Goal: Task Accomplishment & Management: Use online tool/utility

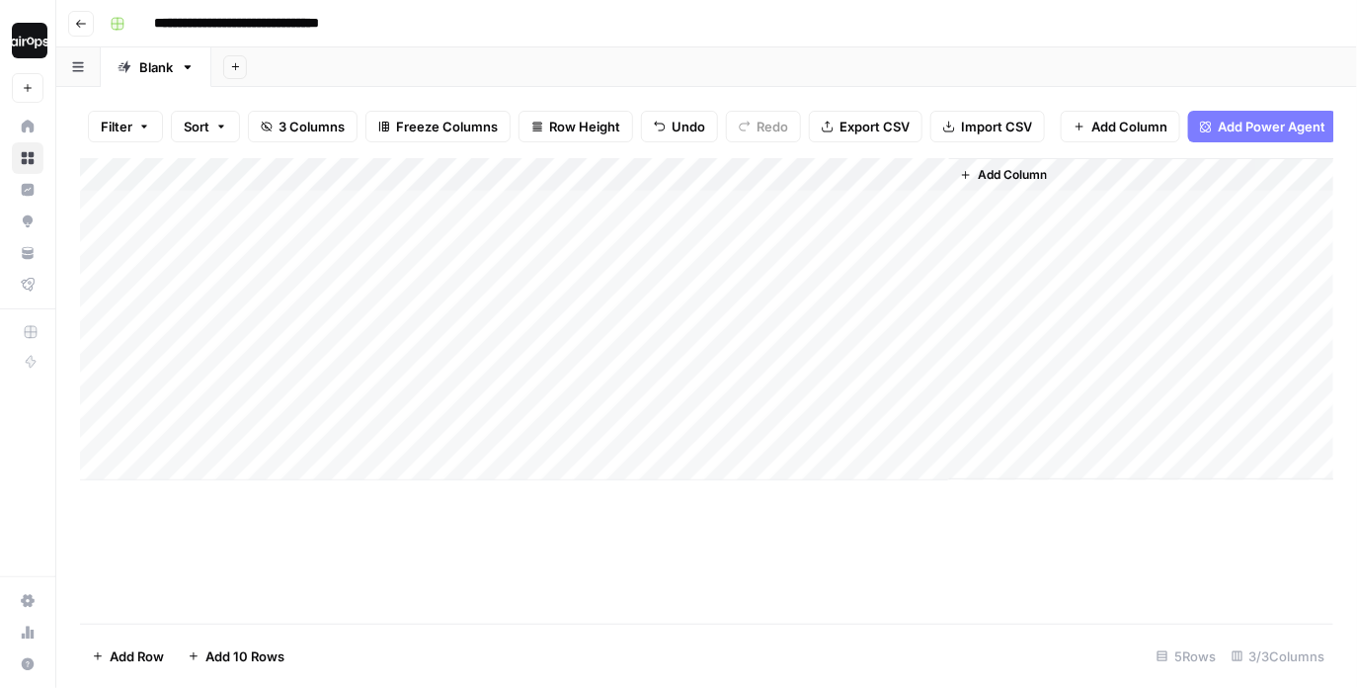
click at [684, 65] on div "Add Sheet" at bounding box center [784, 67] width 1146 height 40
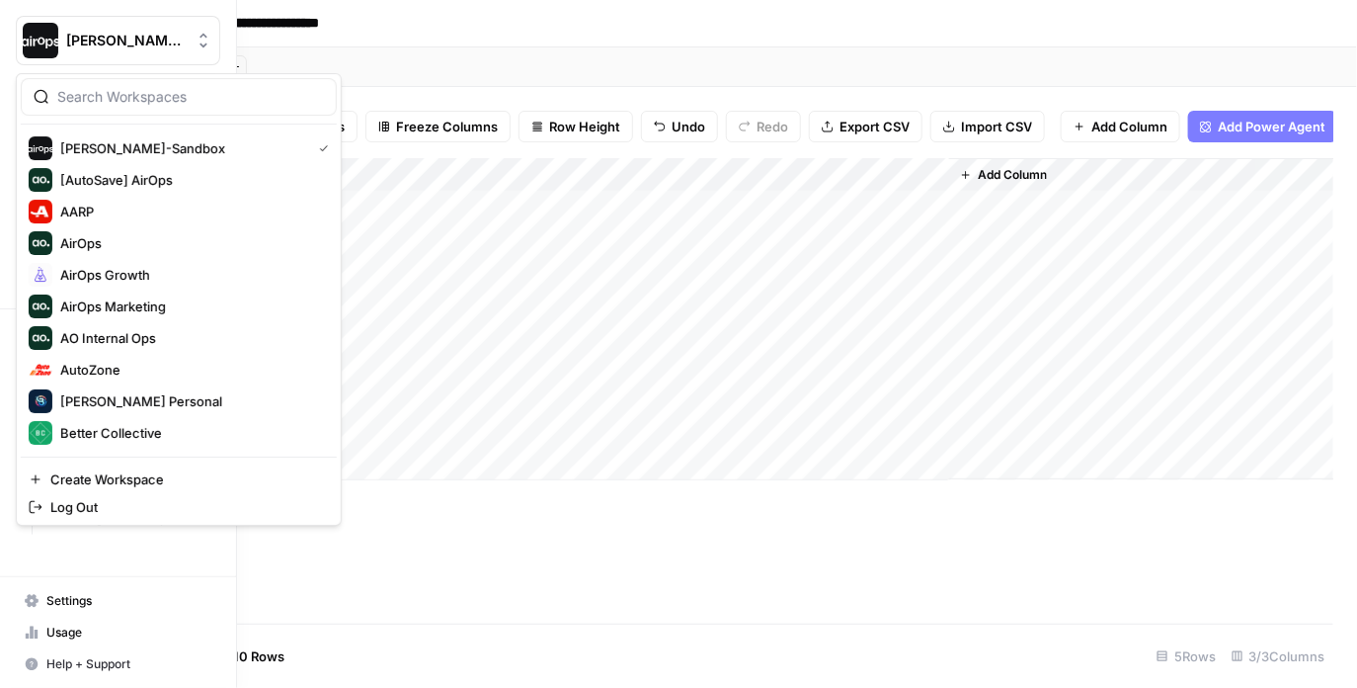
click at [41, 49] on img "Workspace: Dille-Sandbox" at bounding box center [41, 41] width 36 height 36
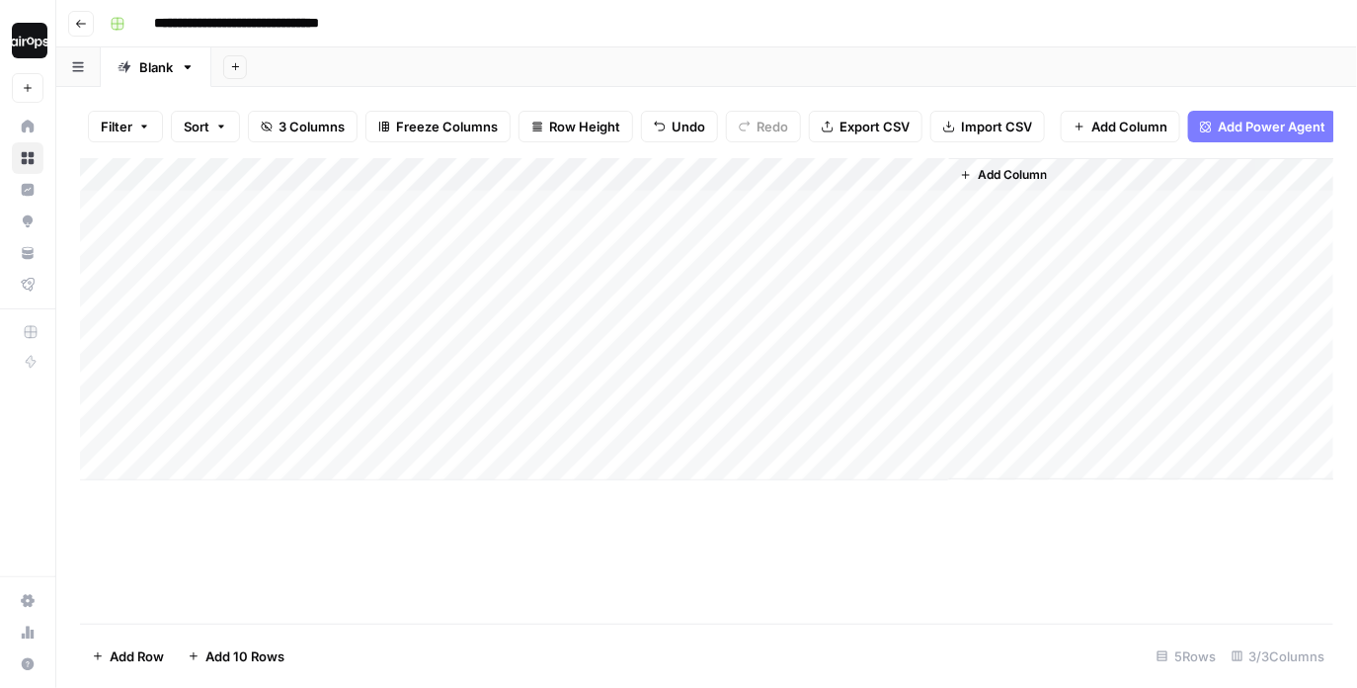
click at [310, 67] on div "Add Sheet" at bounding box center [784, 67] width 1146 height 40
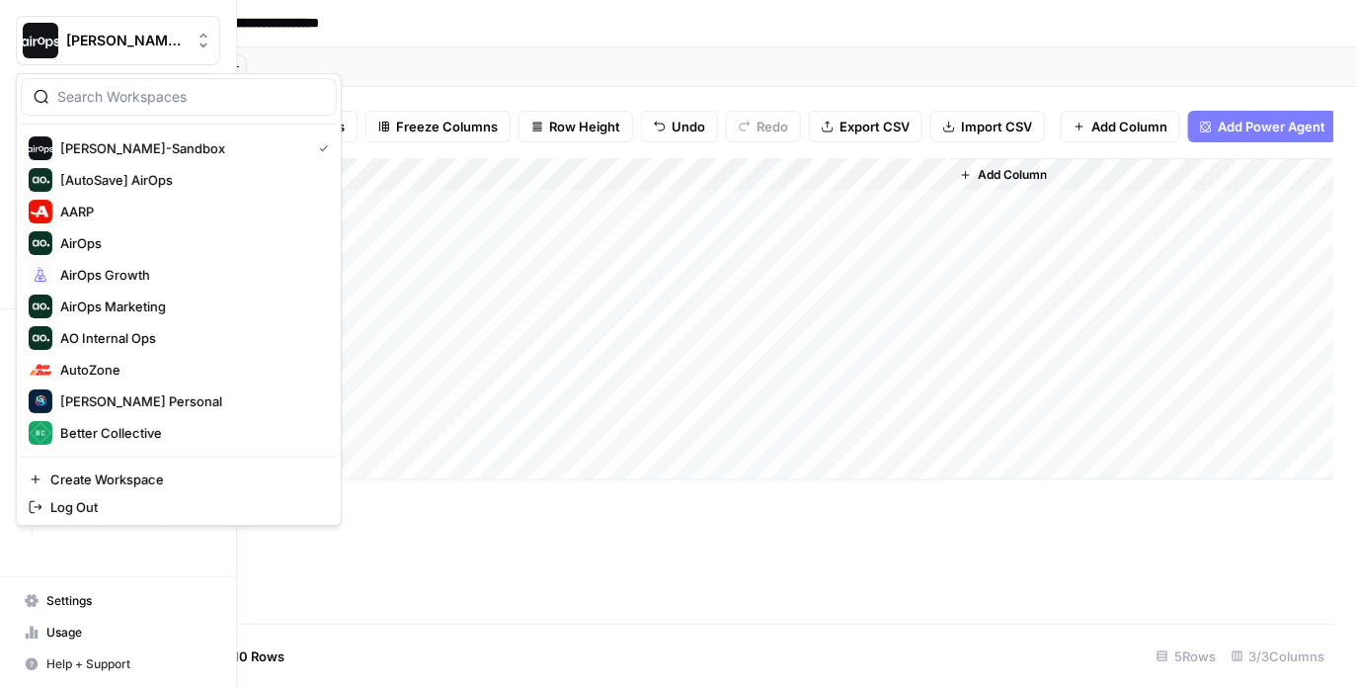
click at [36, 54] on img "Workspace: Dille-Sandbox" at bounding box center [41, 41] width 36 height 36
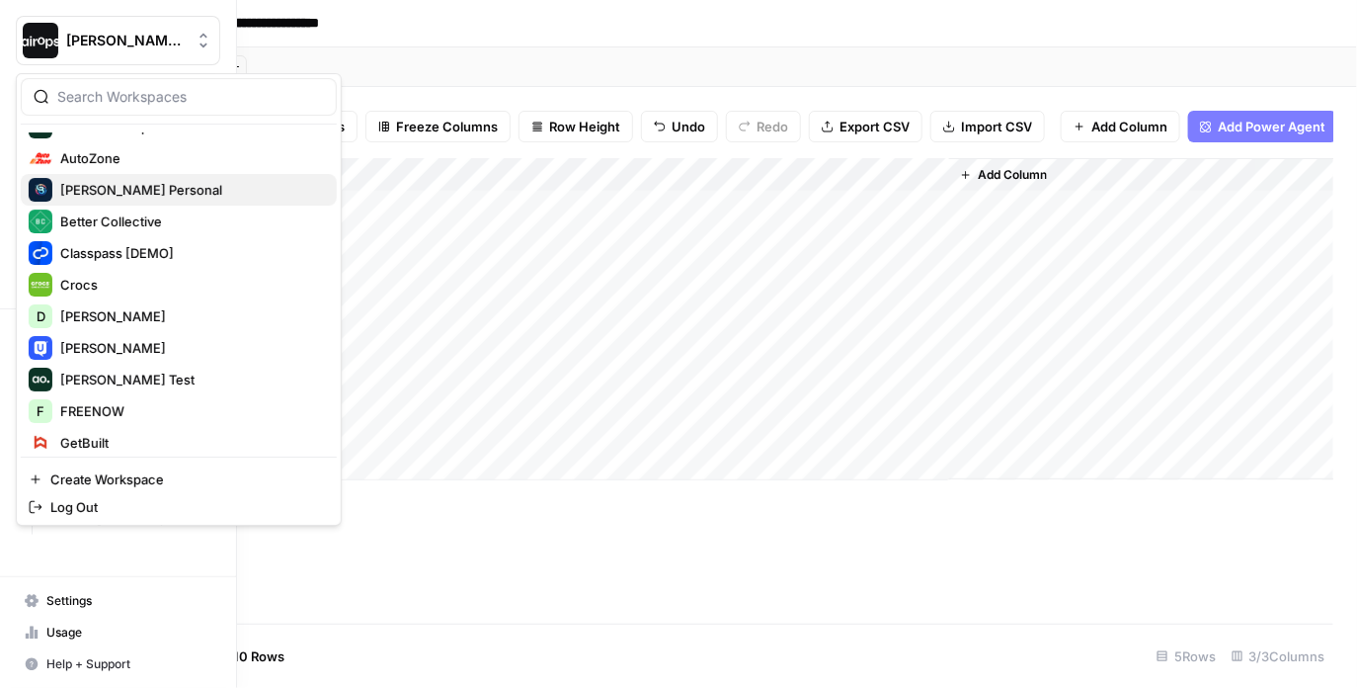
scroll to position [464, 0]
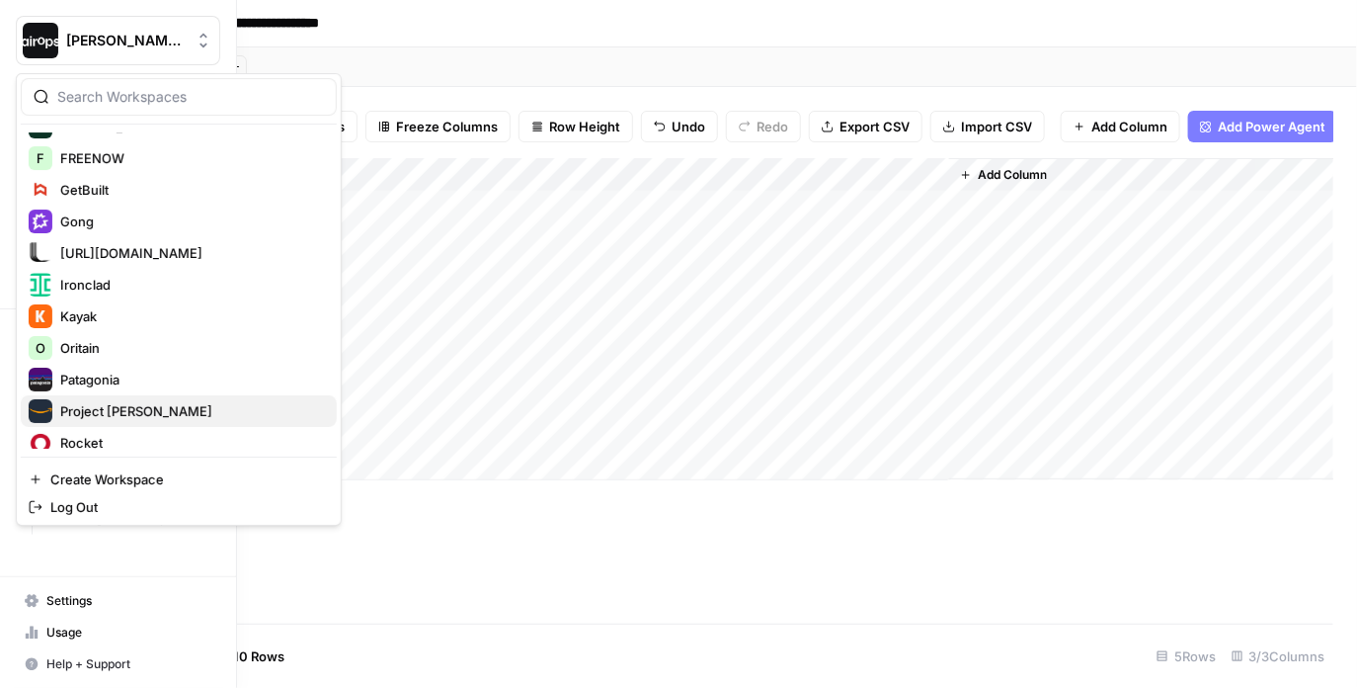
click at [134, 402] on span "Project [PERSON_NAME]" at bounding box center [190, 411] width 261 height 20
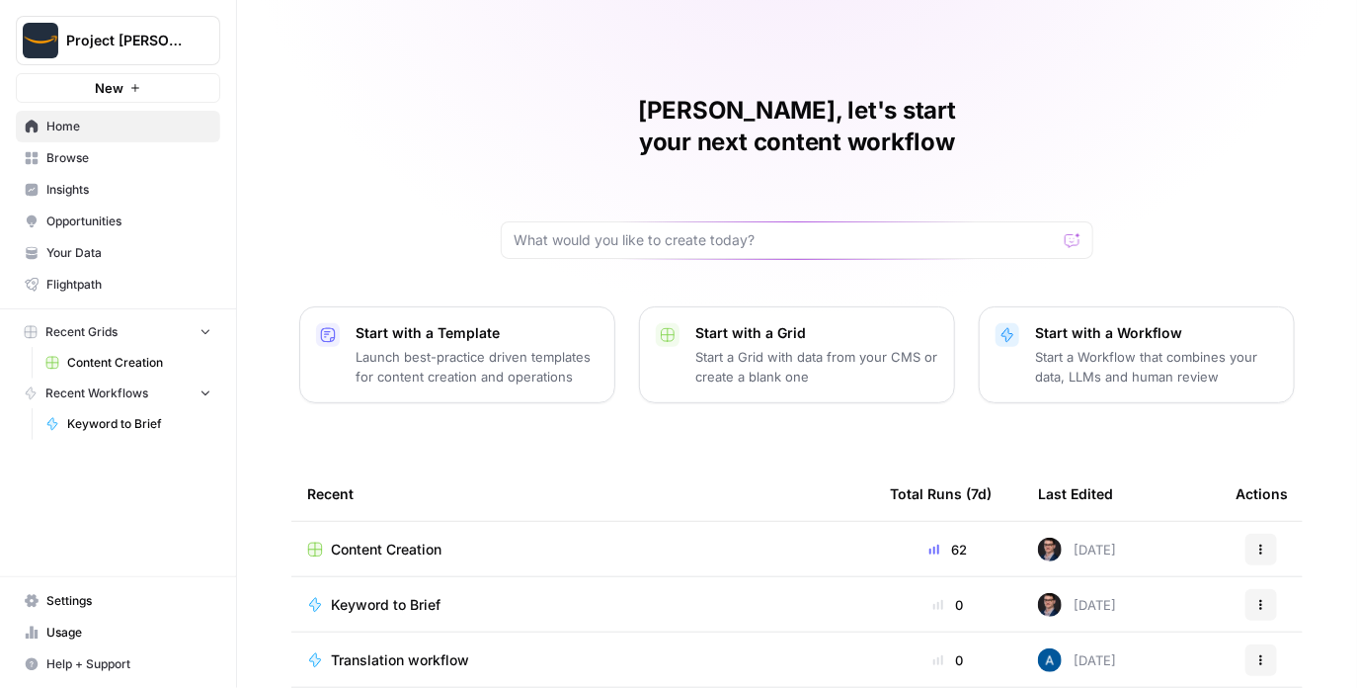
click at [280, 340] on div "Mike, let's start your next content workflow Start with a Template Launch best-…" at bounding box center [797, 415] width 1120 height 830
click at [106, 372] on link "Content Creation" at bounding box center [129, 363] width 184 height 32
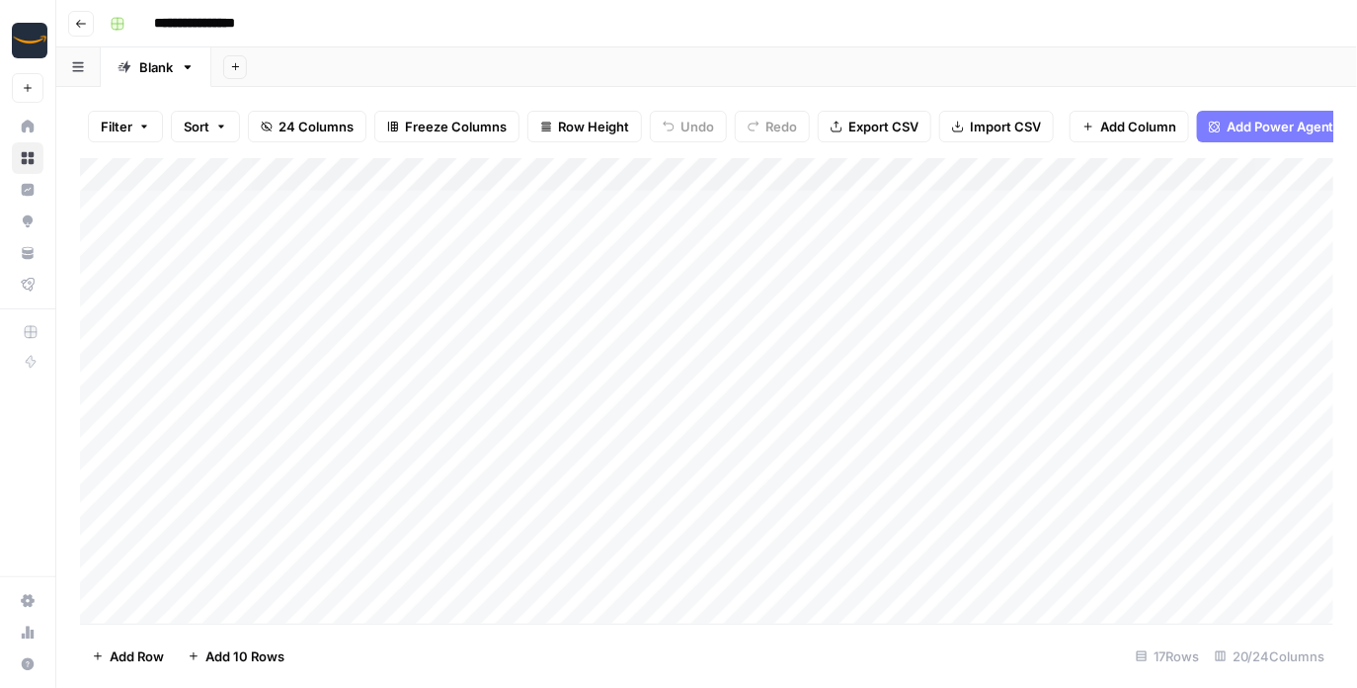
click at [633, 75] on div "Add Sheet" at bounding box center [784, 67] width 1146 height 40
click at [854, 133] on span "Export CSV" at bounding box center [884, 127] width 70 height 20
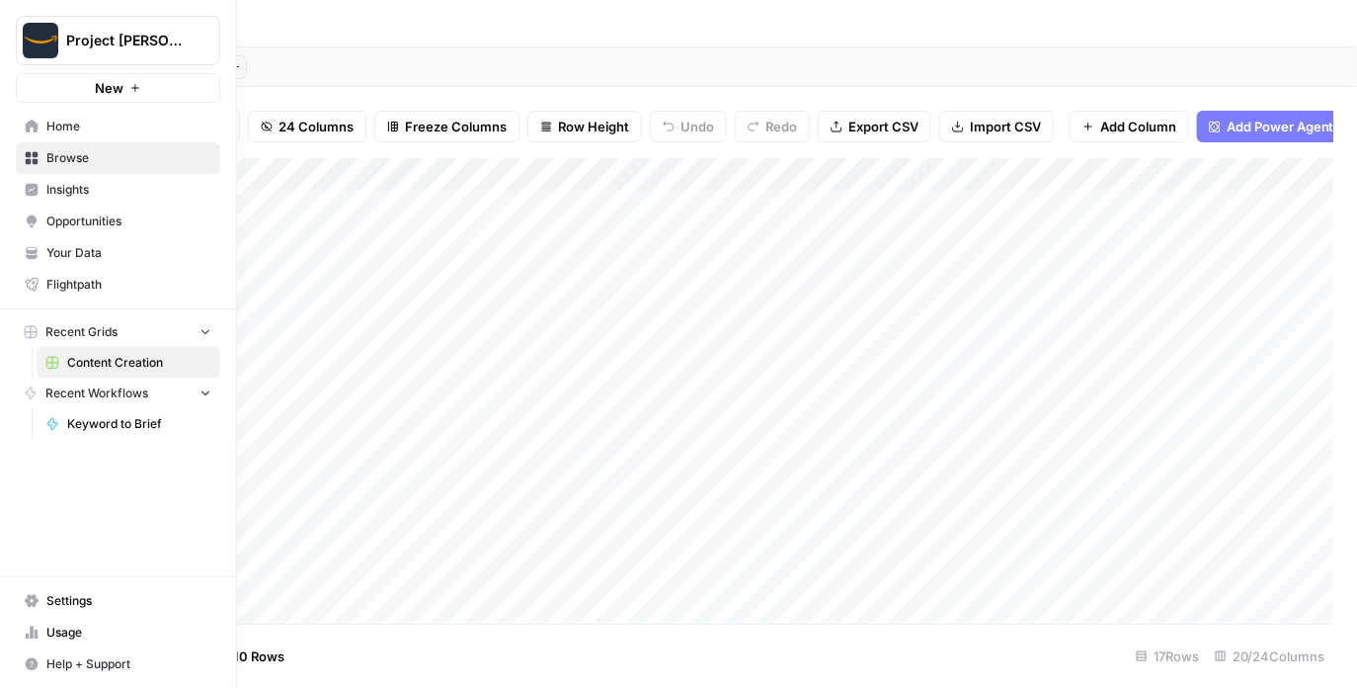
click at [66, 52] on button "Project Kuiper" at bounding box center [118, 40] width 204 height 49
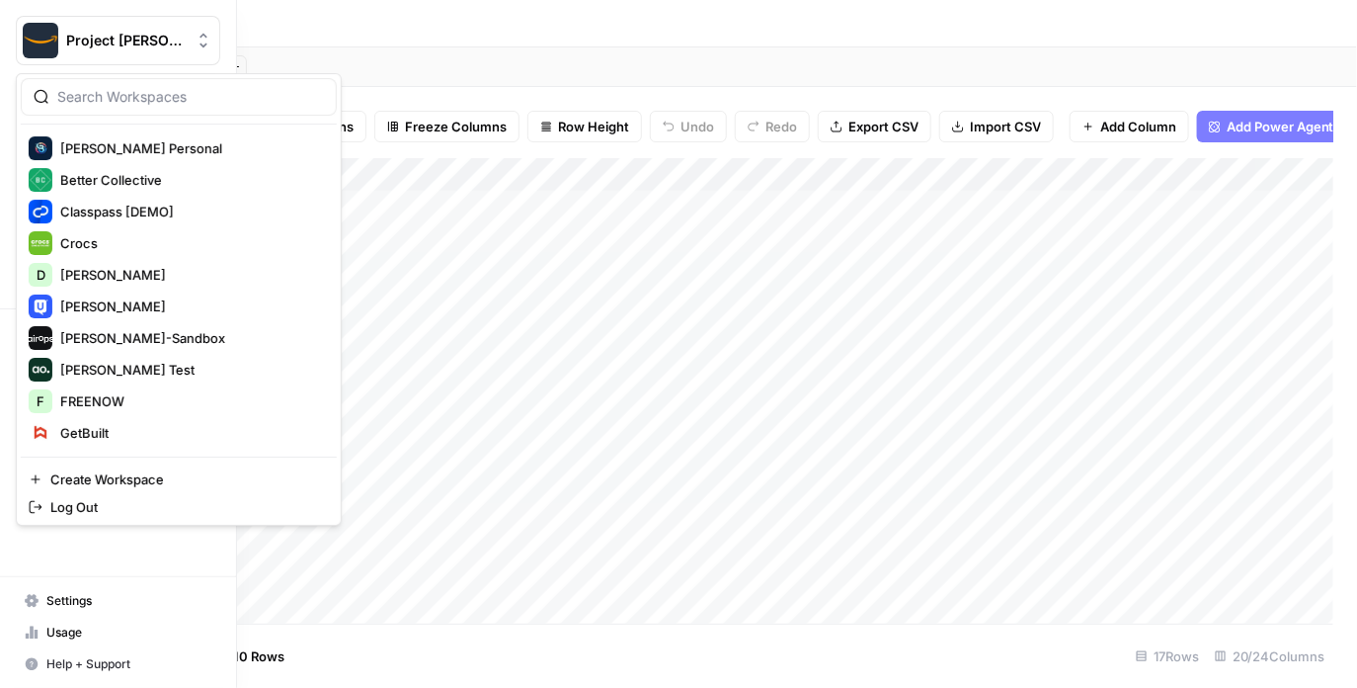
scroll to position [263, 0]
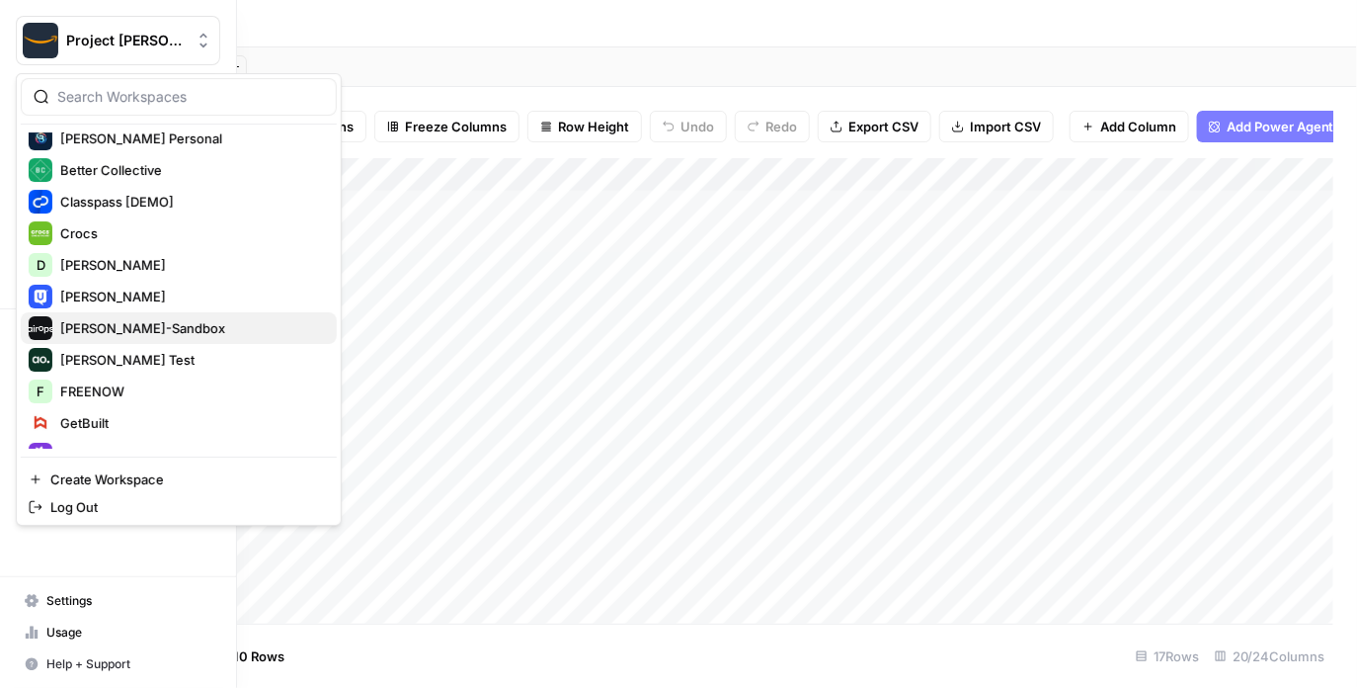
click at [132, 332] on span "Dille-Sandbox" at bounding box center [190, 328] width 261 height 20
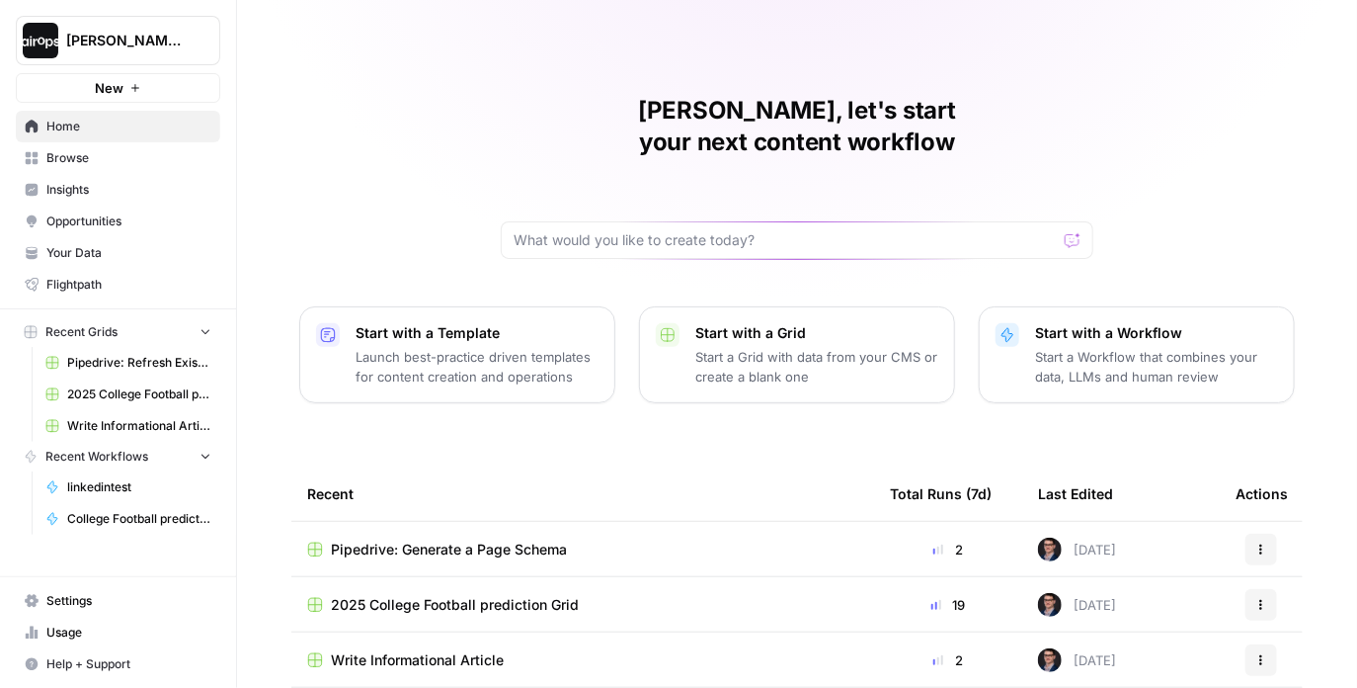
click at [720, 347] on p "Start a Grid with data from your CMS or create a blank one" at bounding box center [816, 367] width 243 height 40
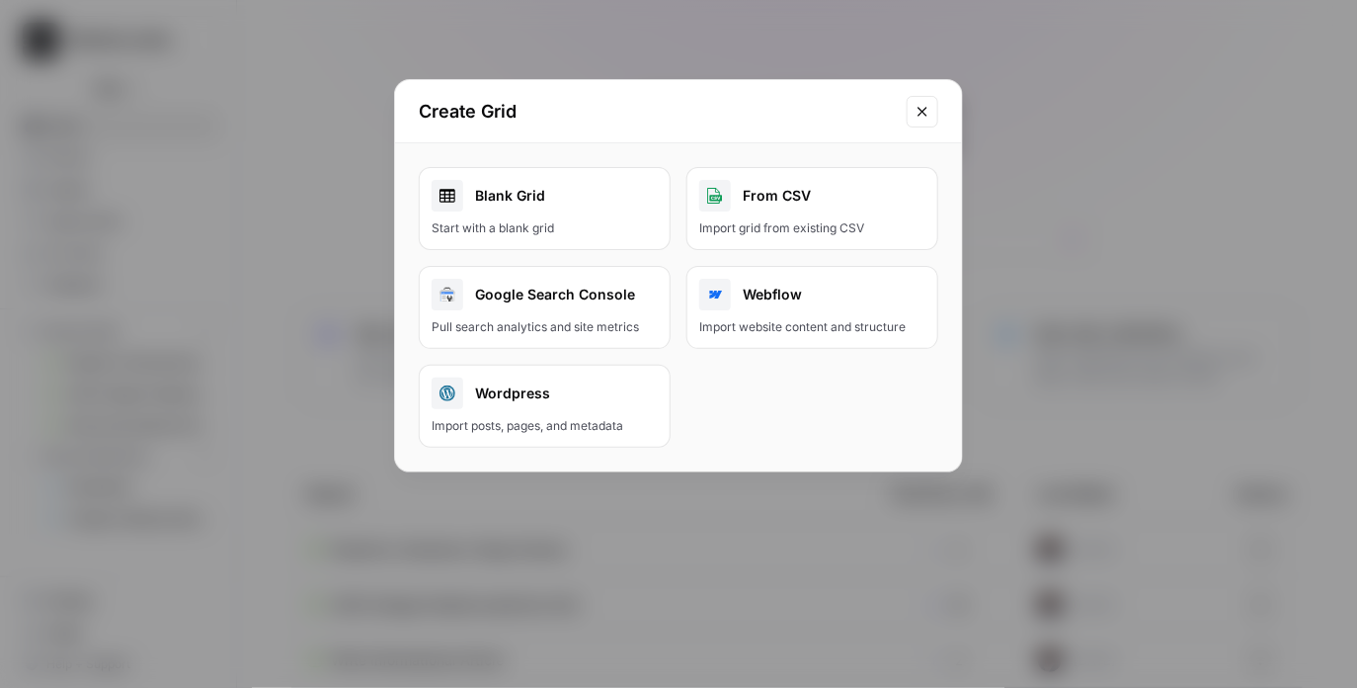
click at [587, 210] on link "Blank Grid Start with a blank grid" at bounding box center [545, 208] width 252 height 83
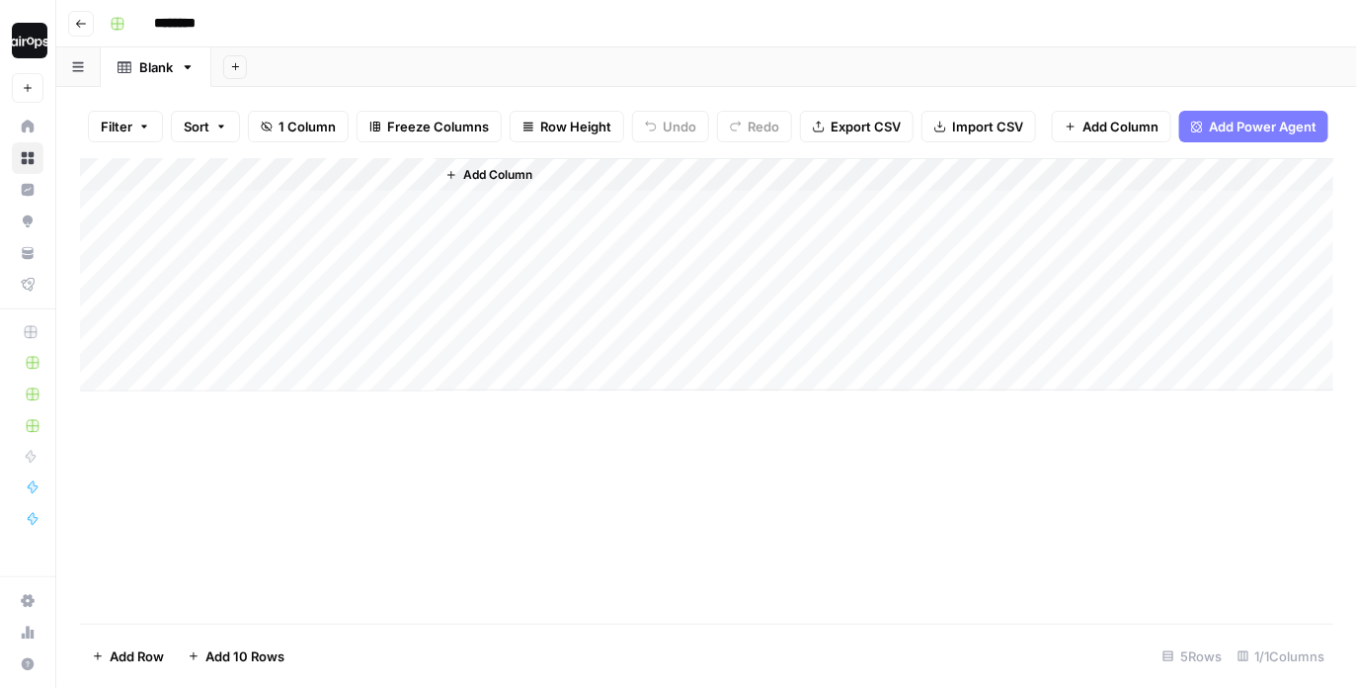
click at [939, 134] on button "Import CSV" at bounding box center [979, 127] width 115 height 32
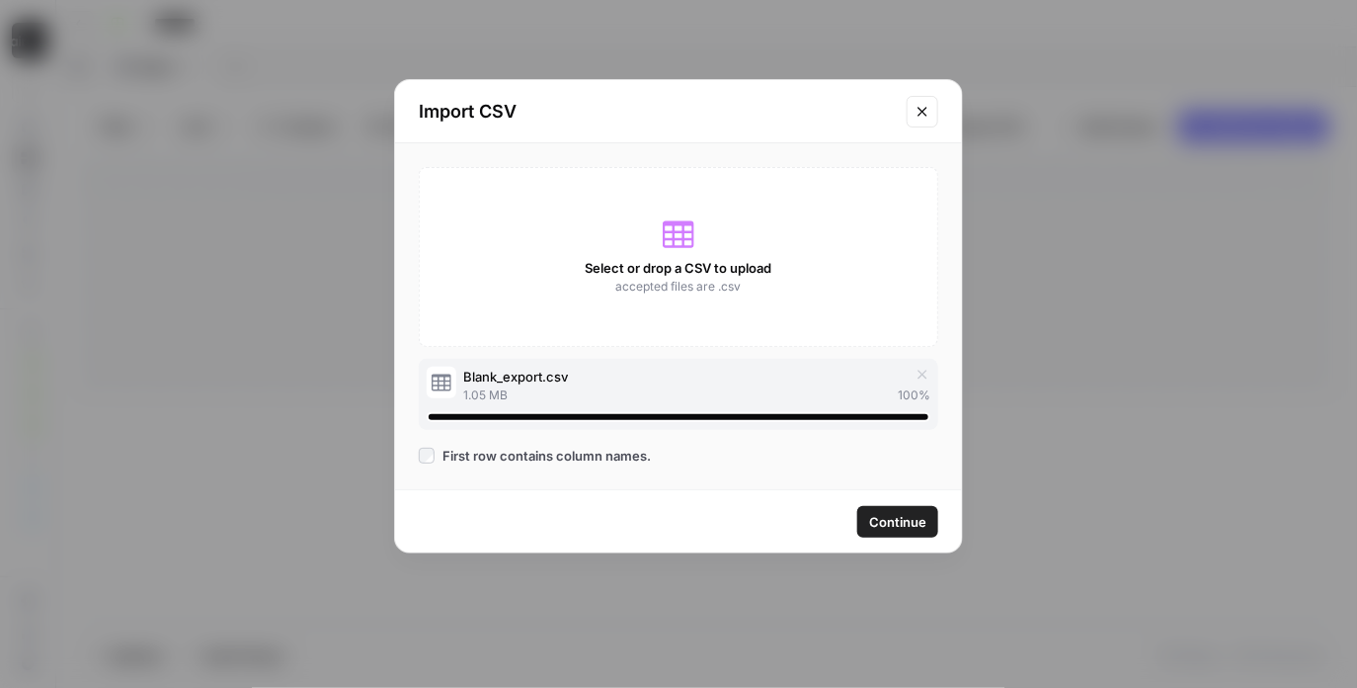
click at [881, 512] on span "Continue" at bounding box center [897, 522] width 57 height 20
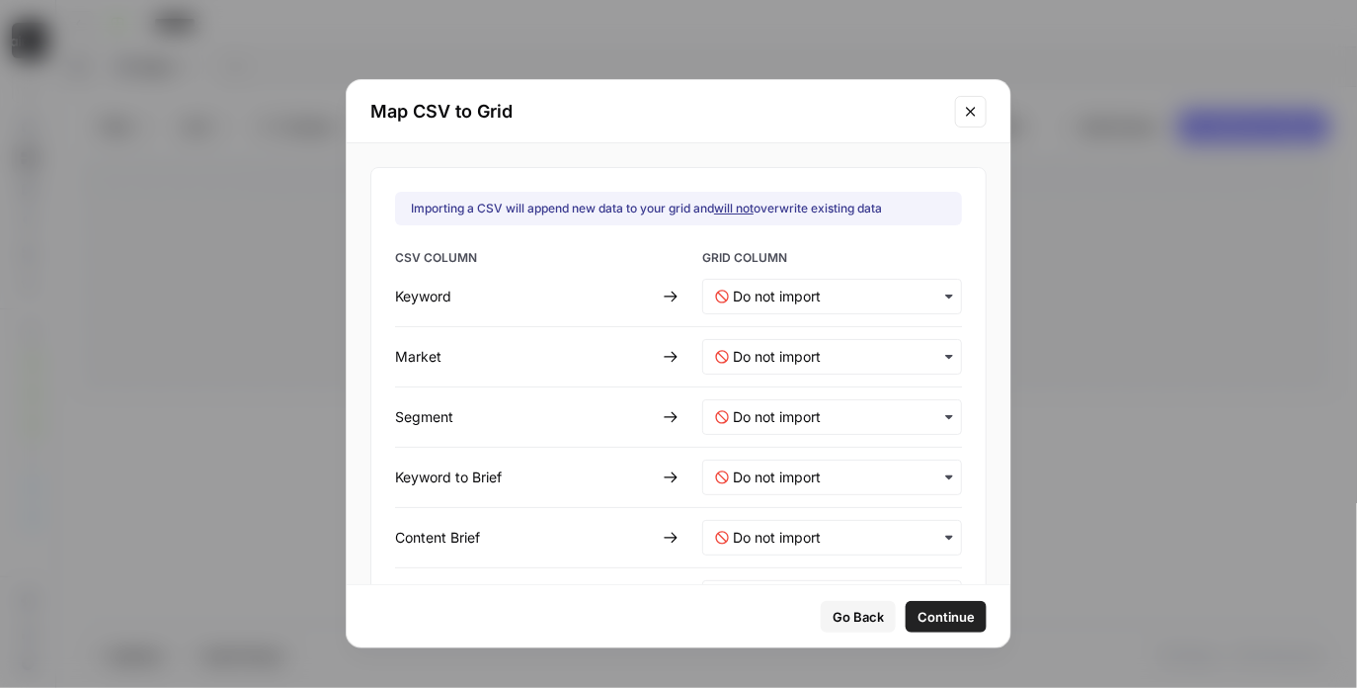
click at [766, 306] on div "button" at bounding box center [832, 297] width 260 height 36
click at [801, 355] on input "text" at bounding box center [841, 357] width 216 height 20
click at [584, 293] on div "Keyword" at bounding box center [525, 296] width 260 height 20
click at [771, 279] on div "button" at bounding box center [832, 297] width 260 height 36
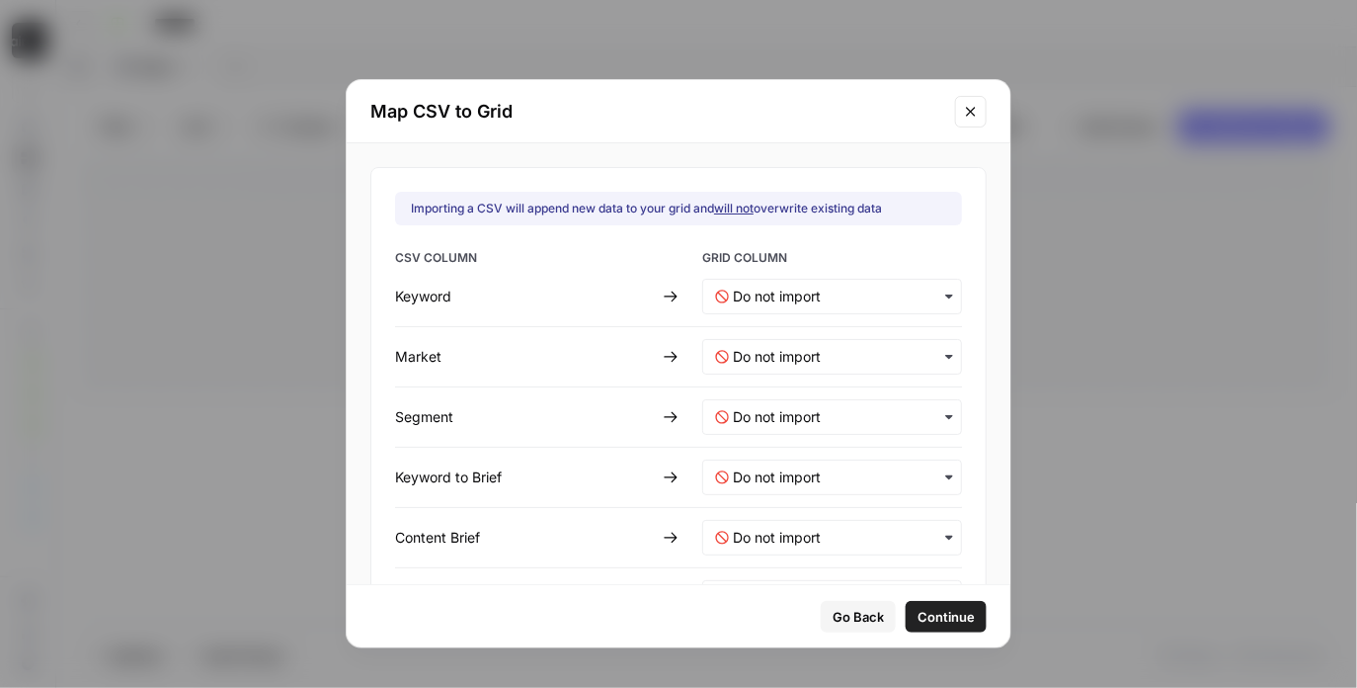
click at [624, 270] on span "CSV COLUMN" at bounding box center [525, 260] width 260 height 22
click at [768, 301] on input "text" at bounding box center [841, 296] width 216 height 20
click at [747, 303] on input "text" at bounding box center [841, 296] width 216 height 20
click at [774, 286] on input "text" at bounding box center [841, 296] width 216 height 20
click at [775, 352] on div "Title" at bounding box center [819, 349] width 232 height 36
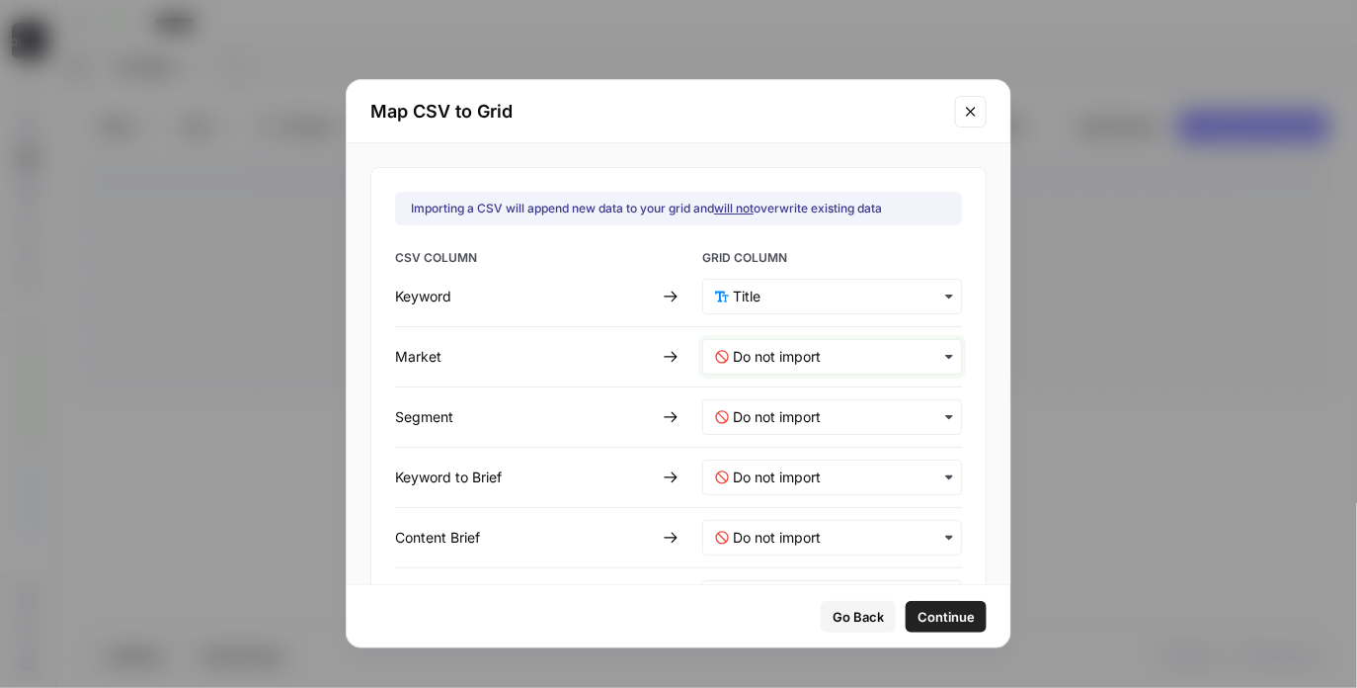
click at [777, 356] on input "text" at bounding box center [841, 357] width 216 height 20
click at [755, 431] on div "Create new column" at bounding box center [819, 445] width 232 height 36
click at [817, 413] on input "text" at bounding box center [841, 417] width 216 height 20
click at [783, 500] on span "Create new column" at bounding box center [787, 505] width 110 height 18
click at [790, 480] on Brief-mapping "text" at bounding box center [841, 477] width 216 height 20
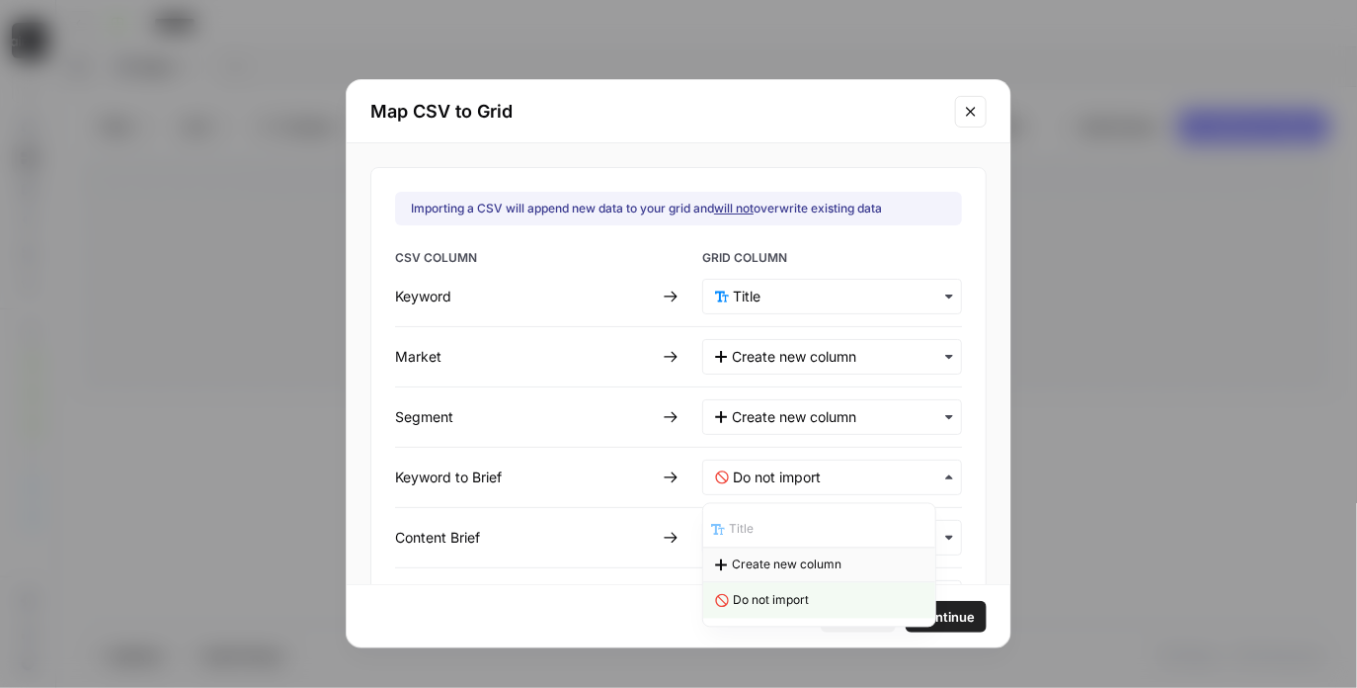
click at [765, 570] on span "Create new column" at bounding box center [787, 565] width 110 height 18
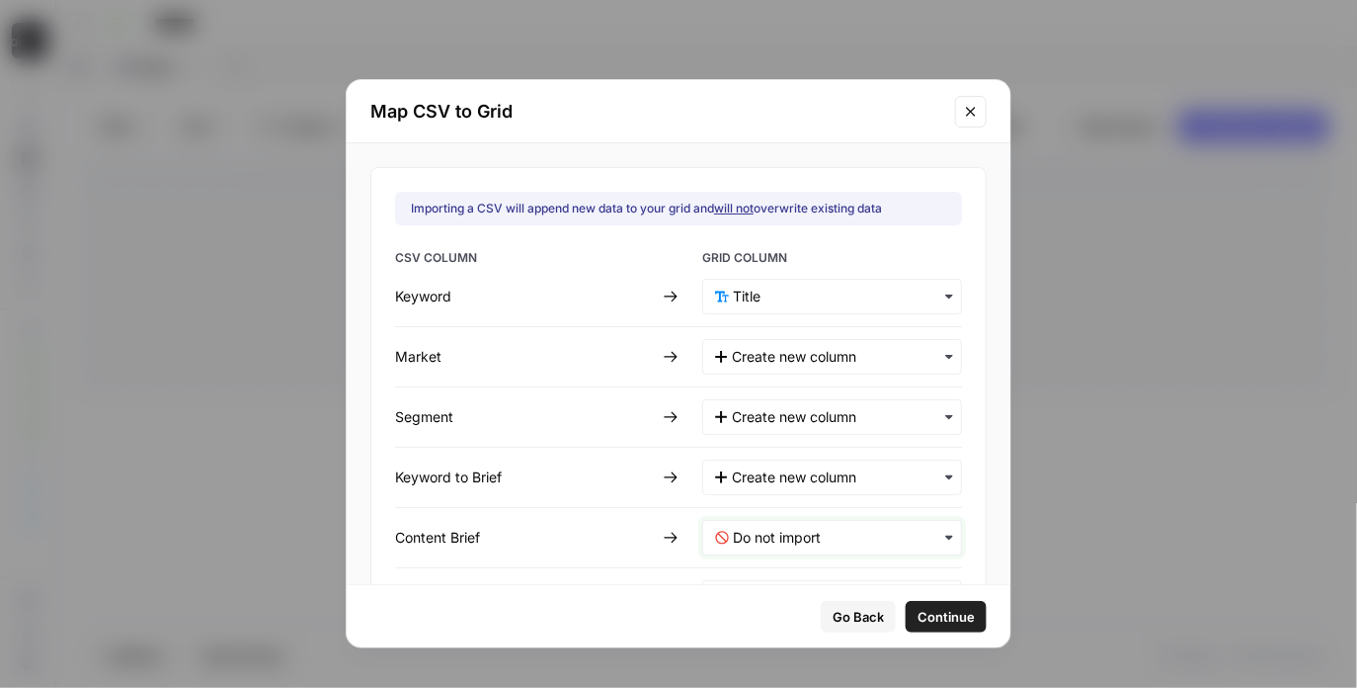
click at [778, 541] on Brief-mapping "text" at bounding box center [841, 538] width 216 height 20
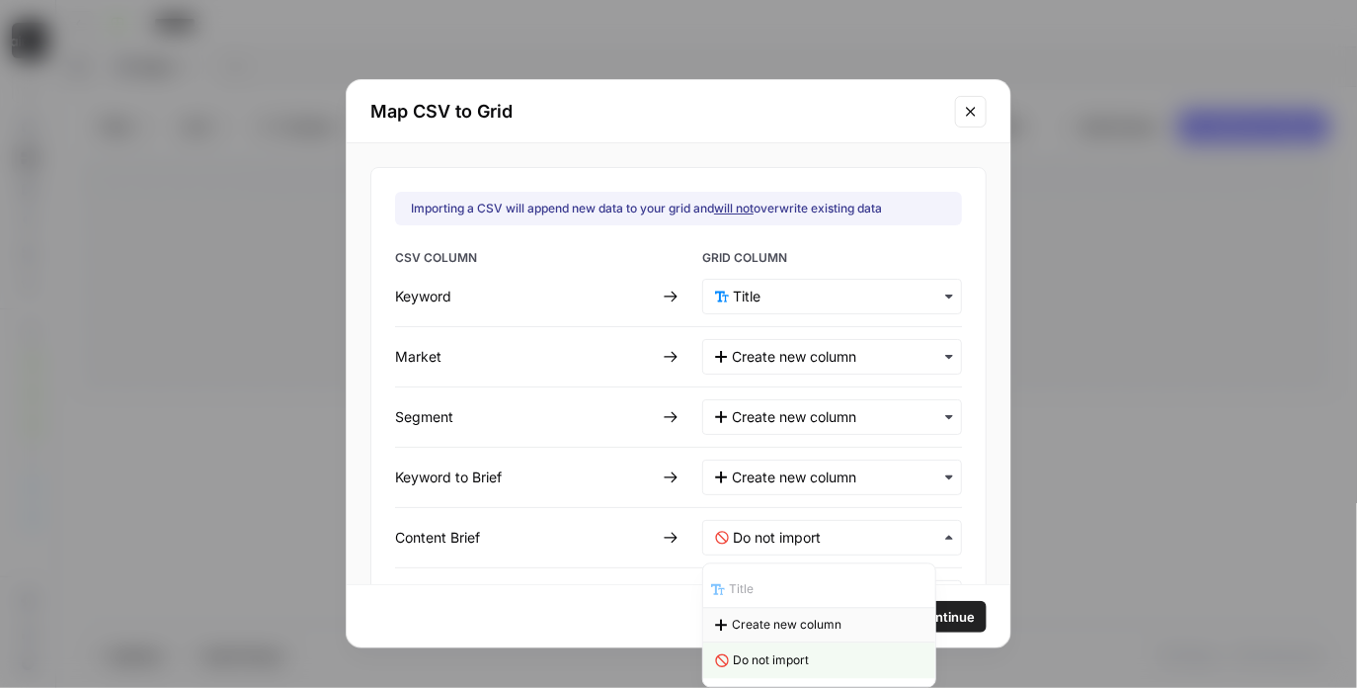
click at [760, 630] on span "Create new column" at bounding box center [787, 625] width 110 height 18
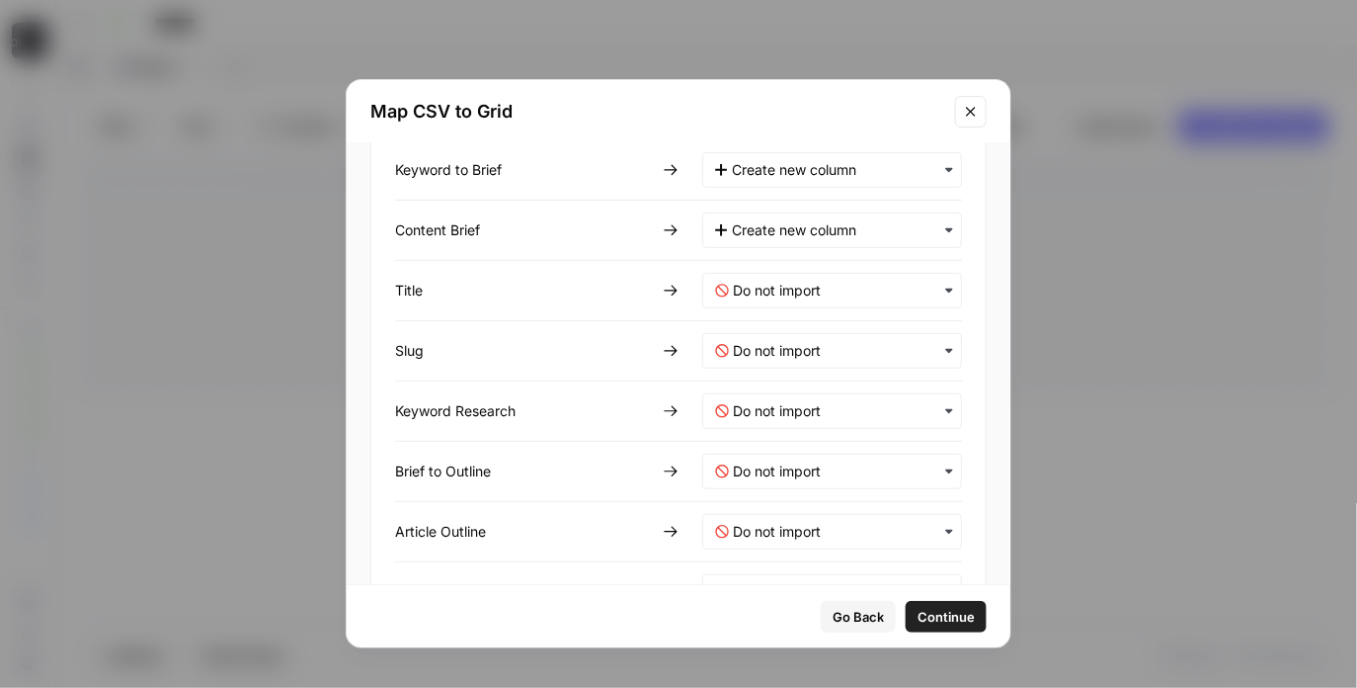
scroll to position [309, 0]
click at [780, 284] on input "text" at bounding box center [841, 289] width 216 height 20
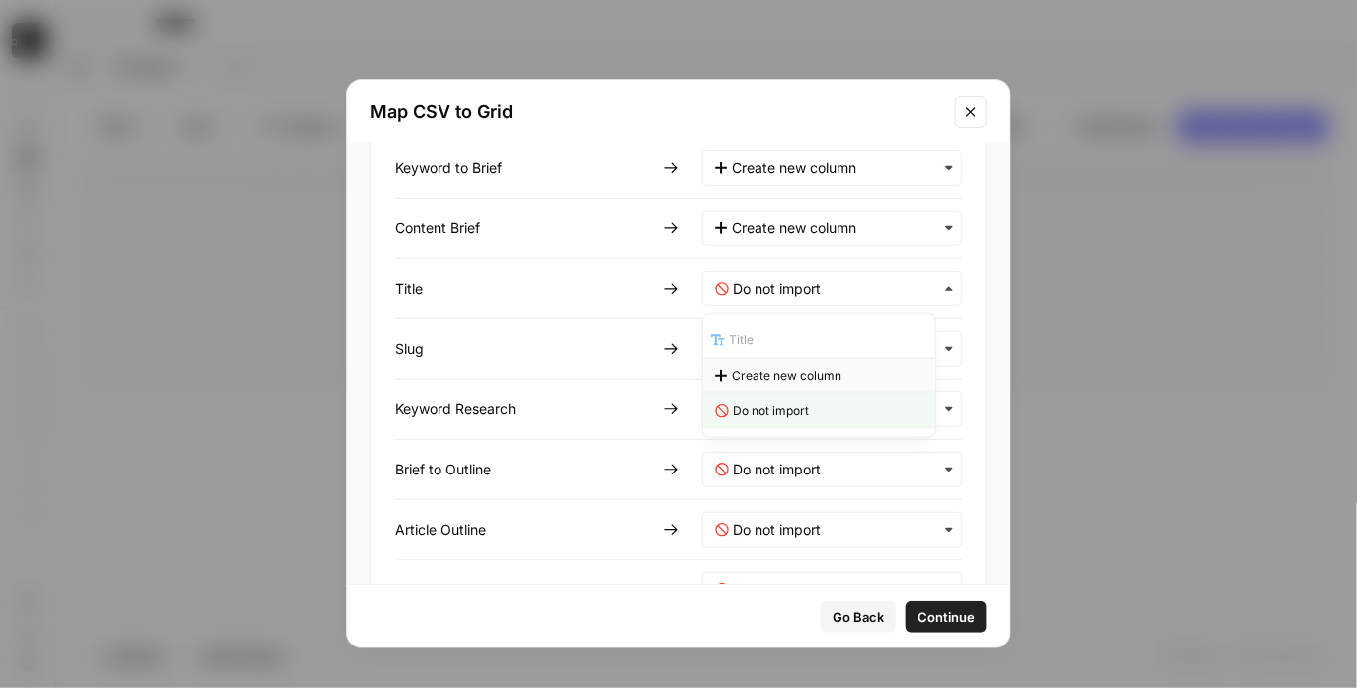
click at [764, 371] on span "Create new column" at bounding box center [787, 375] width 110 height 18
click at [770, 358] on div "button" at bounding box center [832, 349] width 260 height 36
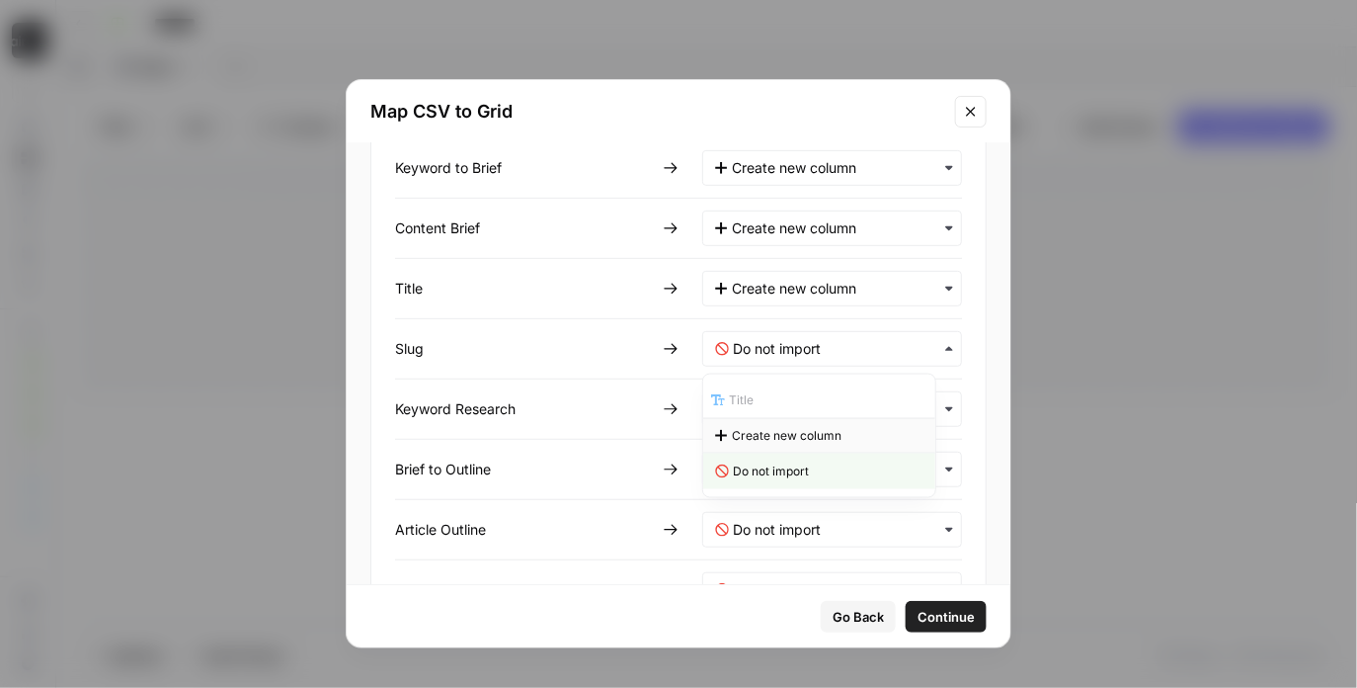
click at [760, 427] on span "Create new column" at bounding box center [787, 436] width 110 height 18
click at [762, 414] on Research-mapping "text" at bounding box center [841, 409] width 216 height 20
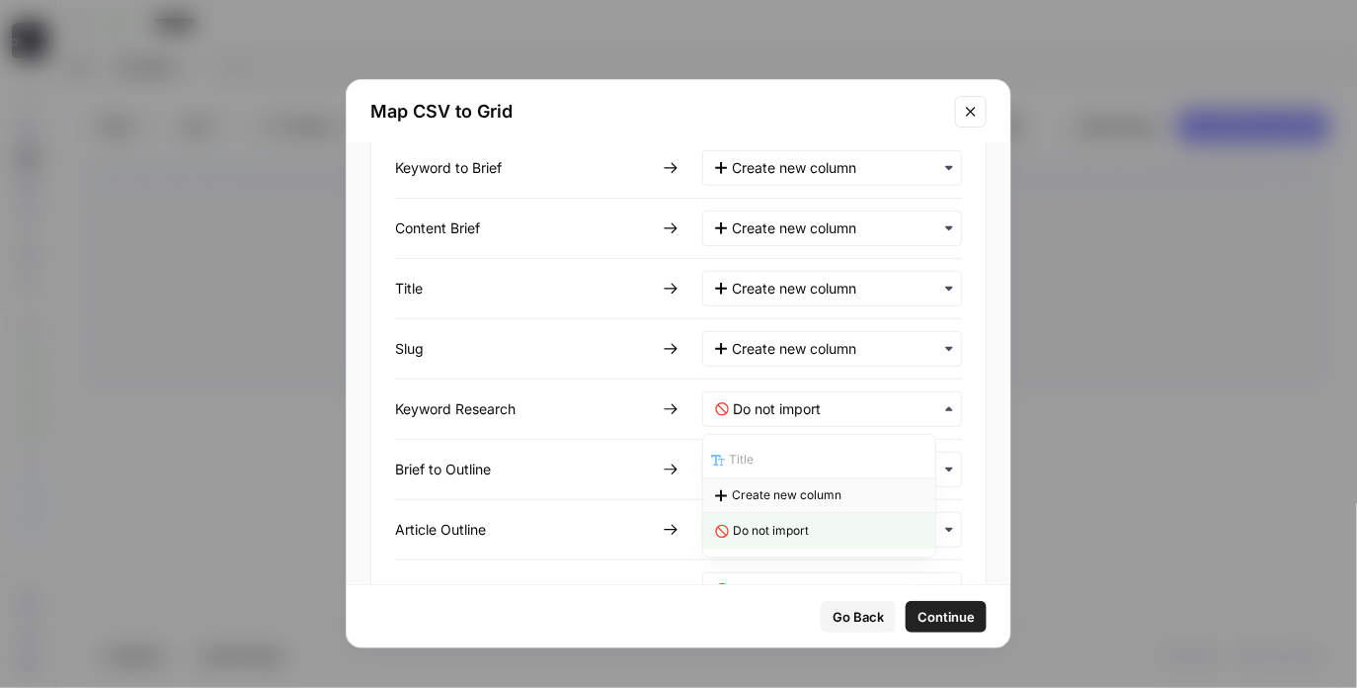
click at [748, 501] on span "Create new column" at bounding box center [787, 496] width 110 height 18
click at [762, 459] on Outline-mapping "text" at bounding box center [841, 469] width 216 height 20
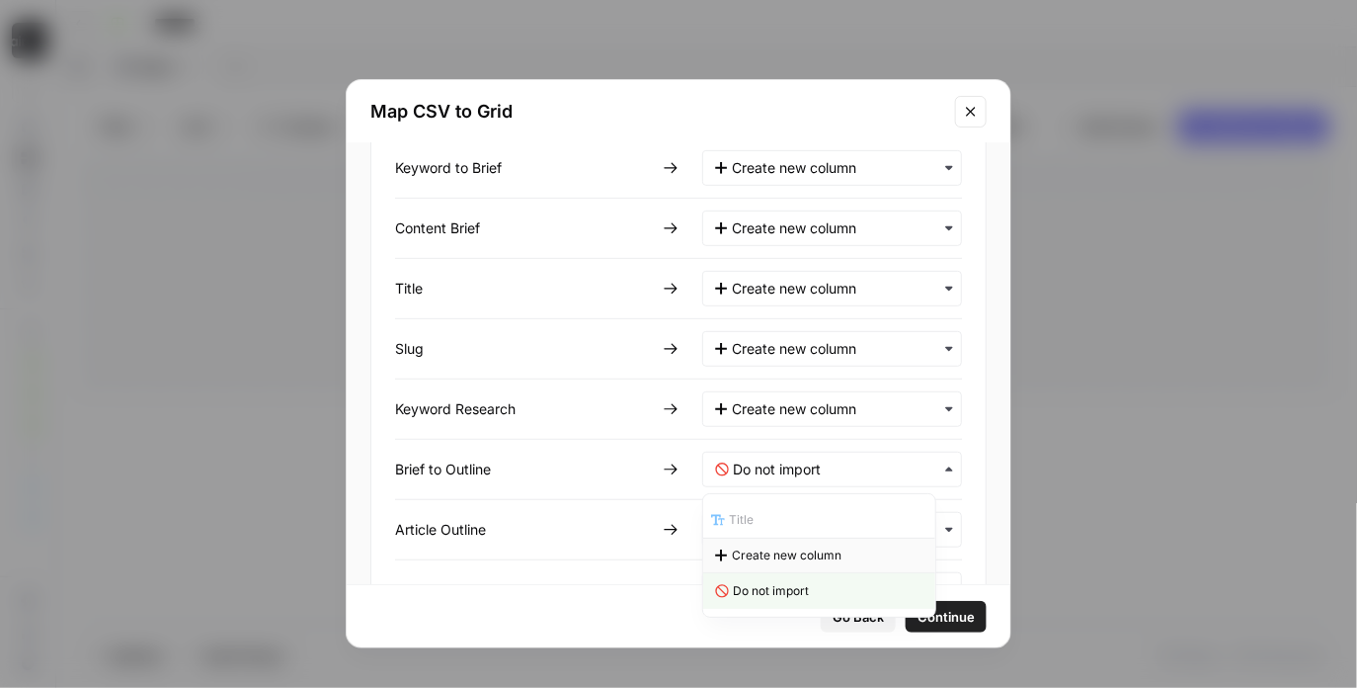
click at [756, 551] on span "Create new column" at bounding box center [787, 555] width 110 height 18
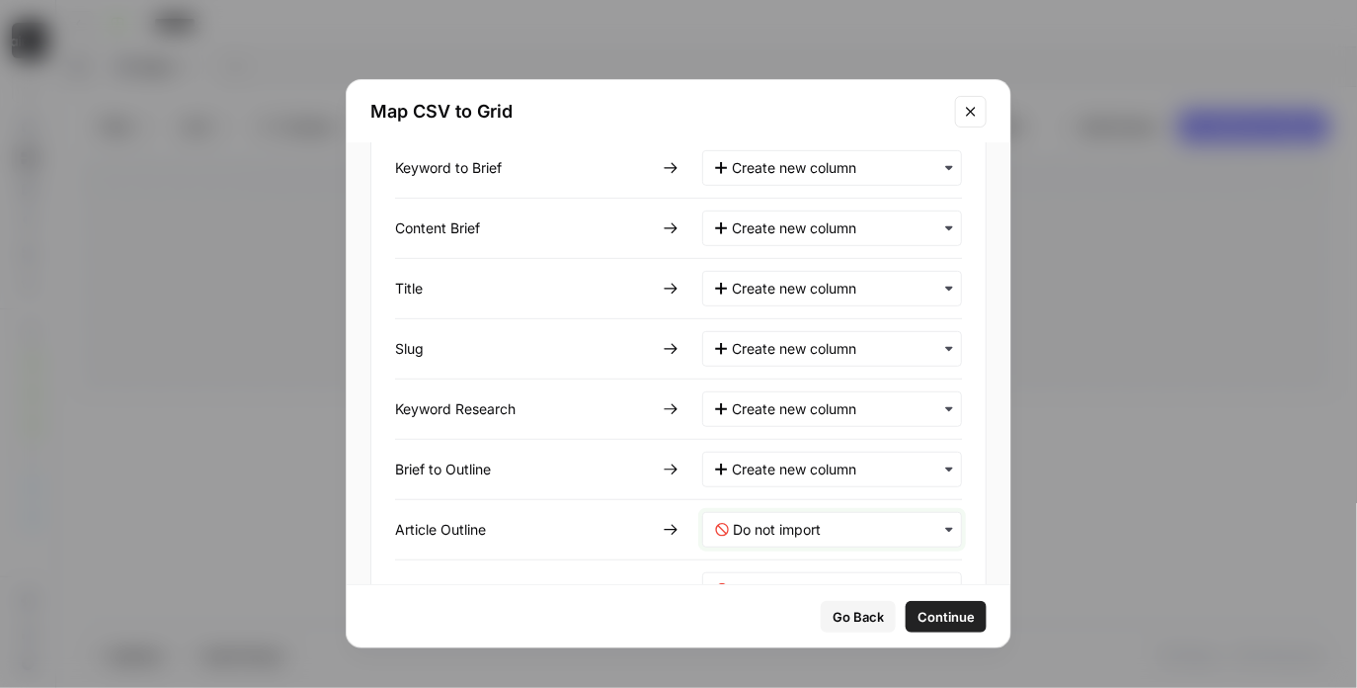
click at [765, 520] on Outline-mapping "text" at bounding box center [841, 530] width 216 height 20
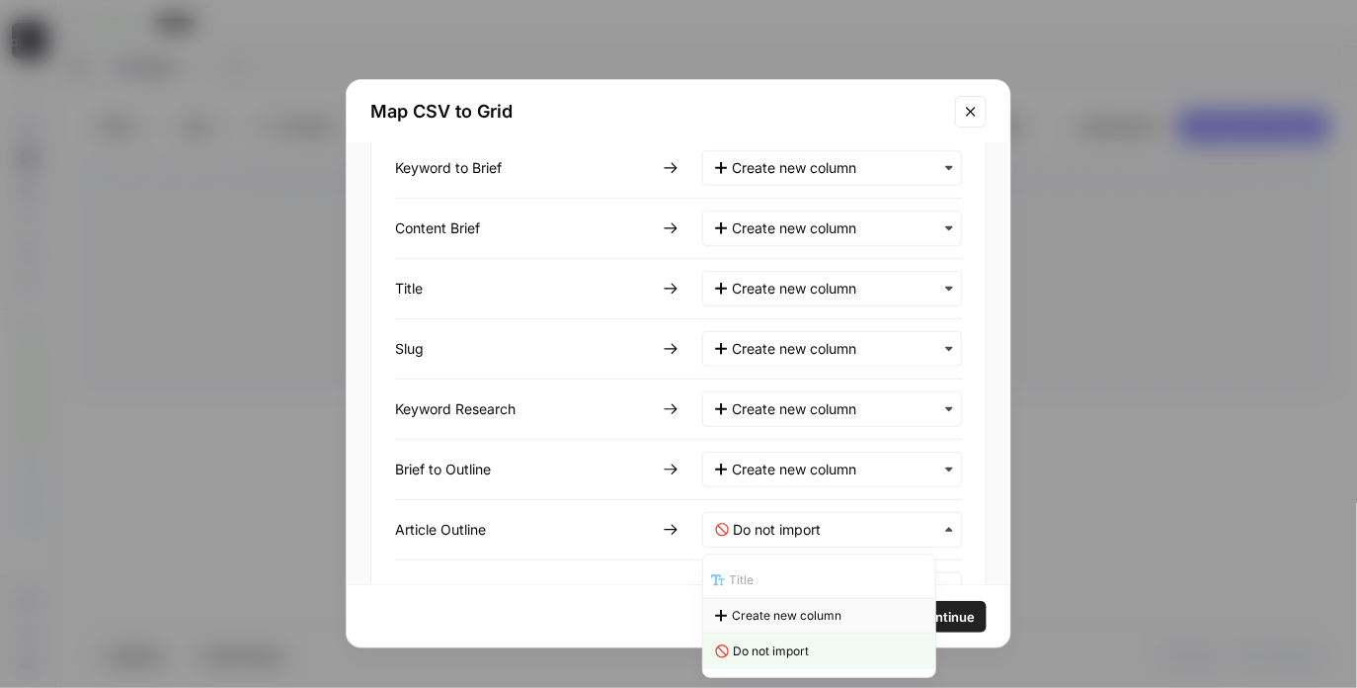
click at [756, 615] on span "Create new column" at bounding box center [787, 616] width 110 height 18
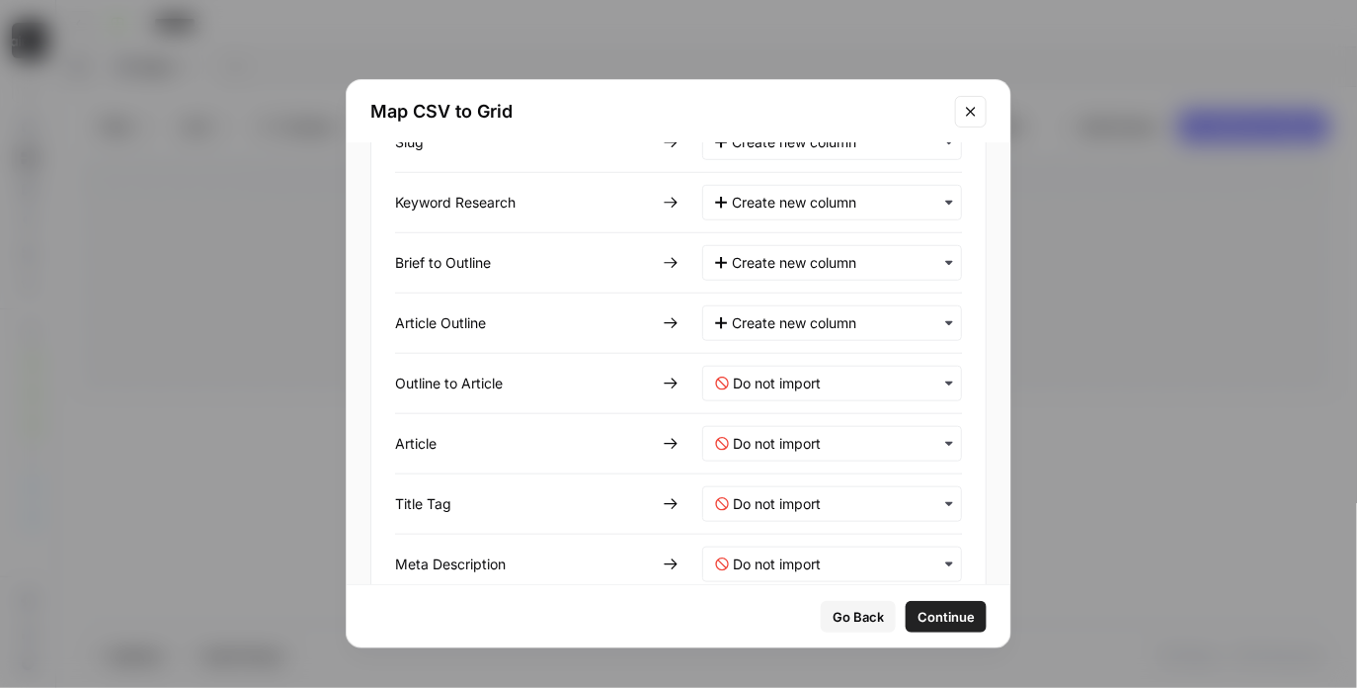
scroll to position [564, 0]
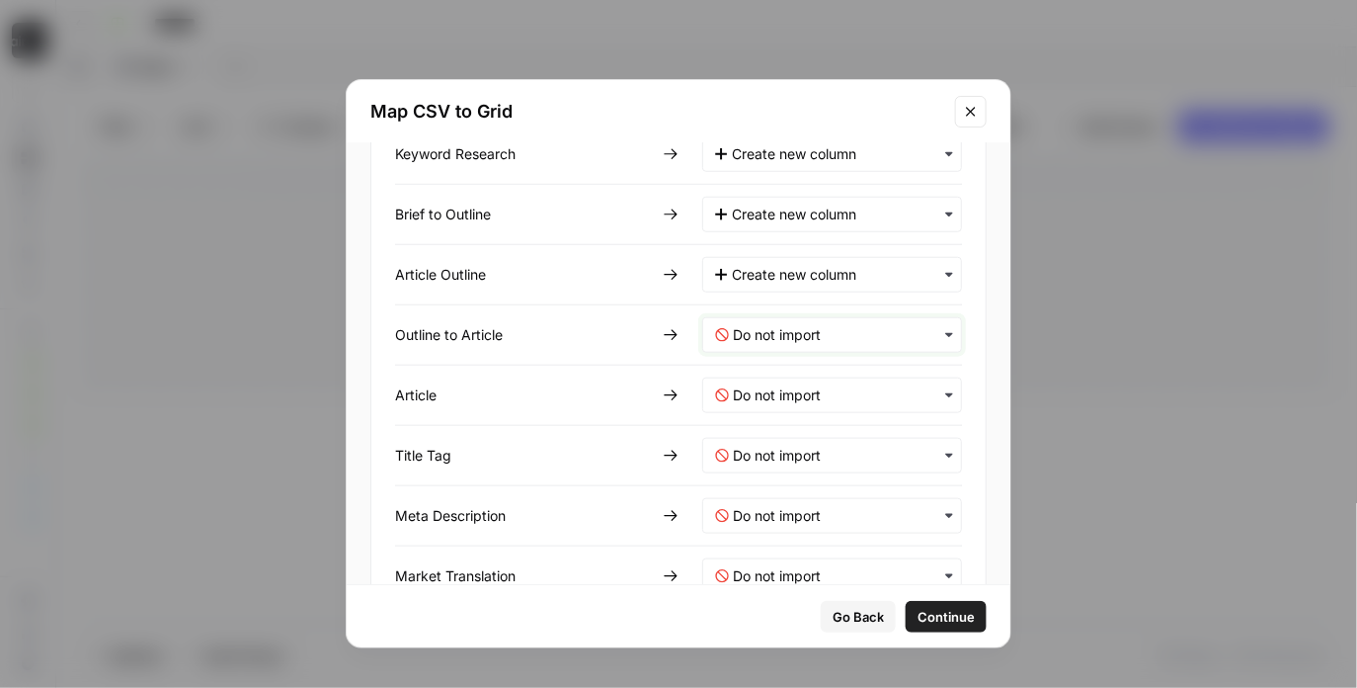
click at [781, 325] on Article-mapping "text" at bounding box center [841, 335] width 216 height 20
click at [758, 423] on span "Create new column" at bounding box center [787, 421] width 110 height 18
click at [773, 396] on input "text" at bounding box center [841, 395] width 216 height 20
click at [765, 477] on span "Create new column" at bounding box center [787, 481] width 110 height 18
click at [772, 438] on div "button" at bounding box center [832, 456] width 260 height 36
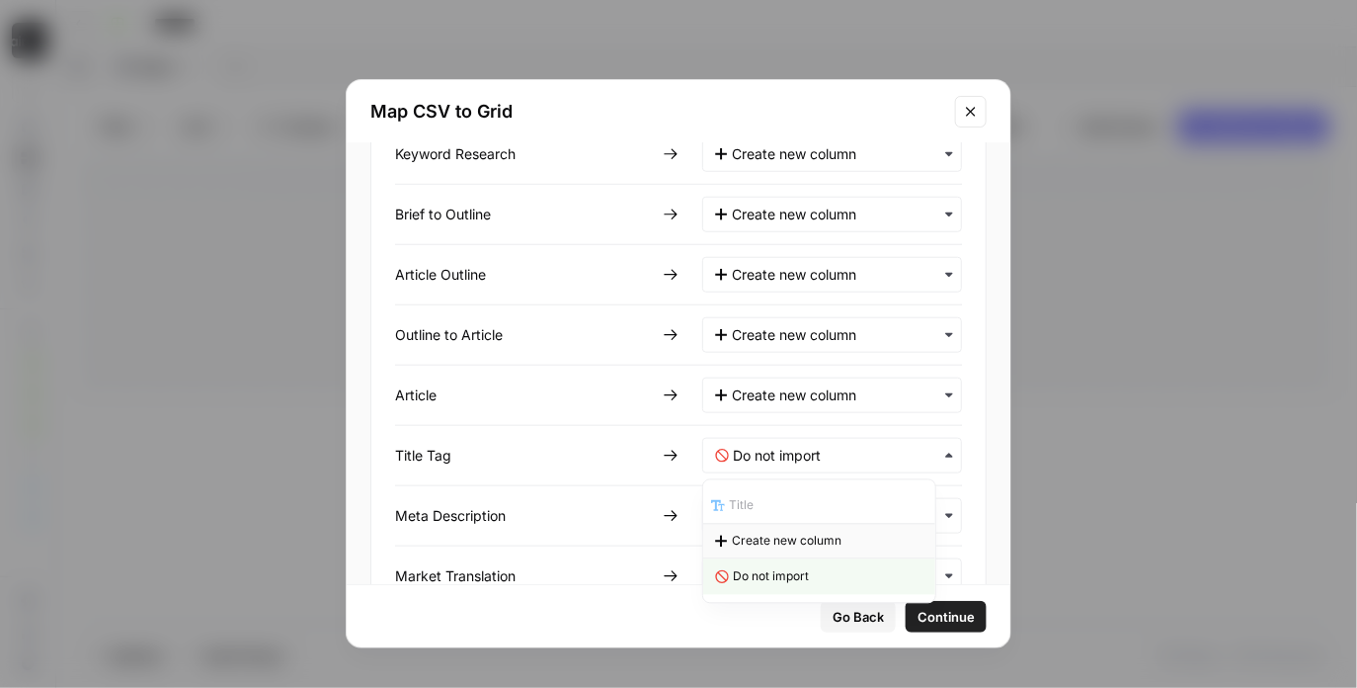
click at [759, 545] on span "Create new column" at bounding box center [787, 541] width 110 height 18
click at [769, 514] on Description-mapping "text" at bounding box center [841, 516] width 216 height 20
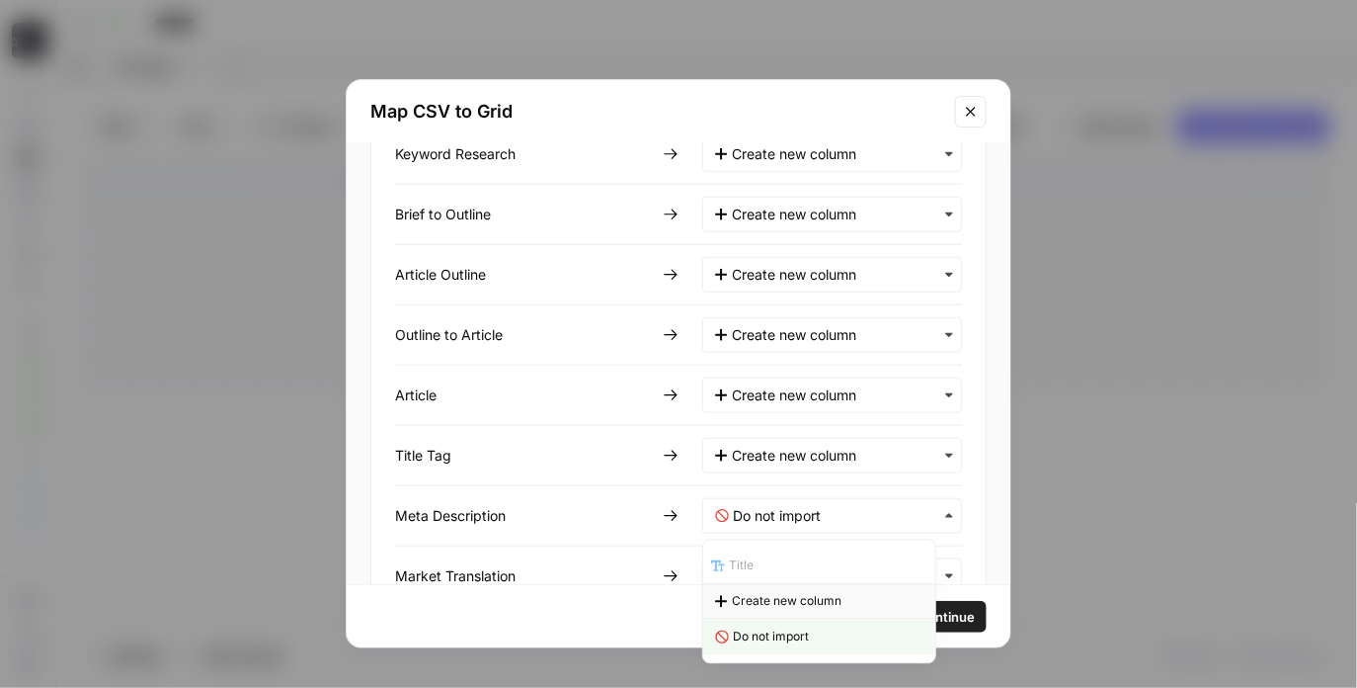
click at [765, 593] on span "Create new column" at bounding box center [787, 601] width 110 height 18
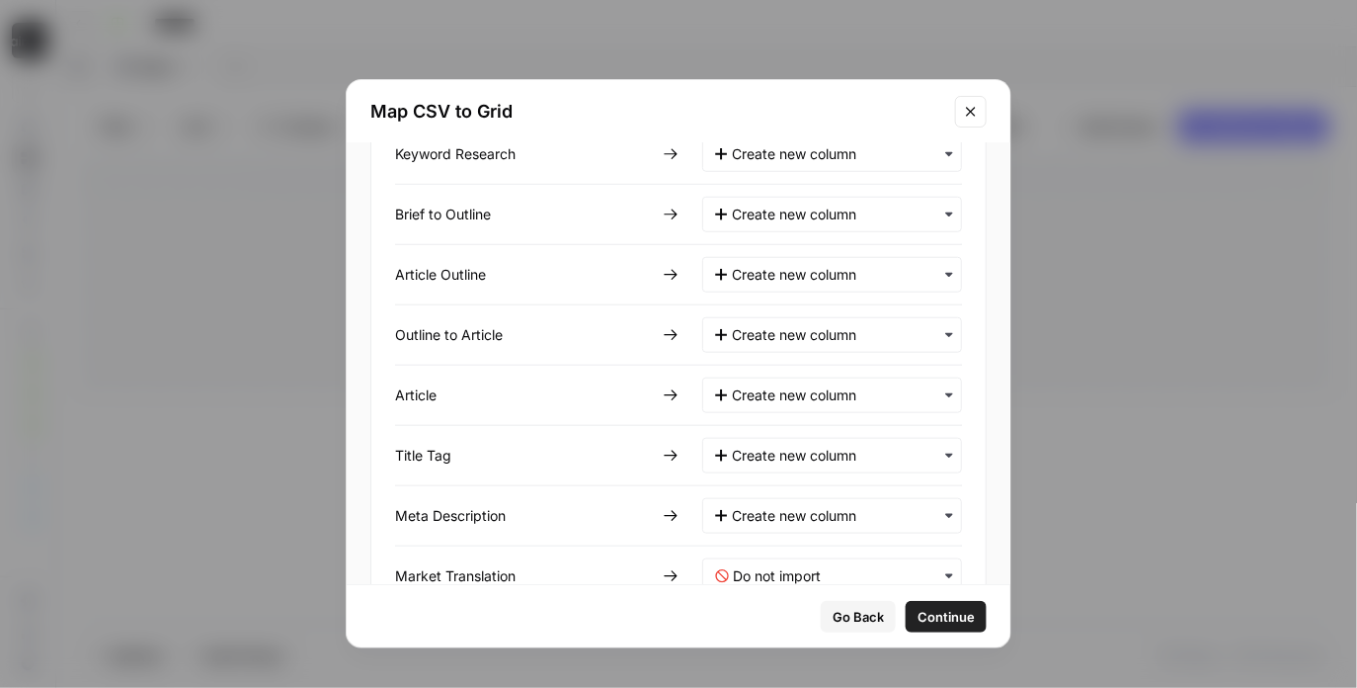
click at [771, 558] on div "button" at bounding box center [832, 576] width 260 height 36
click at [772, 496] on div "Create new column" at bounding box center [819, 486] width 232 height 36
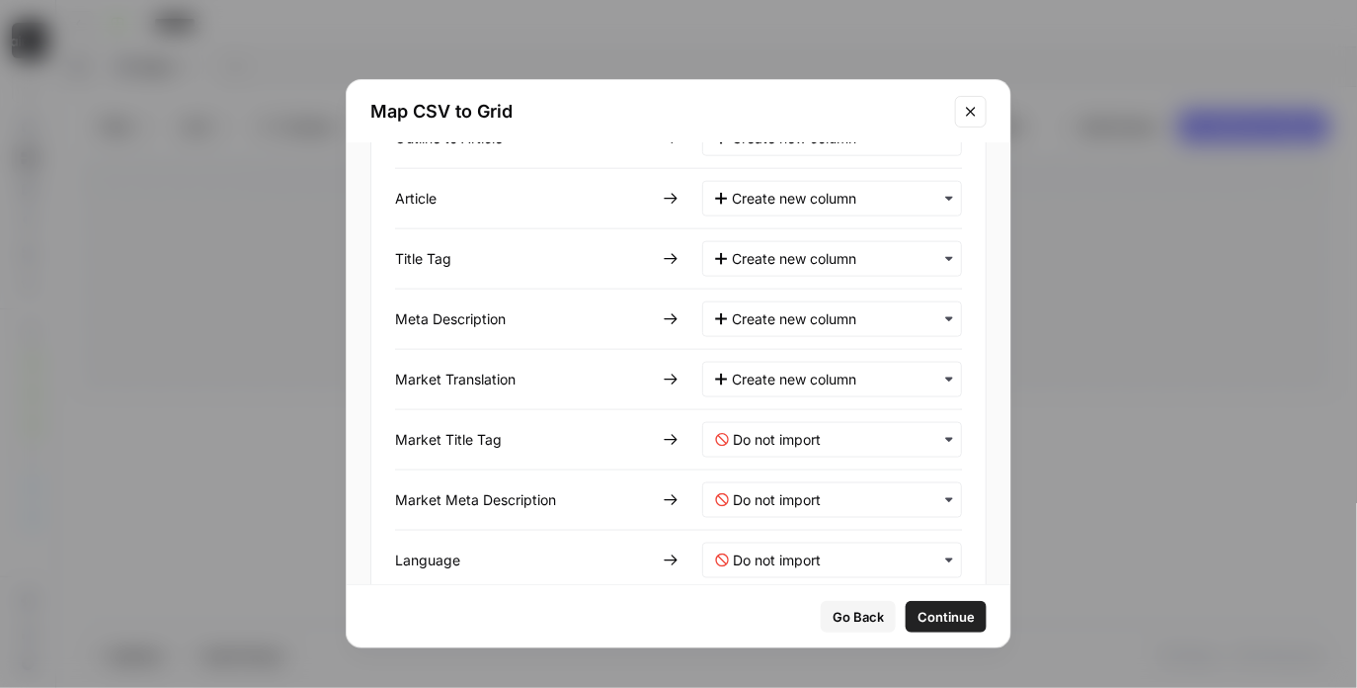
scroll to position [917, 0]
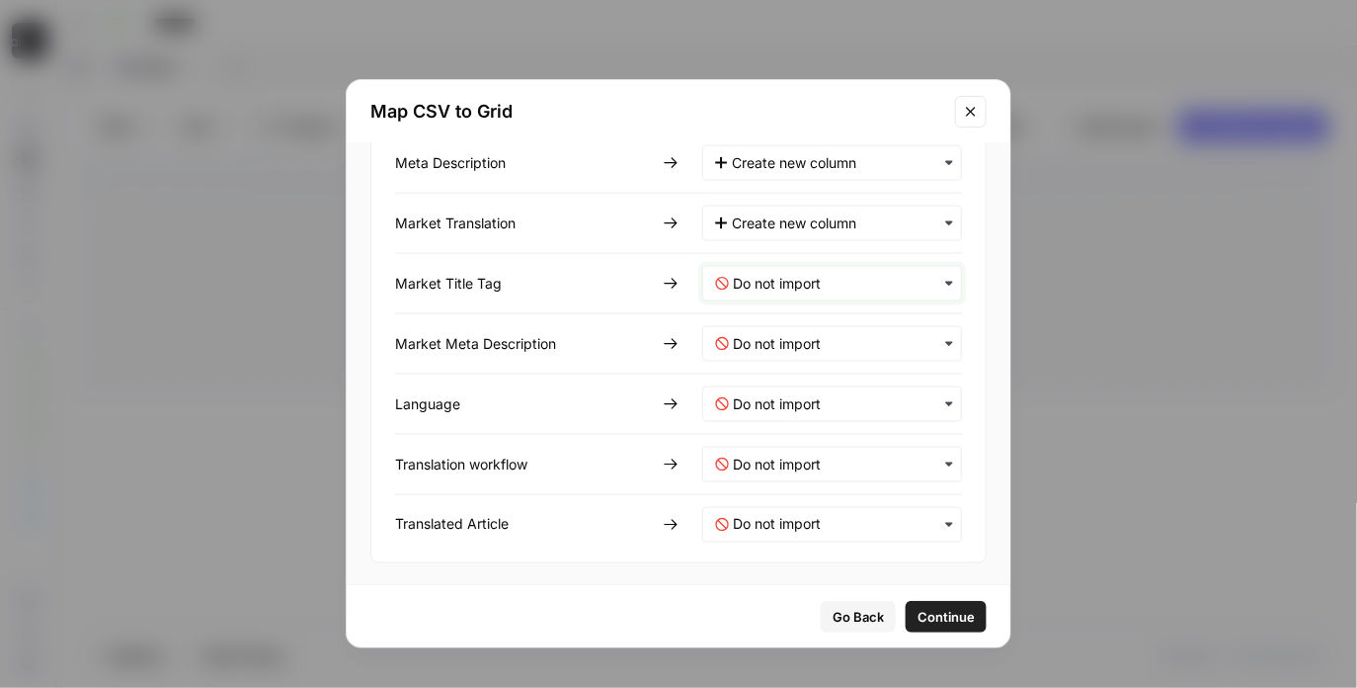
click at [745, 274] on Tag-mapping "text" at bounding box center [841, 284] width 216 height 20
click at [737, 367] on span "Create new column" at bounding box center [787, 370] width 110 height 18
click at [754, 341] on Description-mapping "text" at bounding box center [841, 344] width 216 height 20
click at [751, 416] on div "Create new column" at bounding box center [819, 430] width 232 height 36
click at [757, 398] on input "text" at bounding box center [841, 404] width 216 height 20
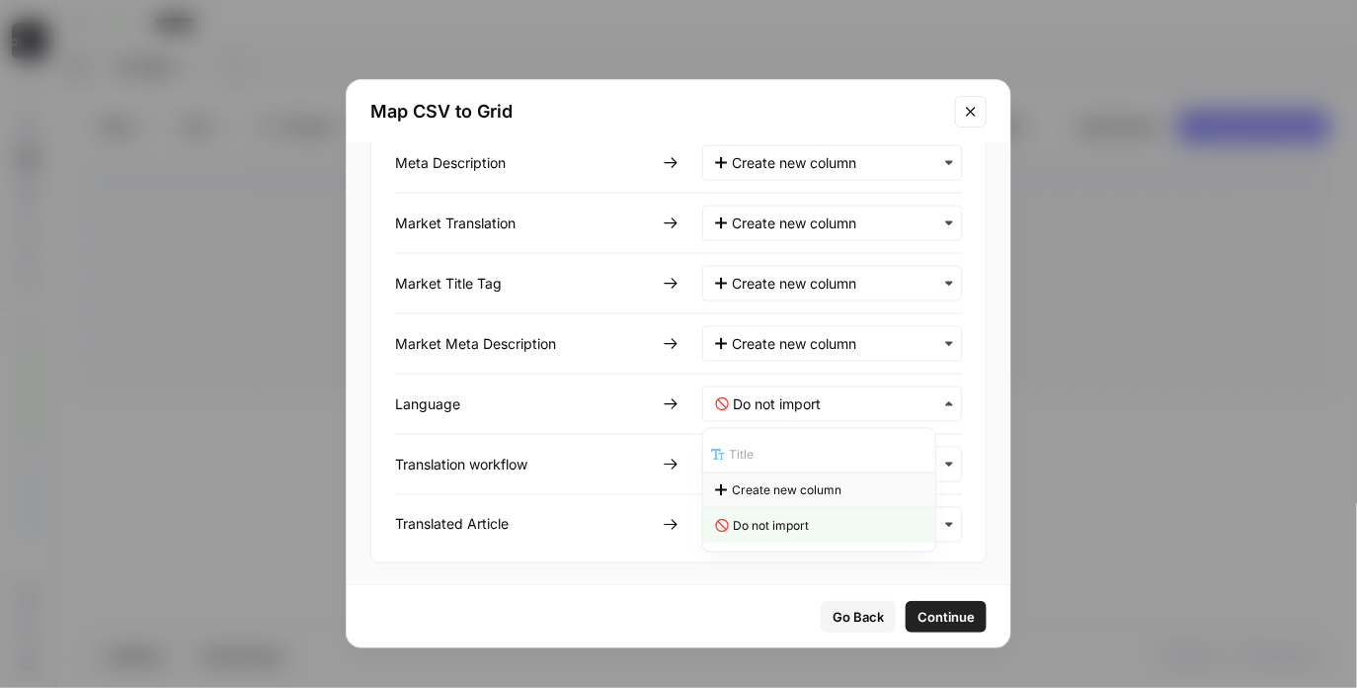
click at [749, 489] on span "Create new column" at bounding box center [787, 490] width 110 height 18
click at [757, 466] on workflow-mapping "text" at bounding box center [841, 464] width 216 height 20
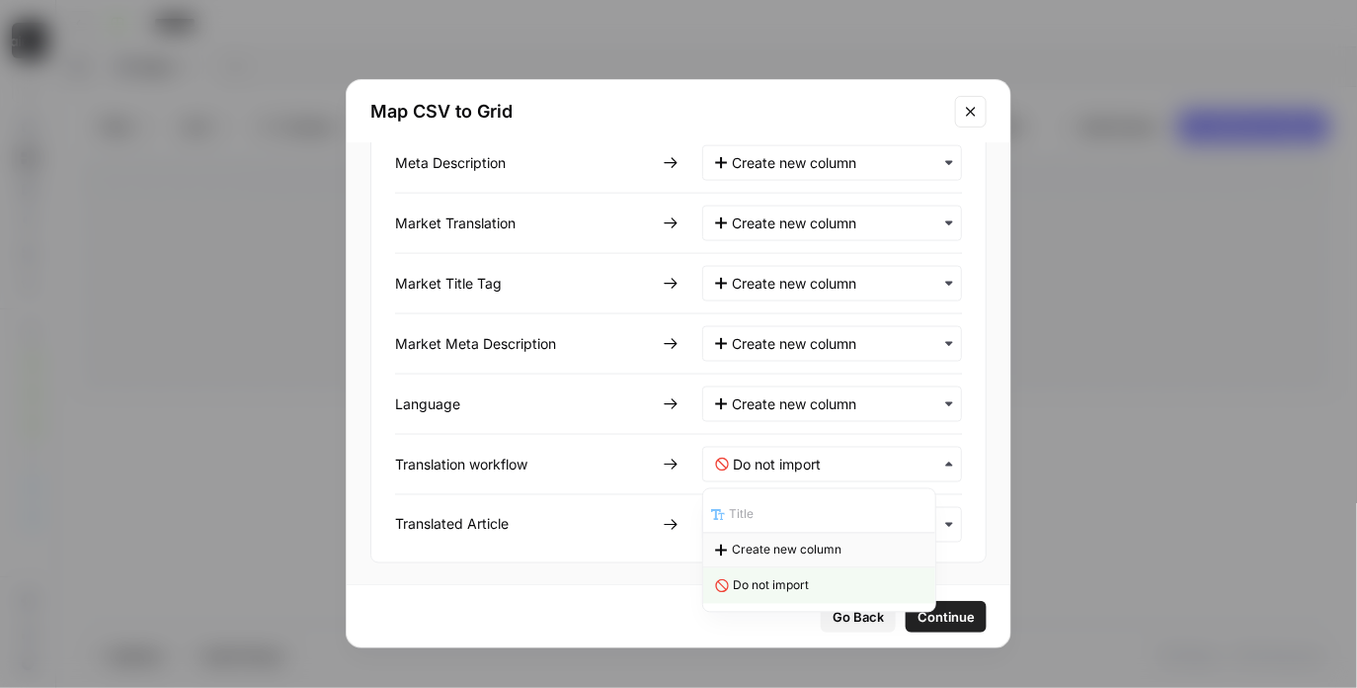
click at [748, 534] on div "Create new column" at bounding box center [819, 550] width 232 height 36
click at [753, 526] on Article-mapping "text" at bounding box center [841, 525] width 216 height 20
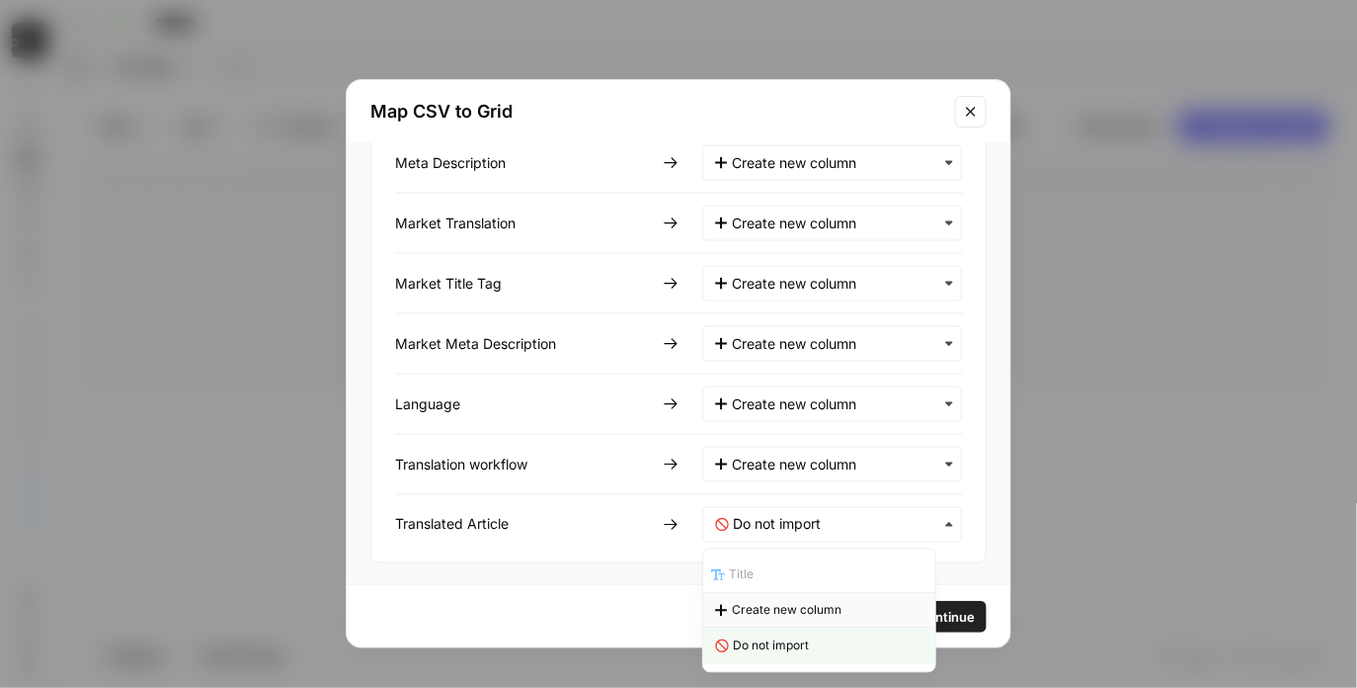
click at [747, 605] on span "Create new column" at bounding box center [787, 611] width 110 height 18
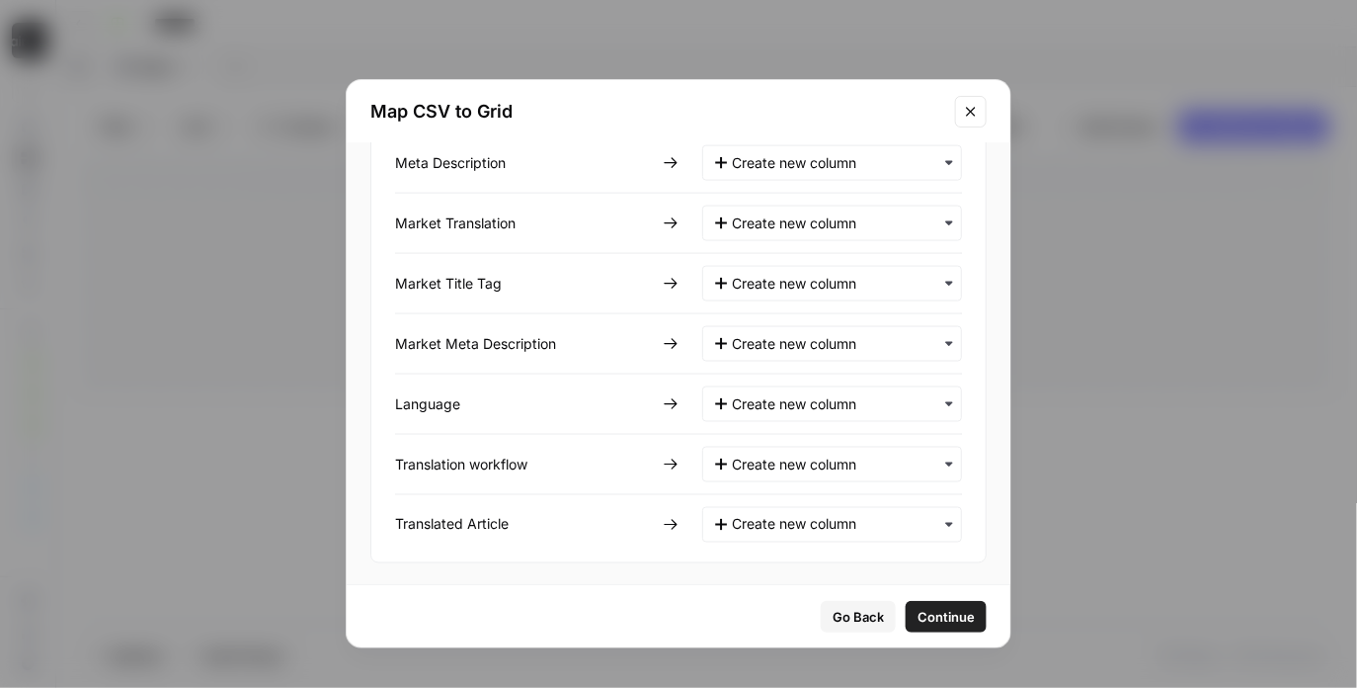
click at [951, 614] on button "Continue" at bounding box center [946, 617] width 81 height 32
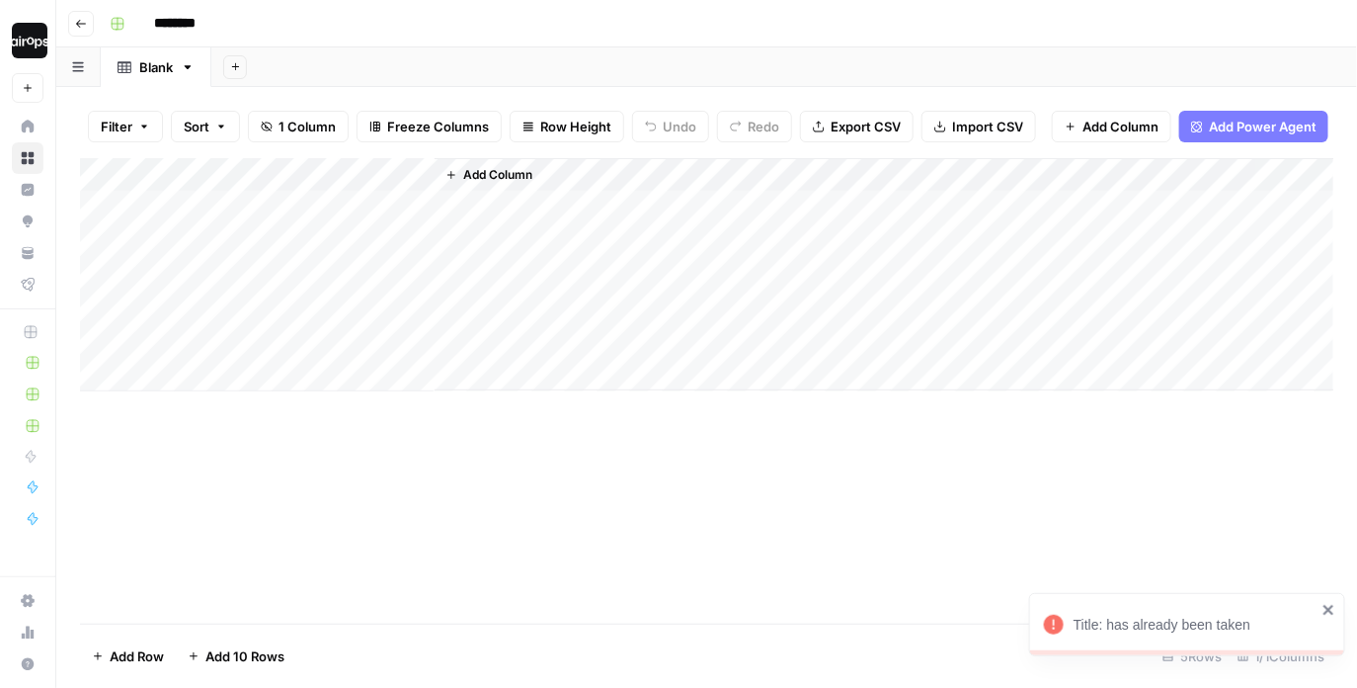
click at [1084, 638] on div "Title: has already been taken" at bounding box center [1180, 625] width 285 height 32
click at [972, 125] on span "Import CSV" at bounding box center [987, 127] width 71 height 20
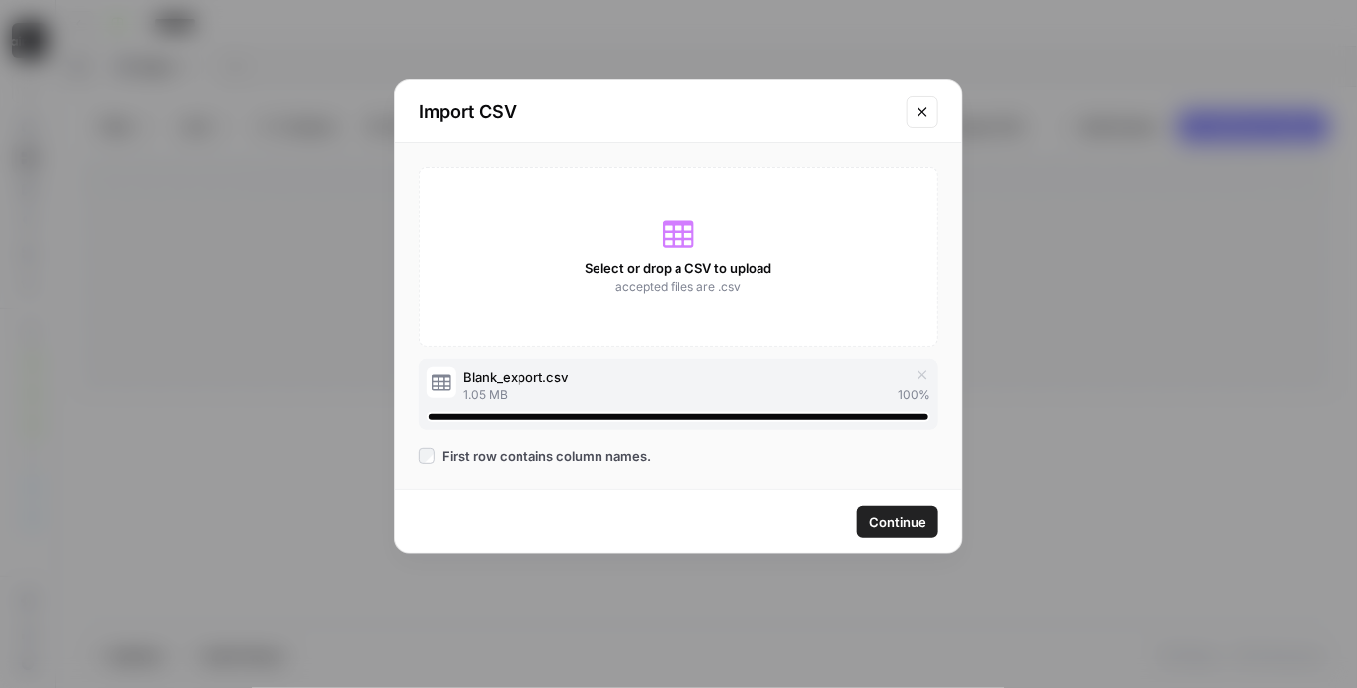
click at [875, 522] on span "Continue" at bounding box center [897, 522] width 57 height 20
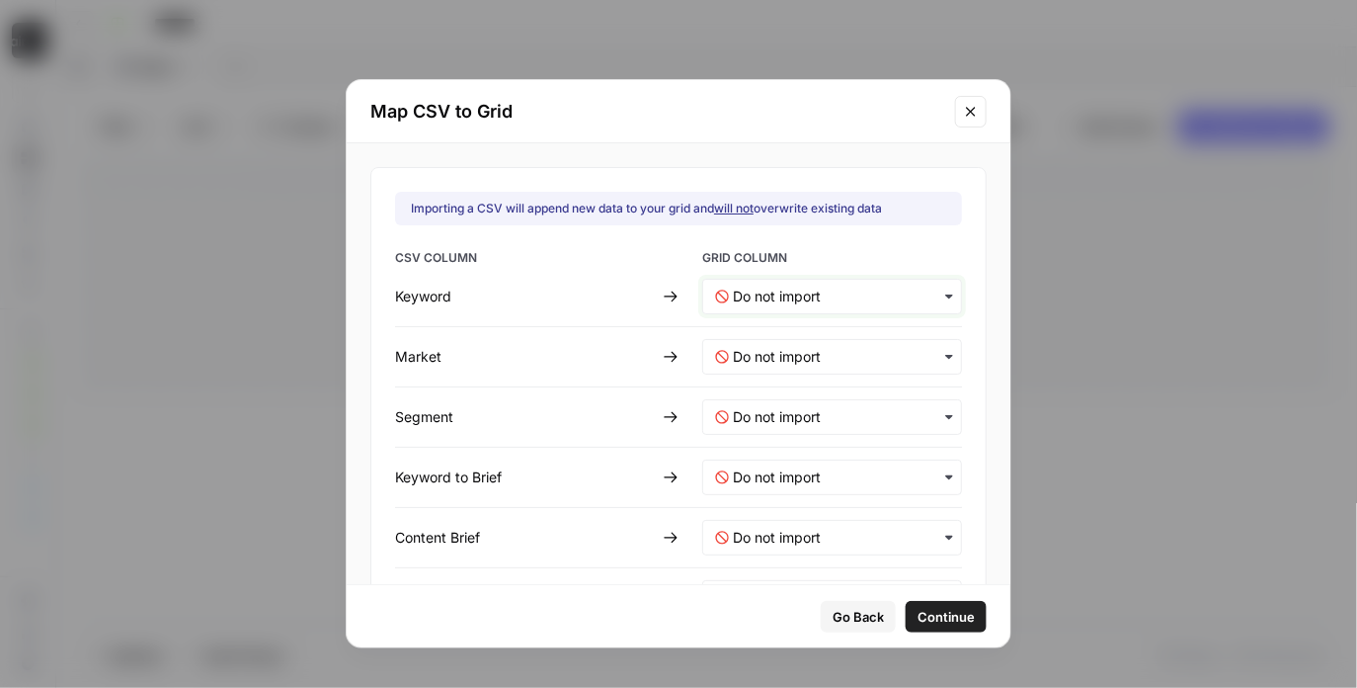
click at [747, 299] on input "text" at bounding box center [841, 296] width 216 height 20
click at [737, 383] on span "Create new column" at bounding box center [787, 384] width 110 height 18
click at [760, 342] on div "button" at bounding box center [832, 357] width 260 height 36
click at [739, 440] on span "Create new column" at bounding box center [787, 445] width 110 height 18
click at [748, 408] on input "text" at bounding box center [841, 417] width 216 height 20
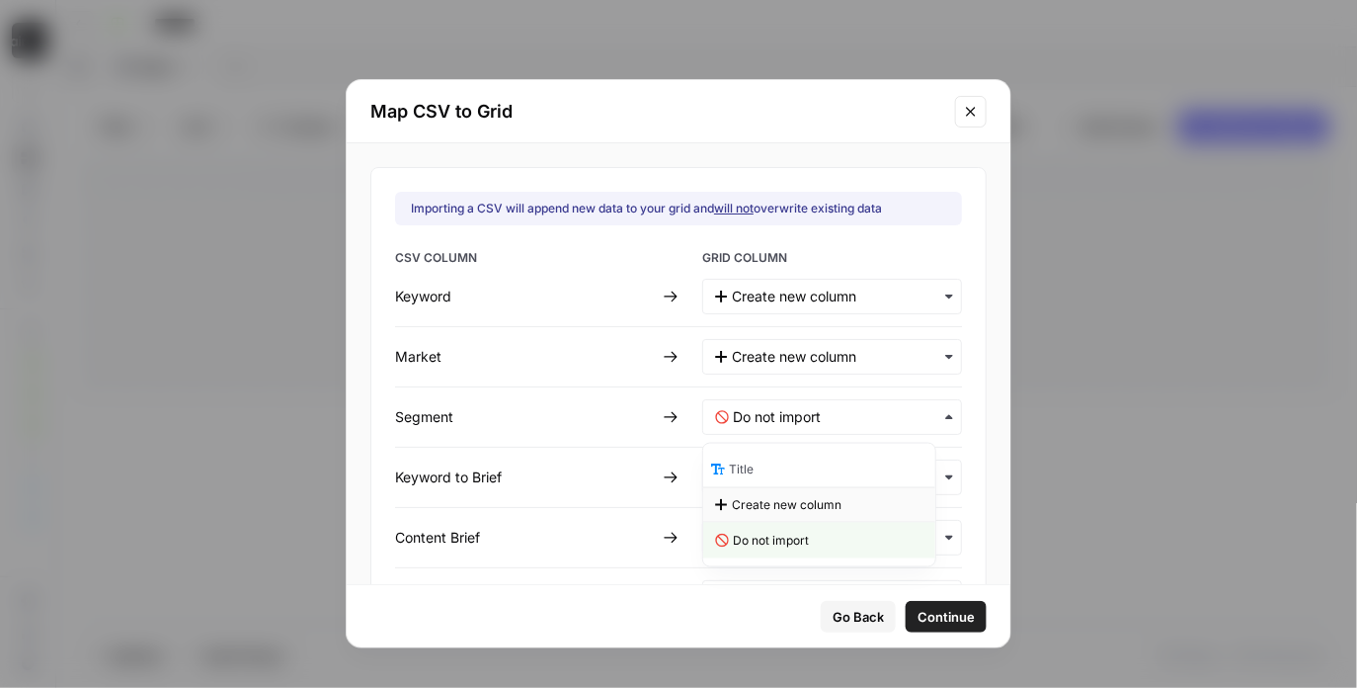
click at [751, 506] on span "Create new column" at bounding box center [787, 505] width 110 height 18
click at [760, 484] on Brief-mapping "text" at bounding box center [841, 477] width 216 height 20
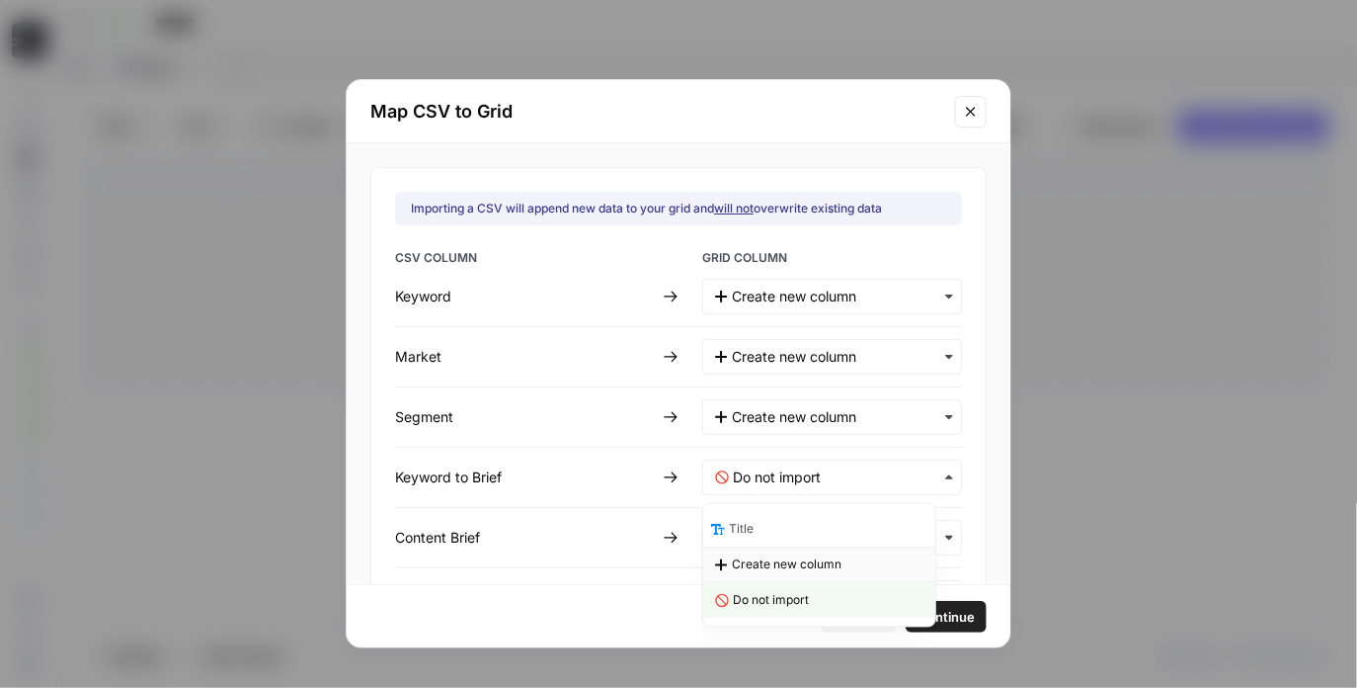
click at [759, 567] on span "Create new column" at bounding box center [787, 565] width 110 height 18
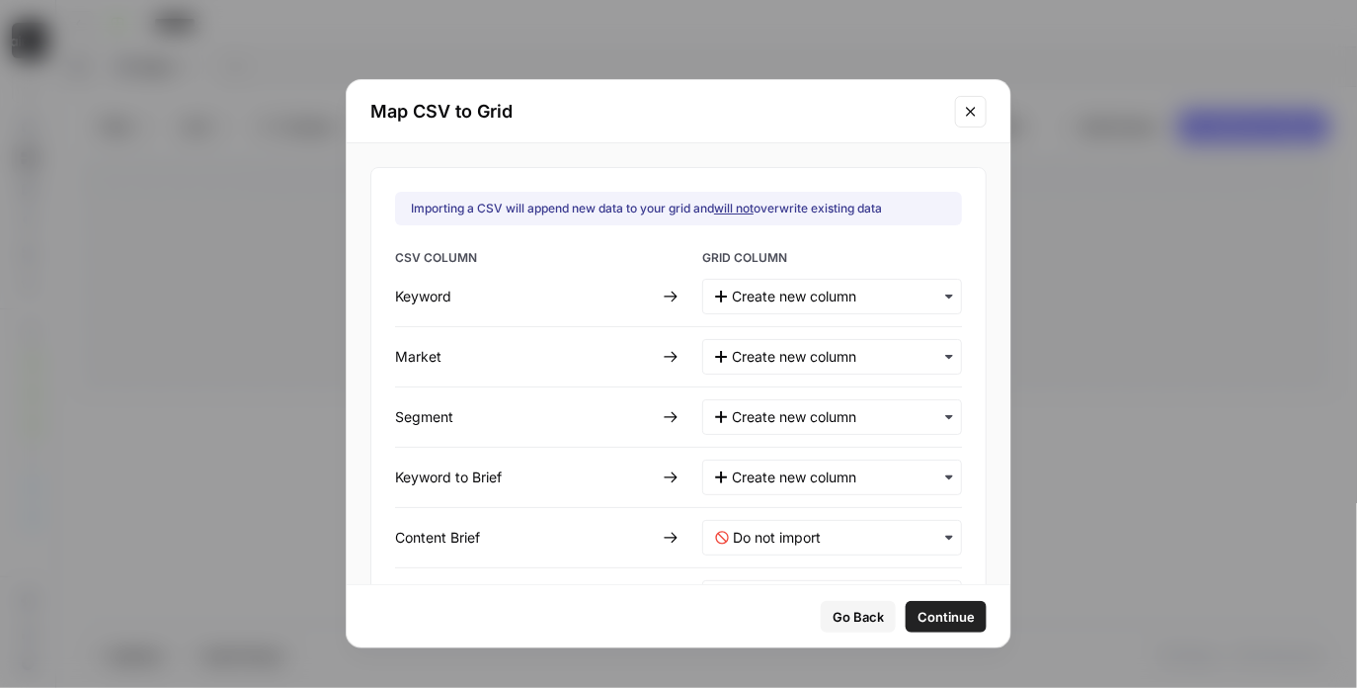
click at [761, 546] on div "button" at bounding box center [832, 538] width 260 height 36
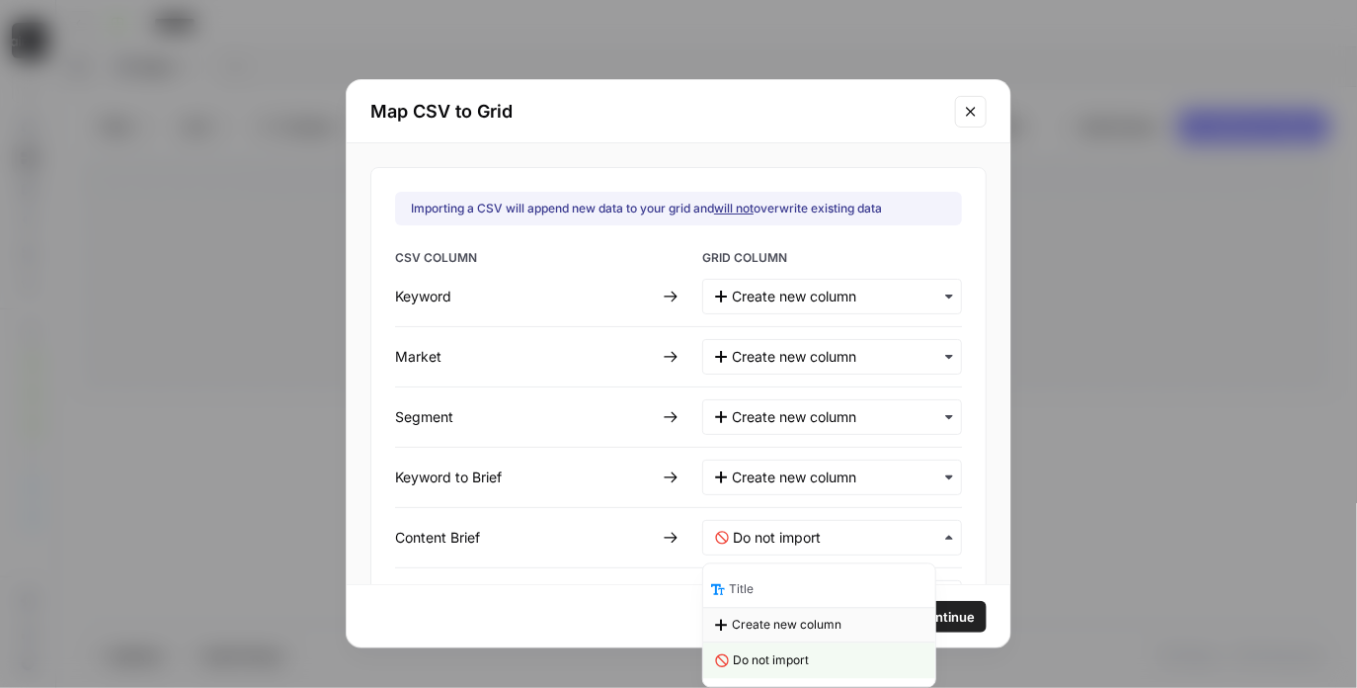
click at [756, 627] on span "Create new column" at bounding box center [787, 625] width 110 height 18
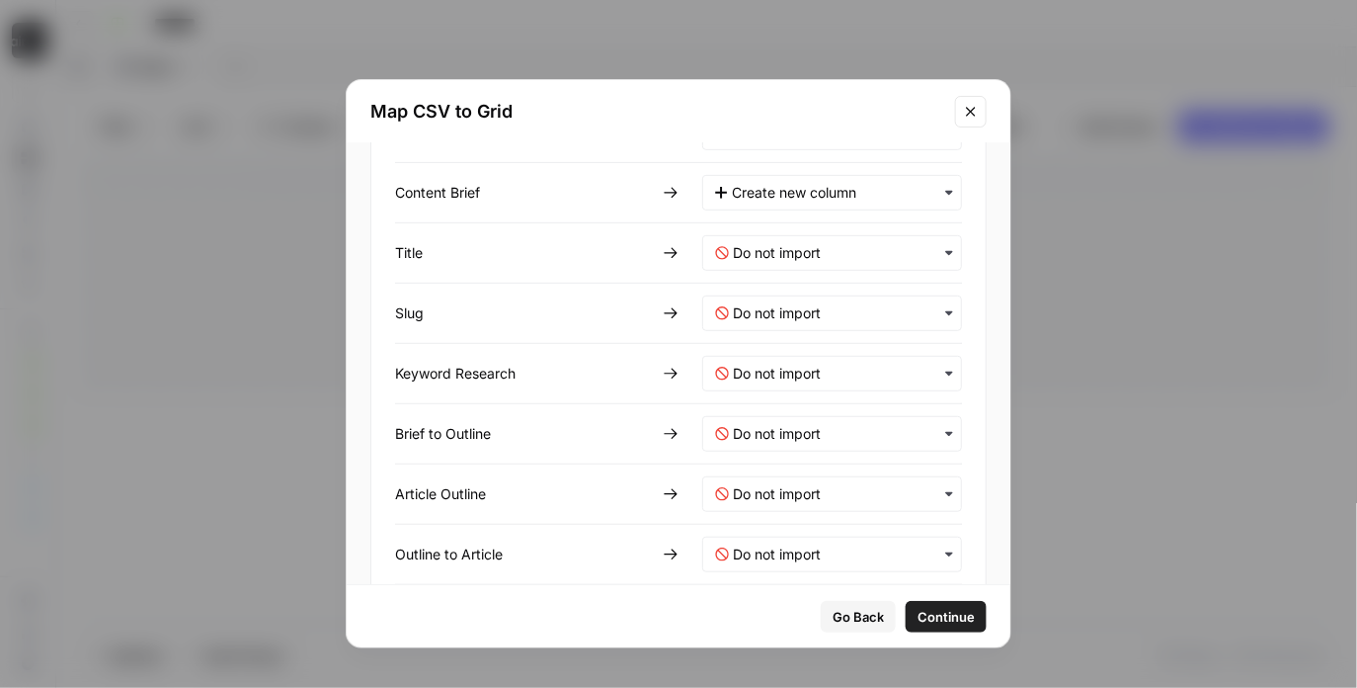
scroll to position [346, 0]
click at [749, 246] on input "text" at bounding box center [841, 252] width 216 height 20
click at [729, 333] on div "Create new column" at bounding box center [819, 339] width 232 height 36
click at [748, 317] on input "text" at bounding box center [841, 312] width 216 height 20
click at [731, 403] on div "Create new column" at bounding box center [819, 399] width 232 height 36
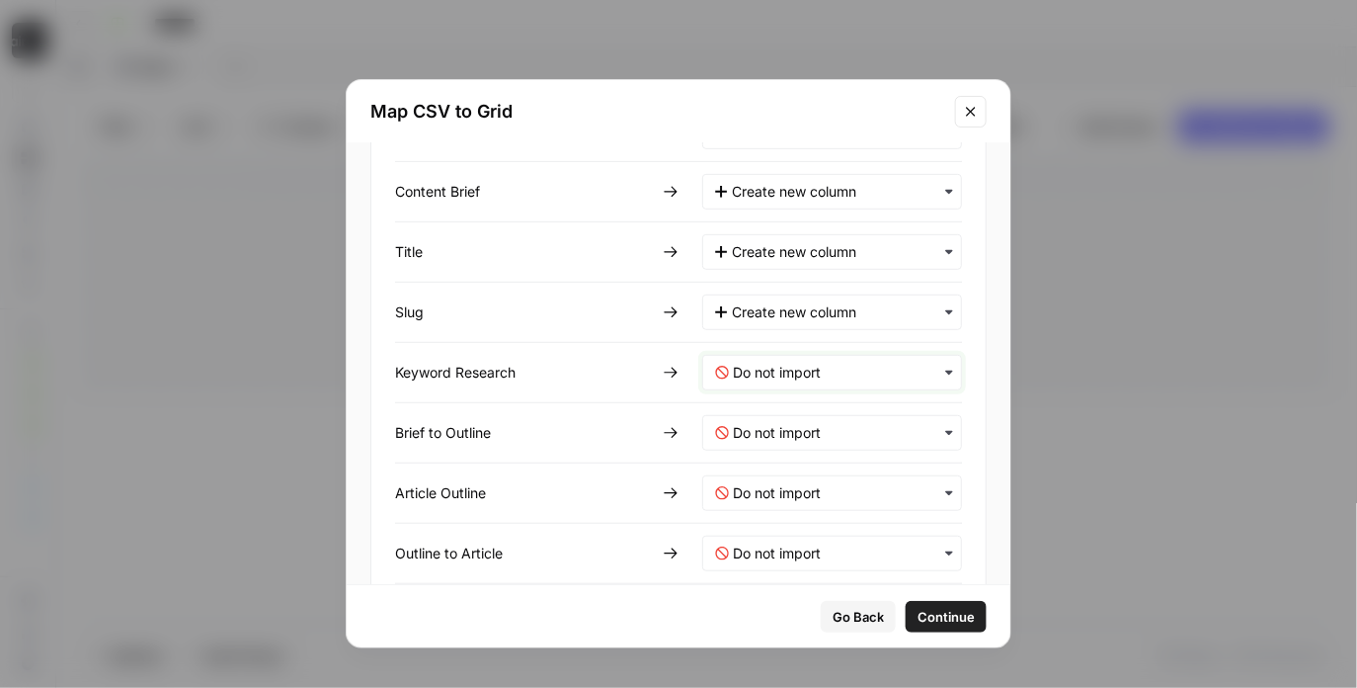
click at [742, 376] on Research-mapping "text" at bounding box center [841, 373] width 216 height 20
click at [738, 455] on span "Create new column" at bounding box center [787, 459] width 110 height 18
click at [742, 492] on Outline-mapping "text" at bounding box center [841, 493] width 216 height 20
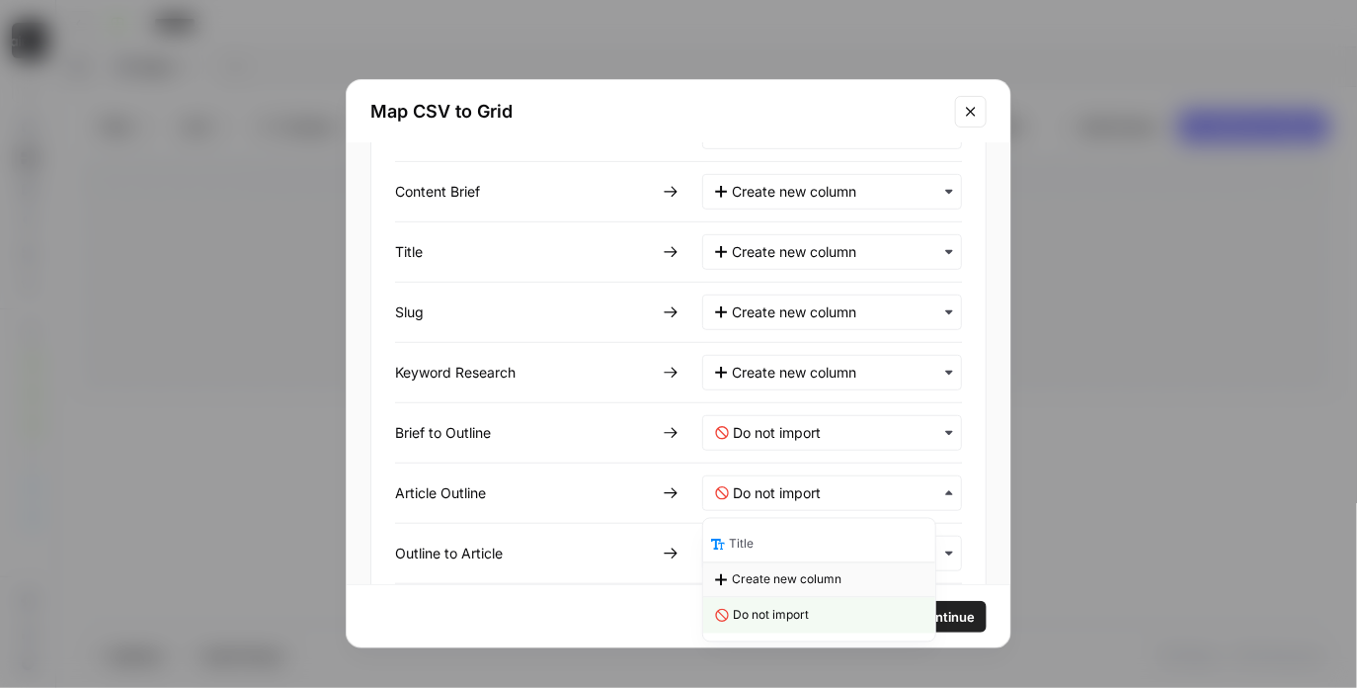
click at [726, 577] on icon at bounding box center [721, 580] width 13 height 12
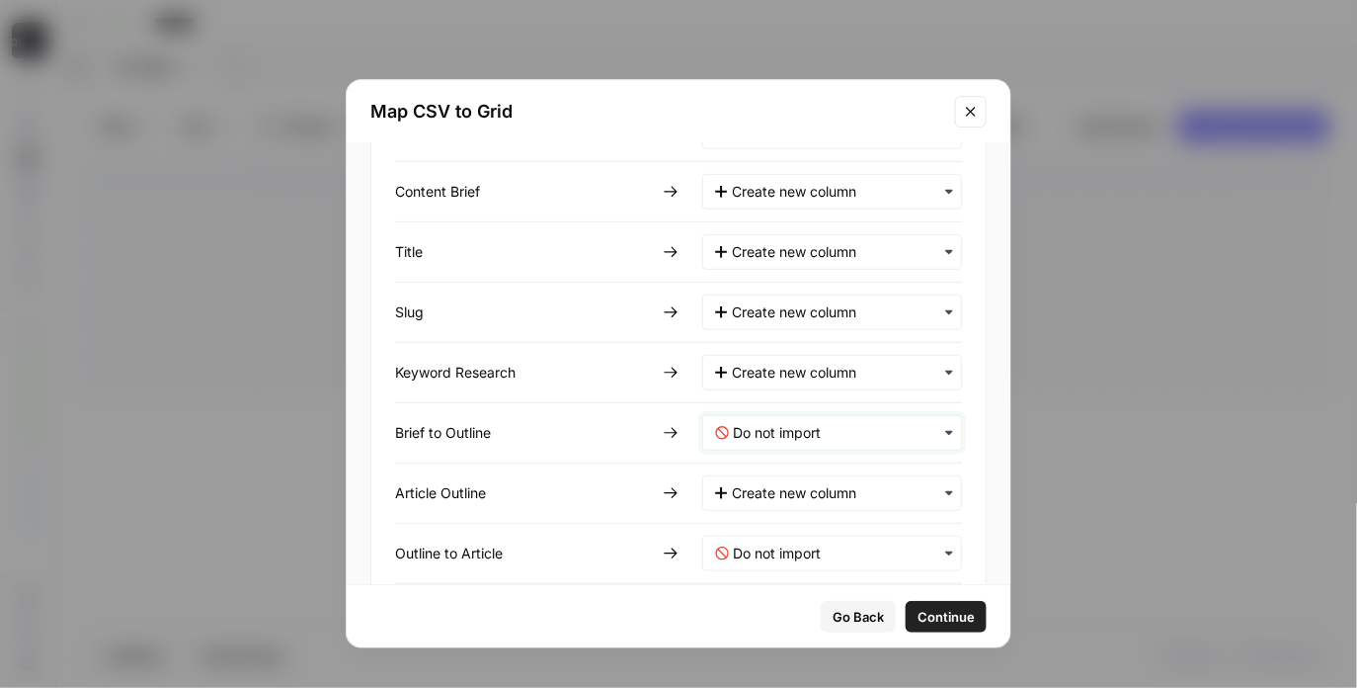
click at [744, 436] on Outline-mapping "text" at bounding box center [841, 433] width 216 height 20
click at [738, 517] on span "Create new column" at bounding box center [787, 520] width 110 height 18
click at [739, 547] on Article-mapping "text" at bounding box center [841, 553] width 216 height 20
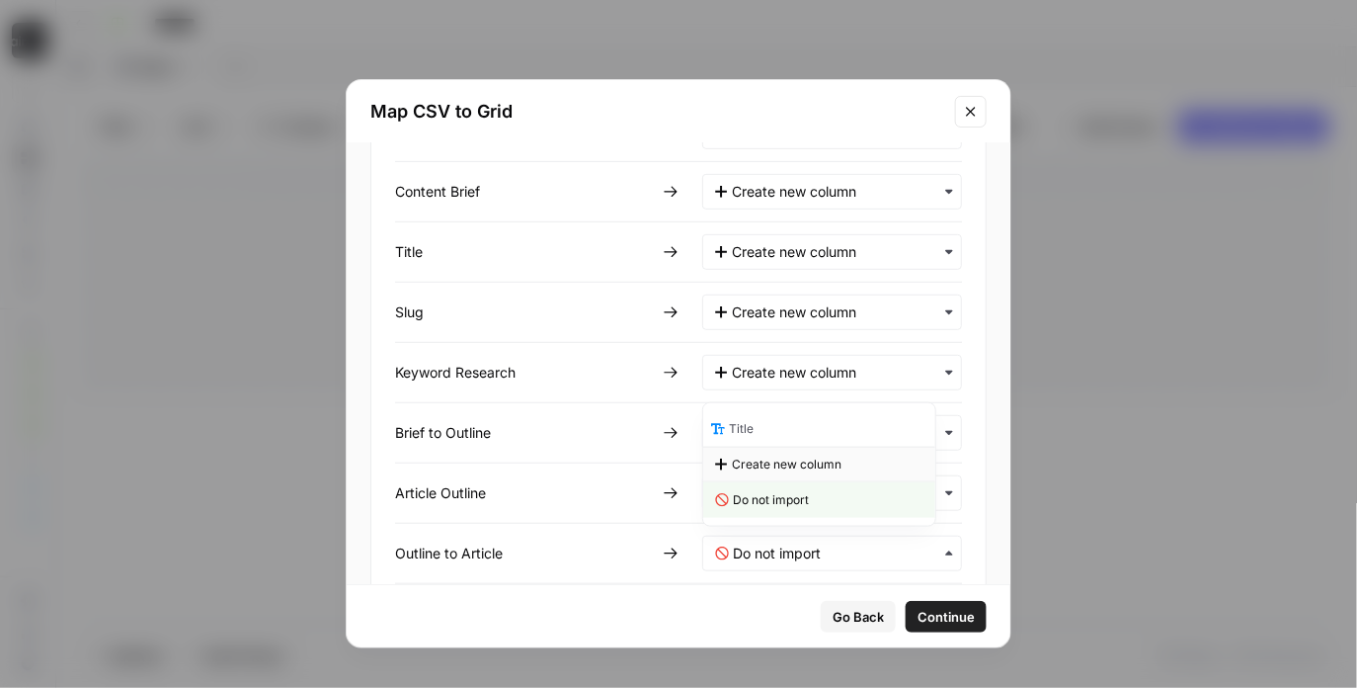
click at [754, 458] on span "Create new column" at bounding box center [787, 464] width 110 height 18
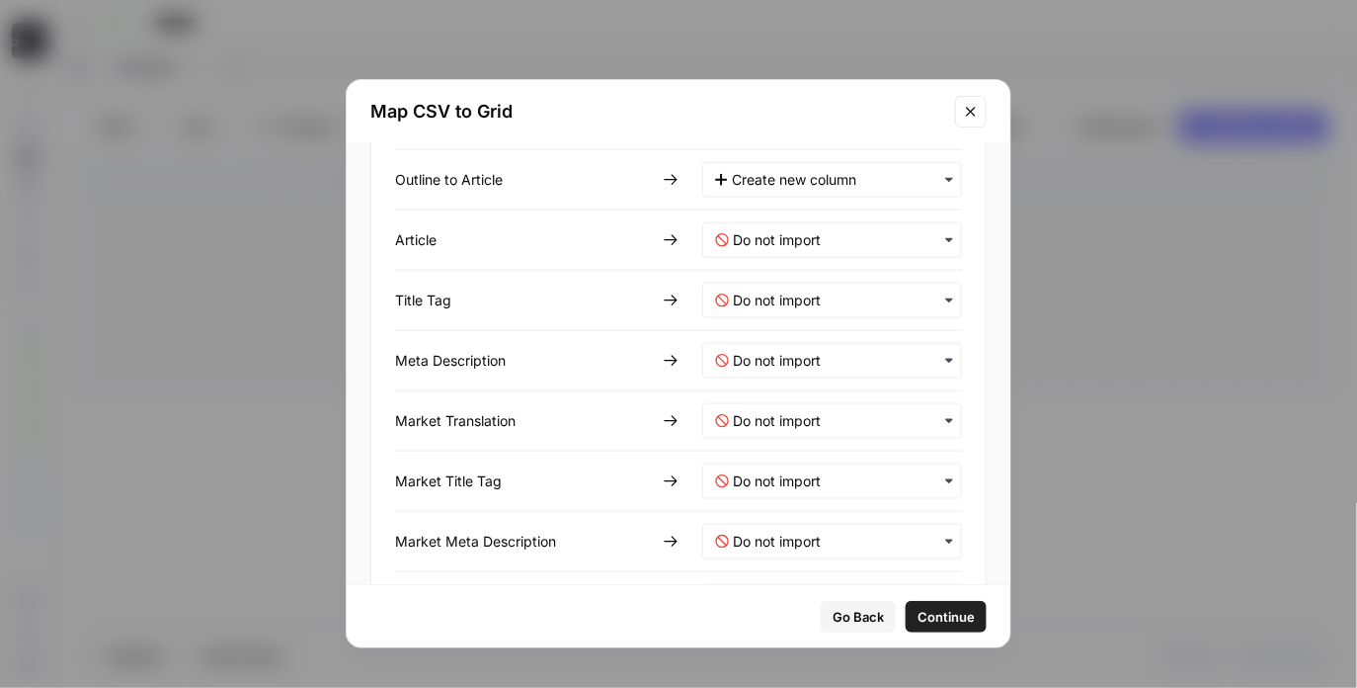
scroll to position [734, 0]
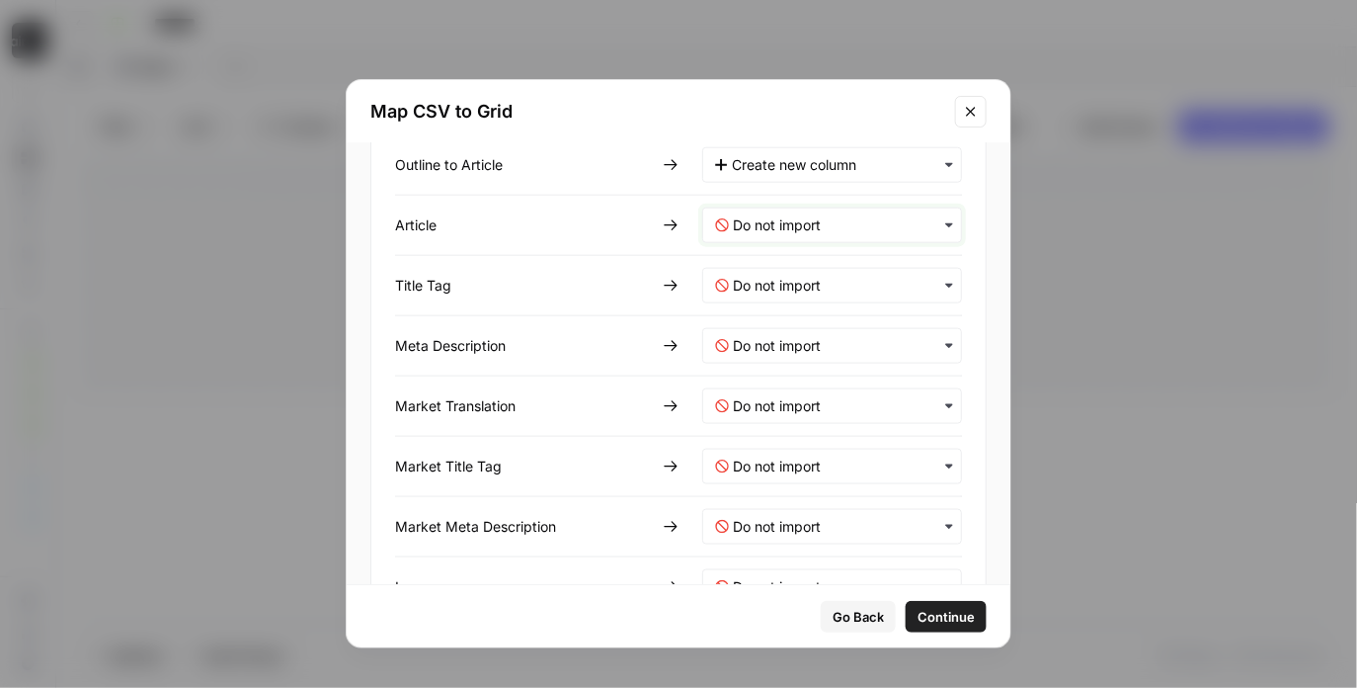
click at [790, 229] on input "text" at bounding box center [841, 225] width 216 height 20
click at [776, 312] on span "Create new column" at bounding box center [787, 311] width 110 height 18
click at [781, 282] on Tag-mapping "text" at bounding box center [841, 286] width 216 height 20
click at [768, 363] on span "Create new column" at bounding box center [787, 372] width 110 height 18
click at [772, 346] on Description-mapping "text" at bounding box center [841, 346] width 216 height 20
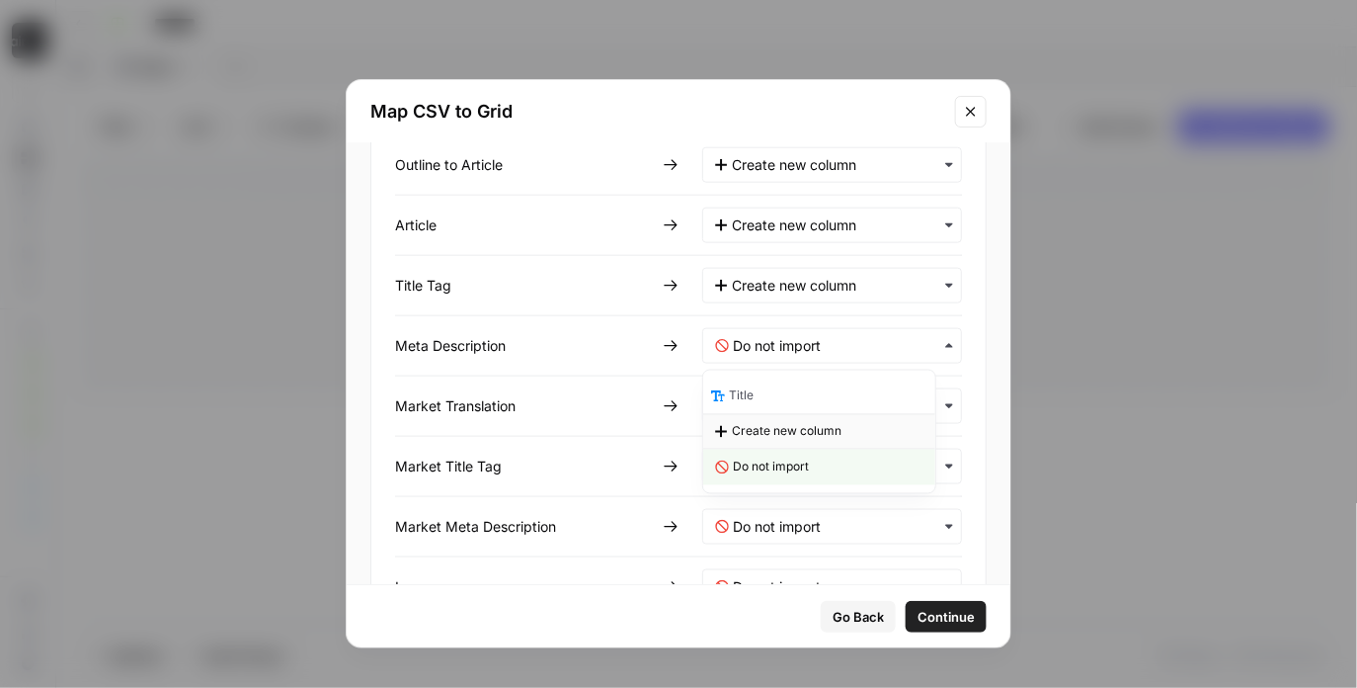
click at [762, 436] on span "Create new column" at bounding box center [787, 432] width 110 height 18
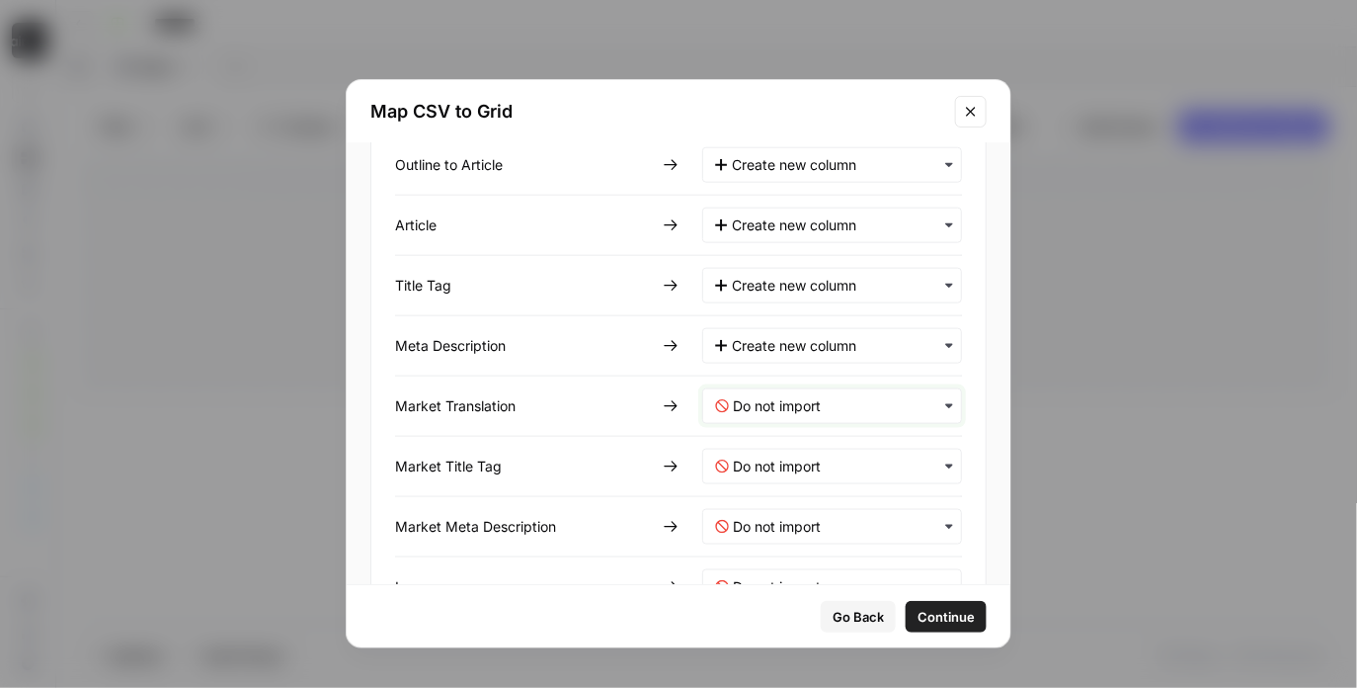
click at [768, 408] on Translation-mapping "text" at bounding box center [841, 406] width 216 height 20
click at [771, 404] on Translation-mapping "text" at bounding box center [841, 406] width 216 height 20
click at [771, 406] on Translation-mapping "text" at bounding box center [841, 406] width 216 height 20
click at [749, 493] on span "Create new column" at bounding box center [787, 492] width 110 height 18
click at [750, 465] on Tag-mapping "text" at bounding box center [841, 466] width 216 height 20
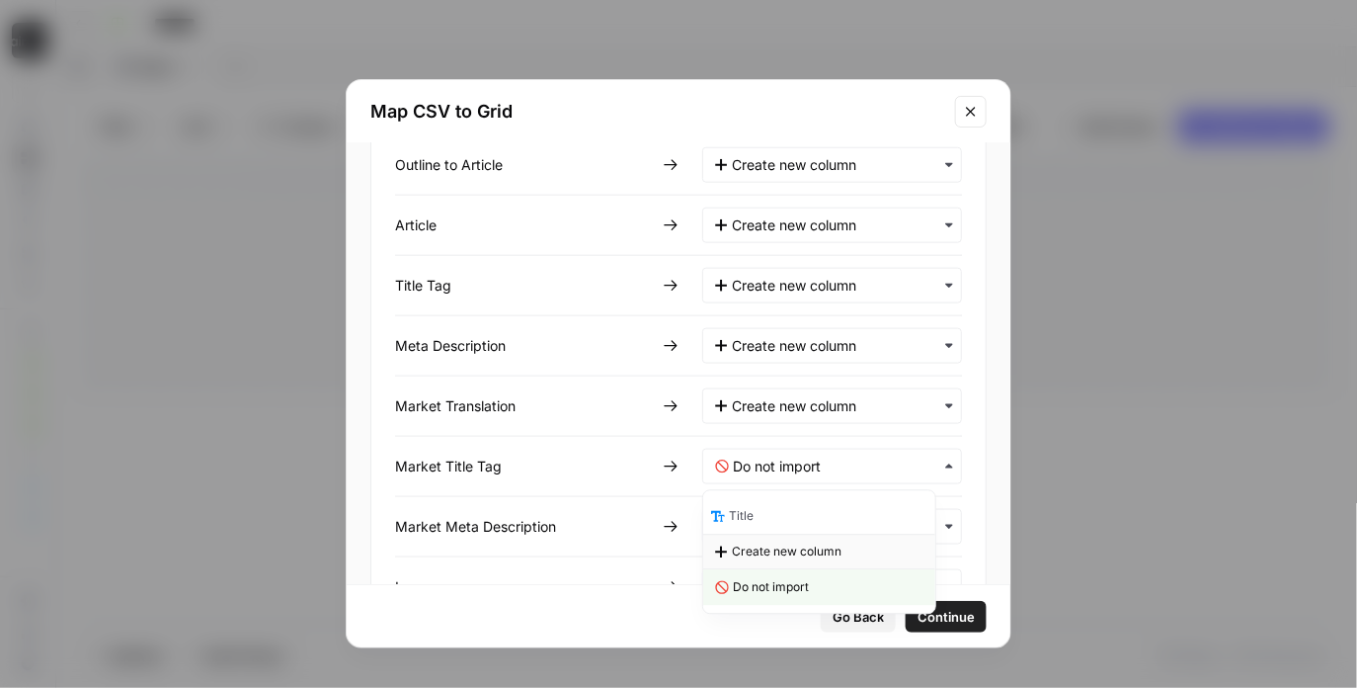
click at [738, 546] on span "Create new column" at bounding box center [787, 551] width 110 height 18
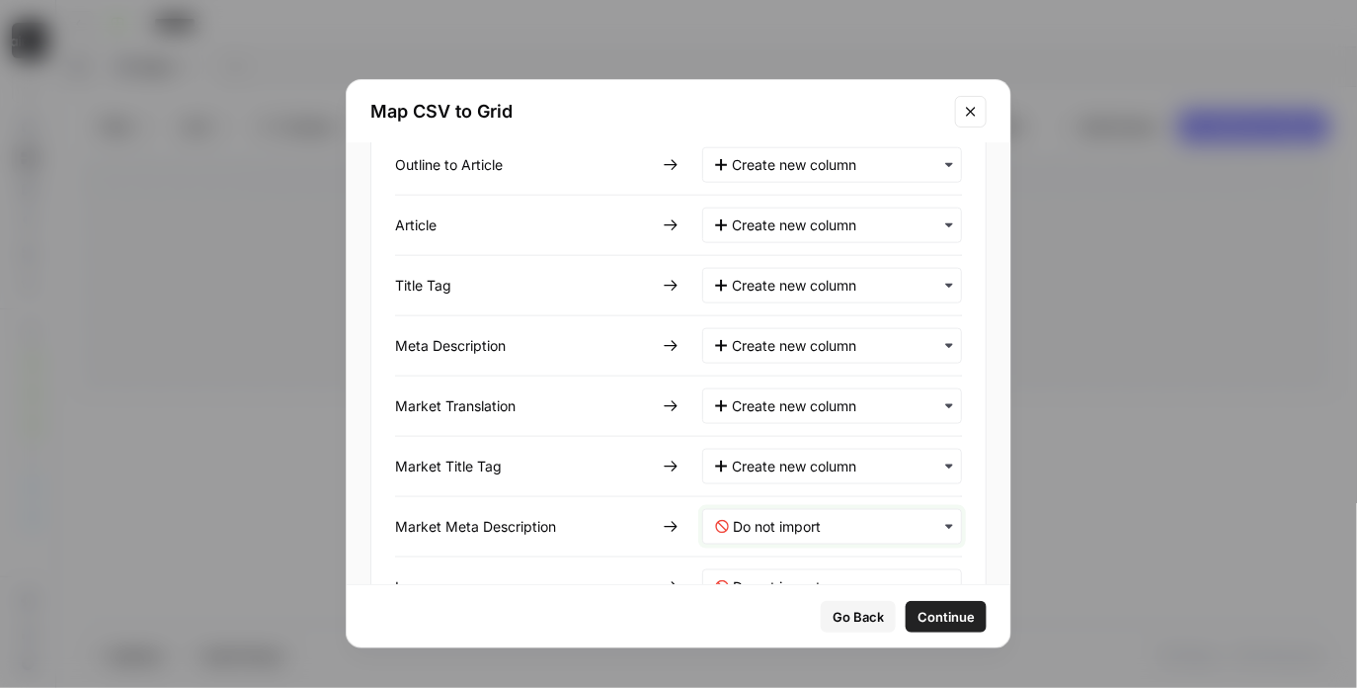
click at [745, 521] on Description-mapping "text" at bounding box center [841, 527] width 216 height 20
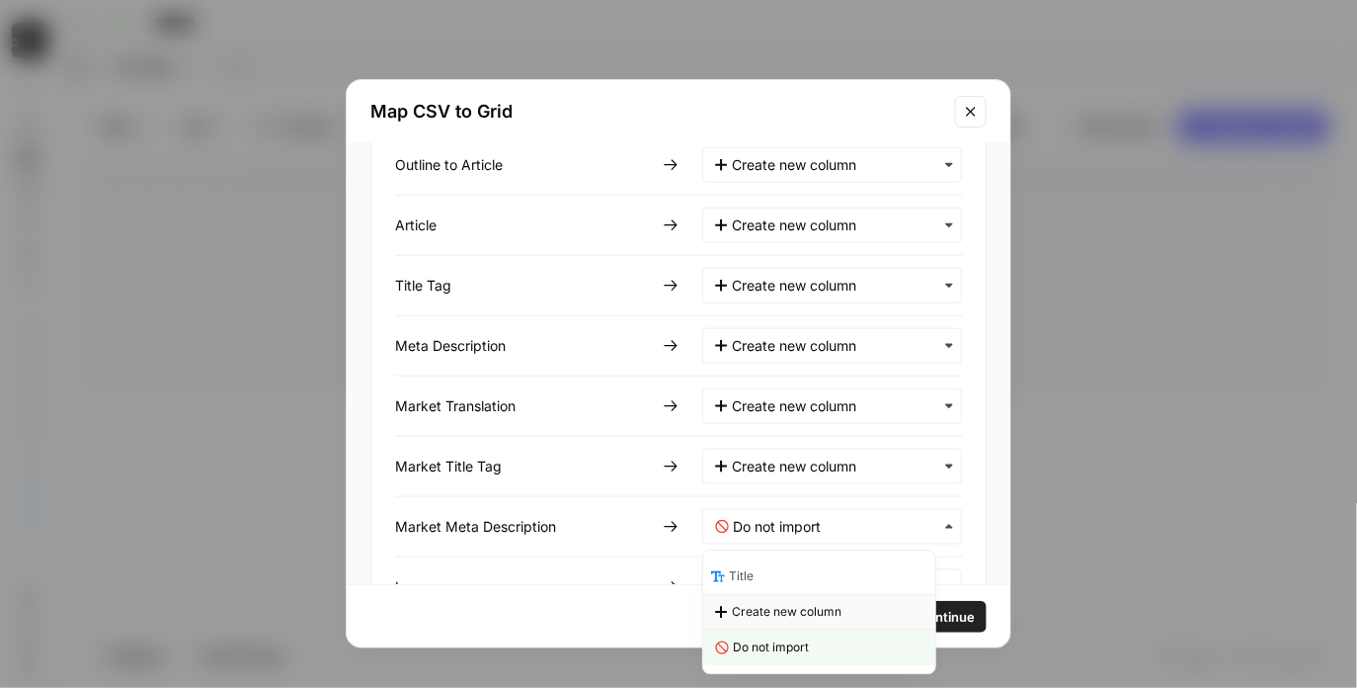
click at [734, 606] on span "Create new column" at bounding box center [787, 612] width 110 height 18
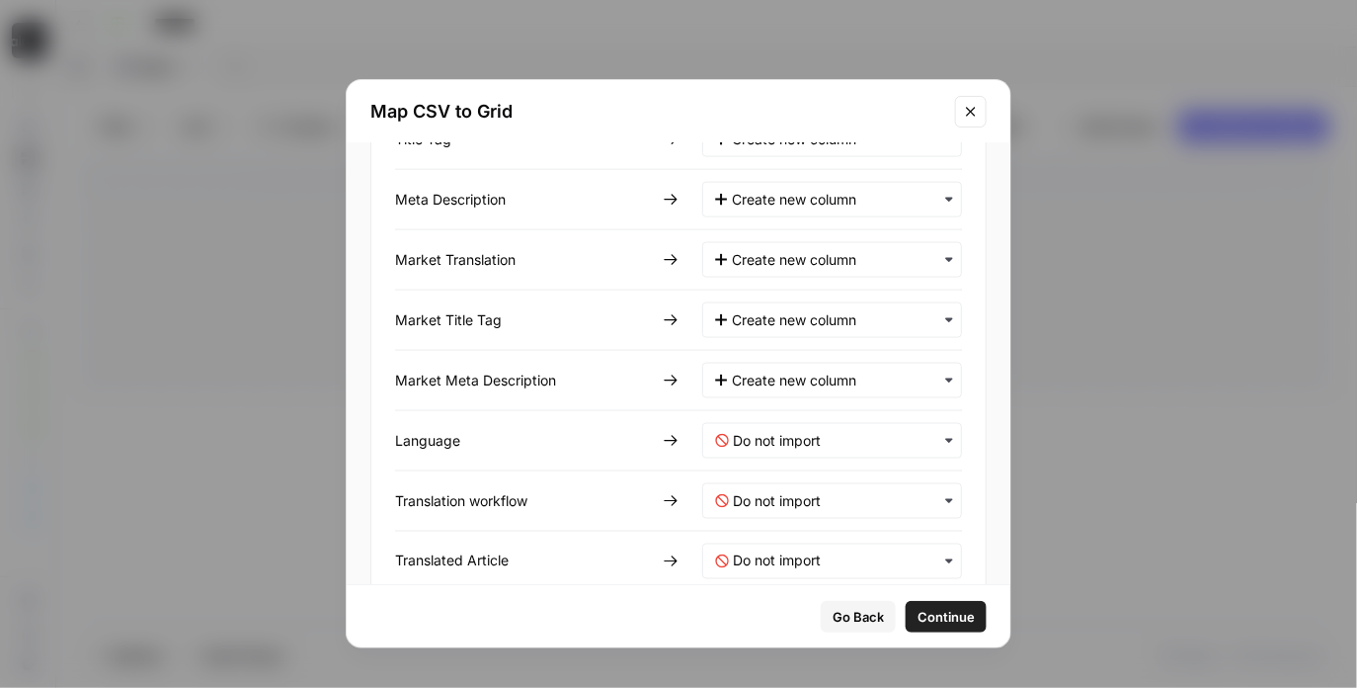
scroll to position [917, 0]
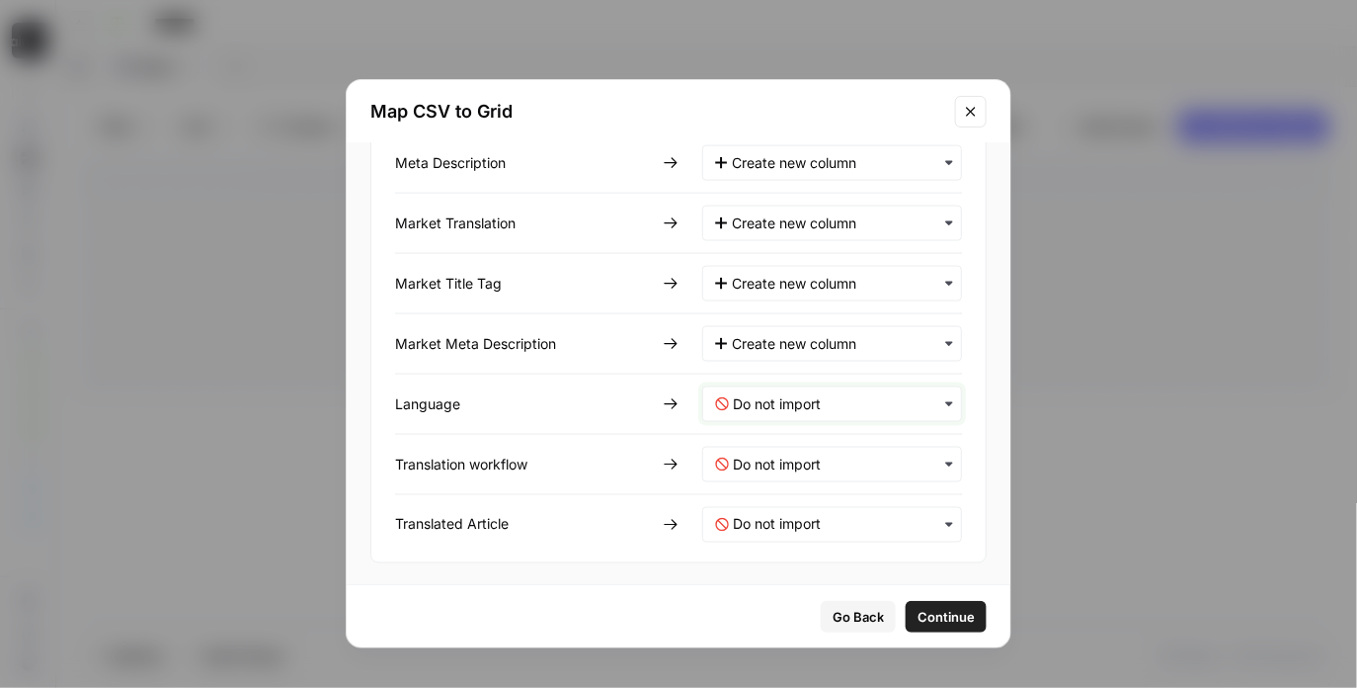
click at [762, 411] on input "text" at bounding box center [841, 404] width 216 height 20
click at [762, 490] on span "Create new column" at bounding box center [787, 490] width 110 height 18
click at [762, 507] on div "button" at bounding box center [832, 525] width 260 height 36
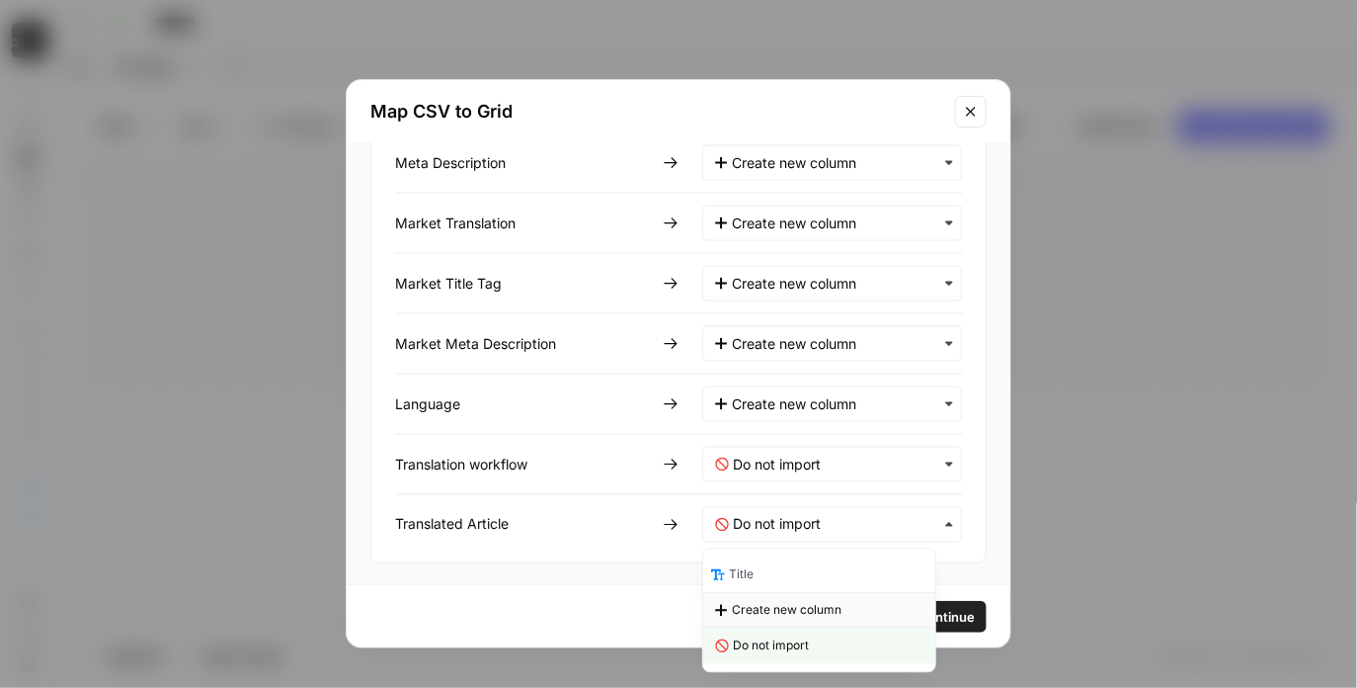
click at [757, 606] on span "Create new column" at bounding box center [787, 611] width 110 height 18
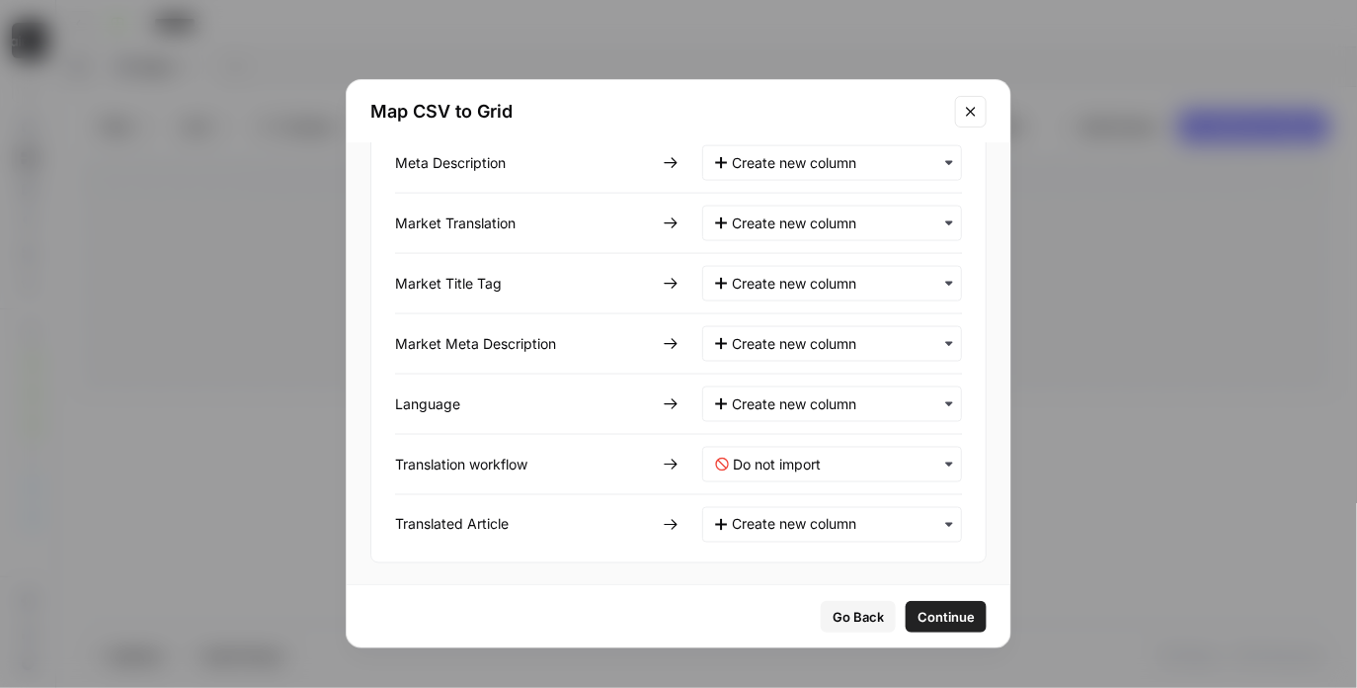
click at [767, 476] on div "button" at bounding box center [832, 465] width 260 height 36
click at [764, 551] on span "Create new column" at bounding box center [787, 550] width 110 height 18
click at [917, 613] on span "Continue" at bounding box center [945, 617] width 57 height 20
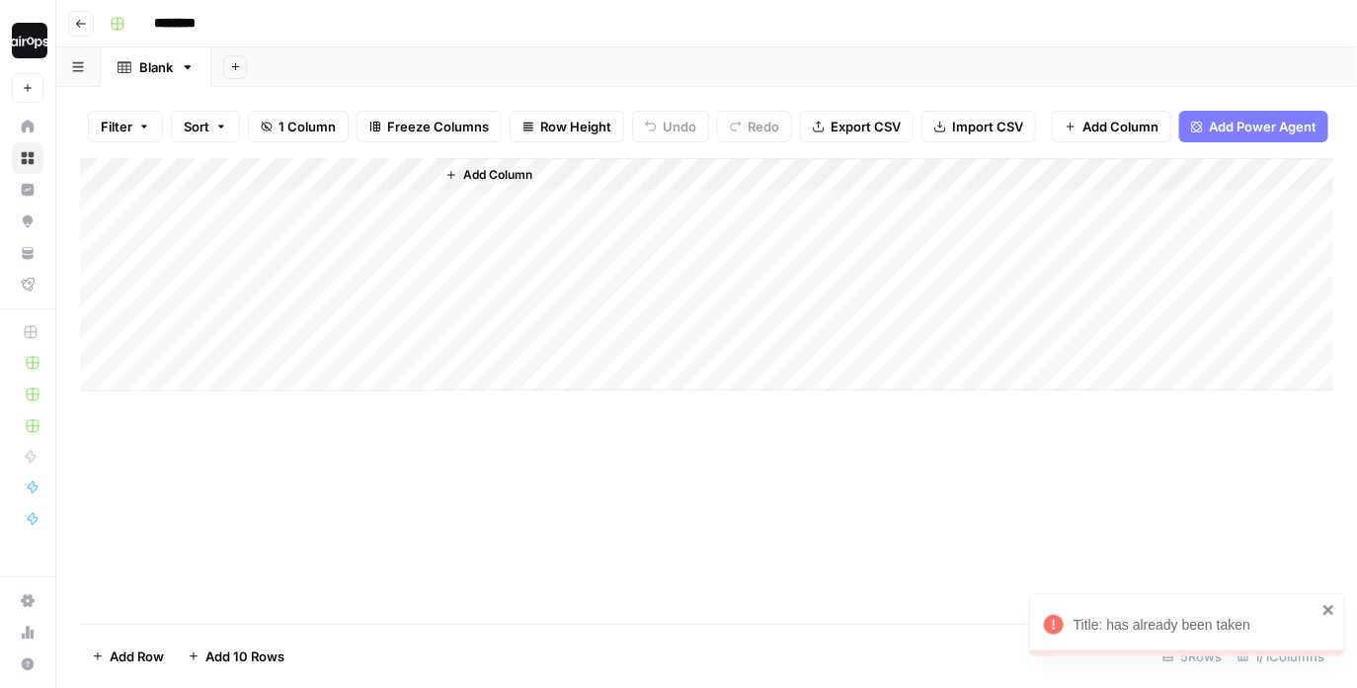
click at [418, 177] on div "Add Column" at bounding box center [707, 274] width 1255 height 233
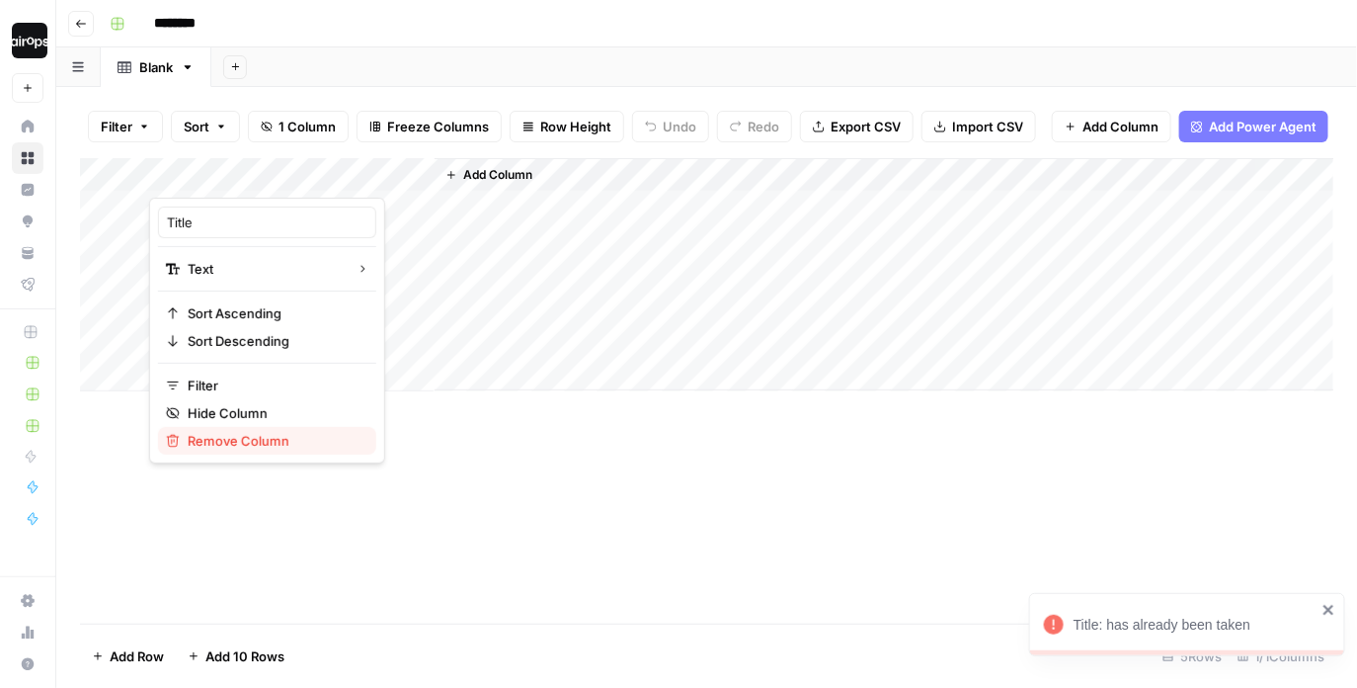
click at [241, 439] on span "Remove Column" at bounding box center [274, 441] width 173 height 20
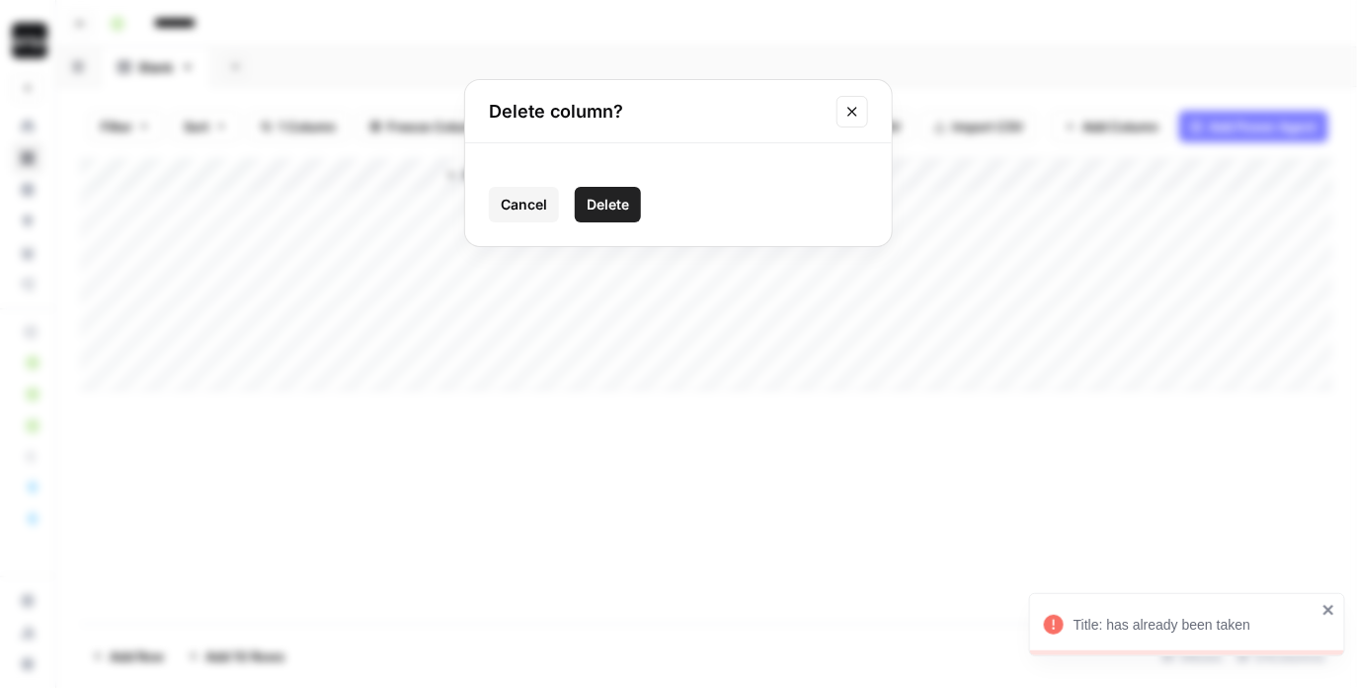
click at [602, 210] on span "Delete" at bounding box center [608, 205] width 42 height 20
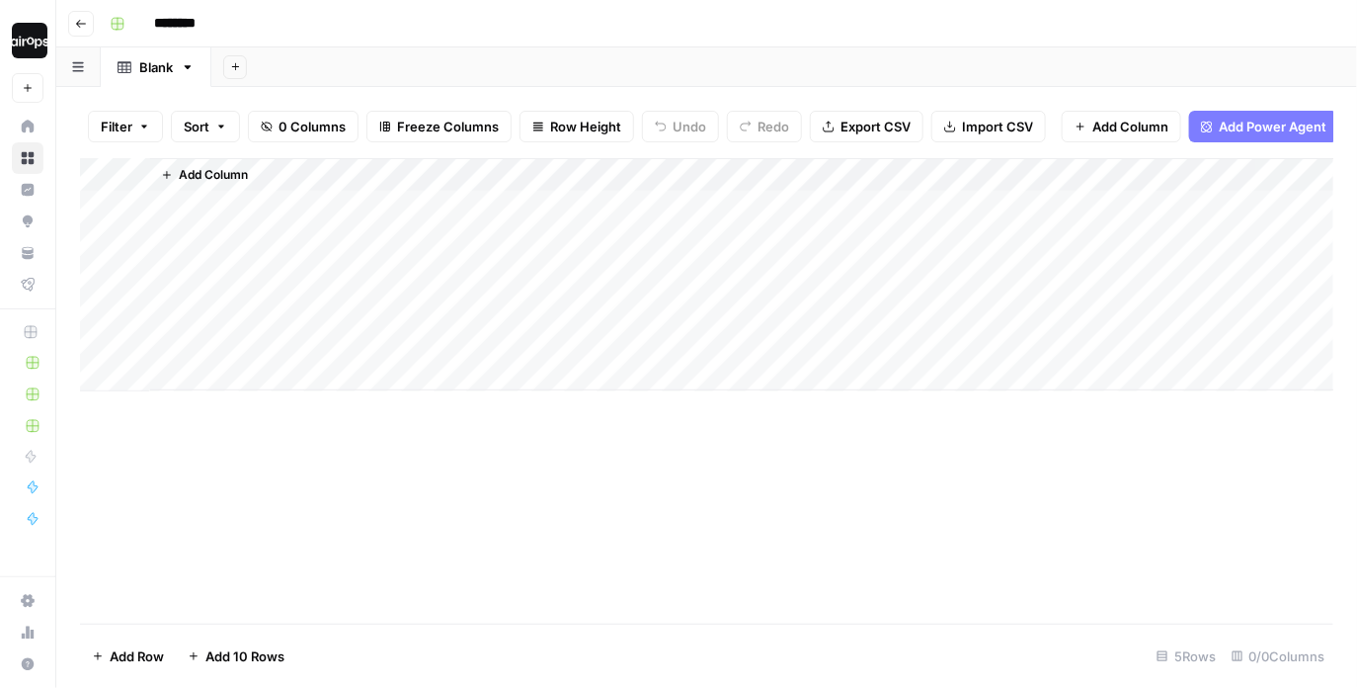
click at [831, 552] on div "Add Column" at bounding box center [707, 390] width 1254 height 465
click at [952, 69] on div "Add Sheet" at bounding box center [784, 67] width 1146 height 40
click at [556, 52] on div "Add Sheet" at bounding box center [784, 67] width 1146 height 40
click at [956, 126] on button "Import CSV" at bounding box center [989, 127] width 115 height 32
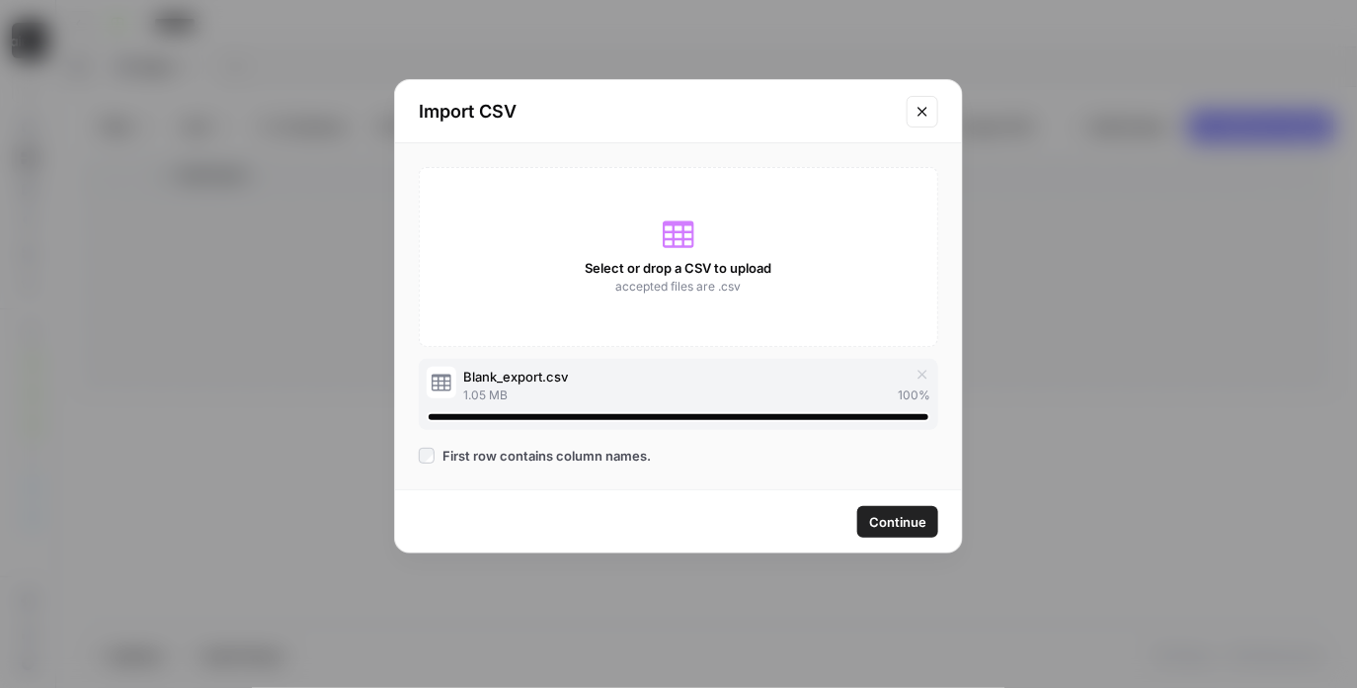
click at [902, 525] on span "Continue" at bounding box center [897, 522] width 57 height 20
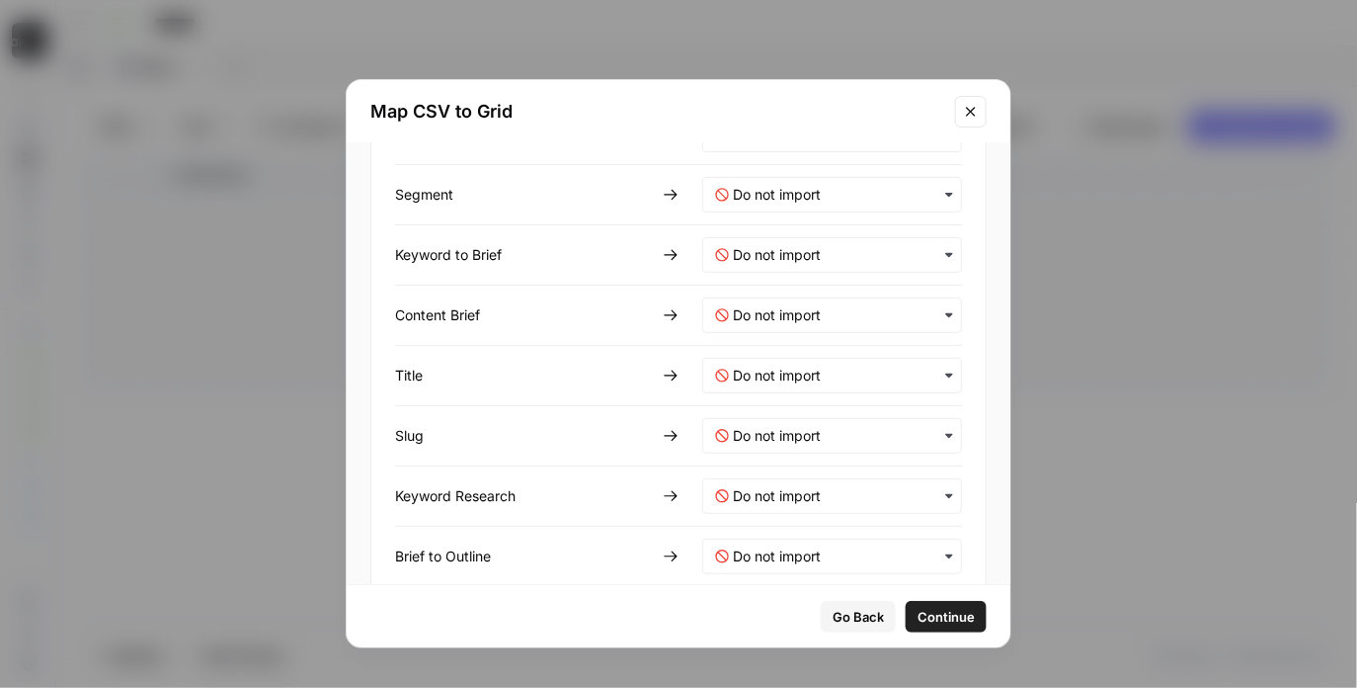
scroll to position [0, 0]
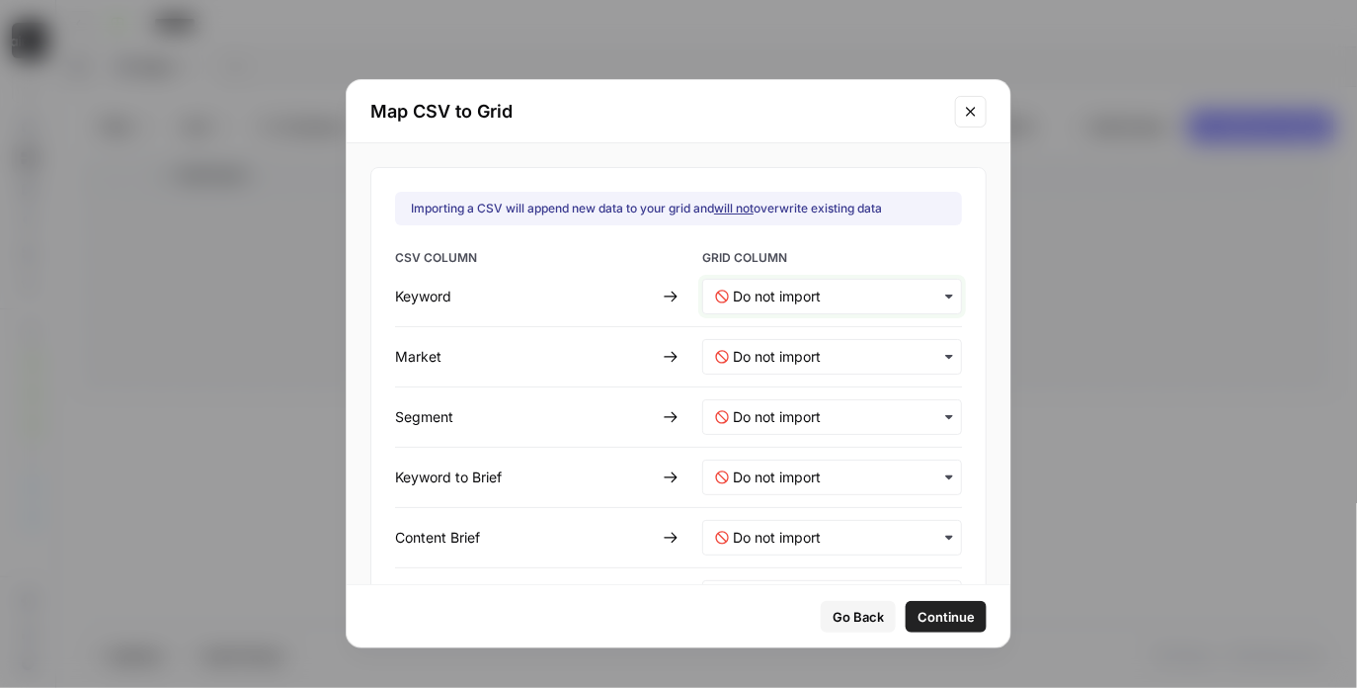
click at [751, 302] on input "text" at bounding box center [841, 296] width 216 height 20
click at [818, 352] on span "Create new column" at bounding box center [787, 349] width 110 height 18
click at [784, 352] on input "text" at bounding box center [841, 357] width 216 height 20
click at [753, 400] on span "Create new column" at bounding box center [783, 409] width 110 height 18
click at [754, 422] on input "text" at bounding box center [841, 417] width 216 height 20
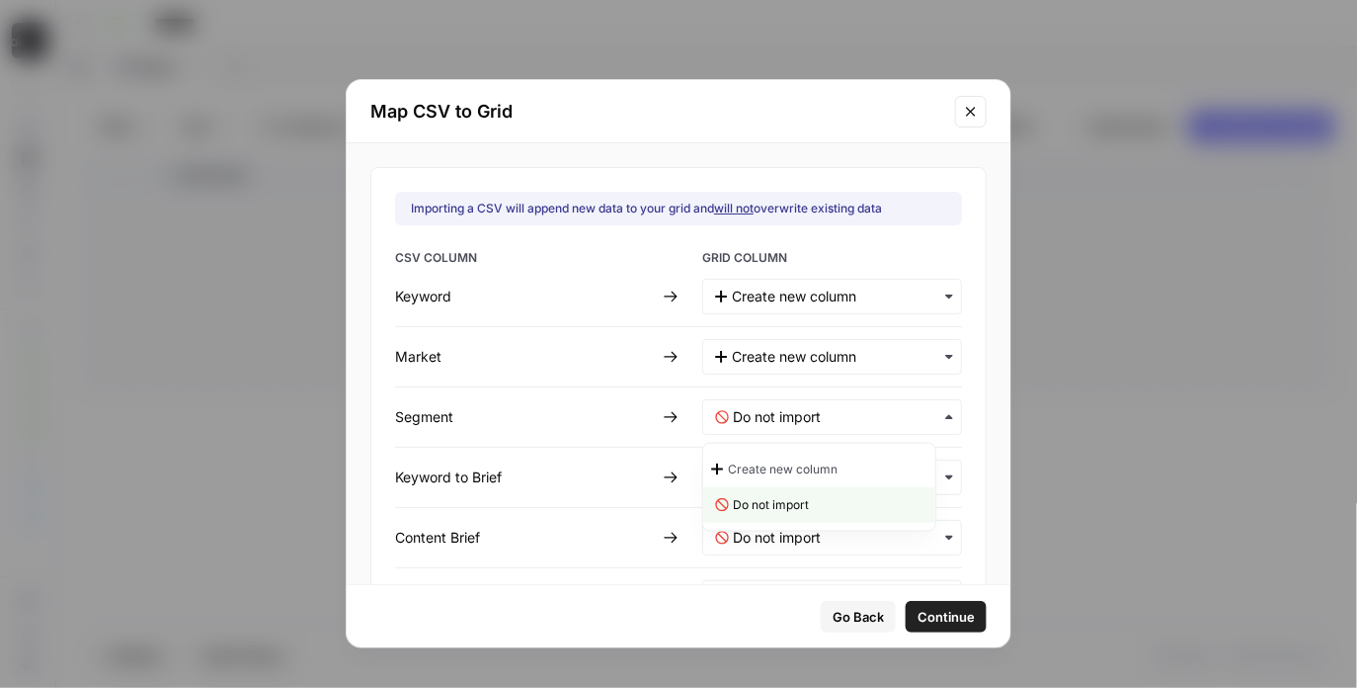
click at [749, 465] on span "Create new column" at bounding box center [783, 469] width 110 height 18
click at [765, 477] on Brief-mapping "text" at bounding box center [841, 477] width 216 height 20
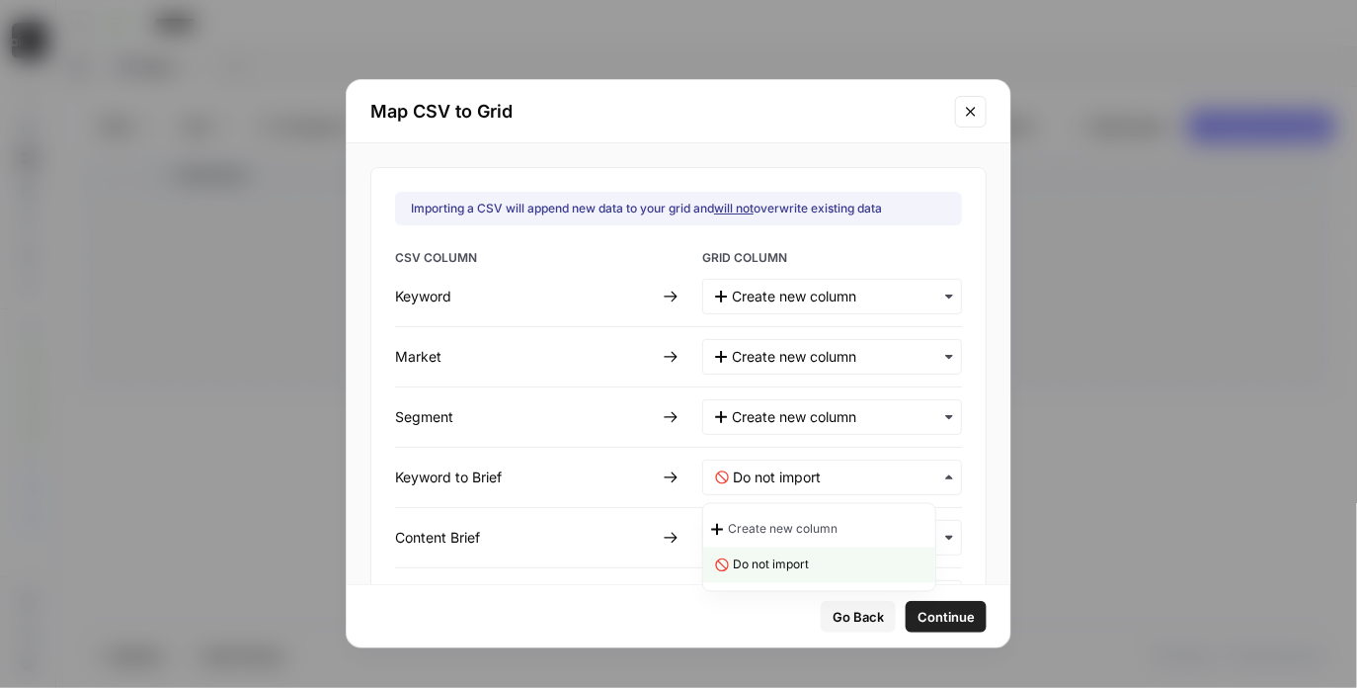
click at [761, 531] on span "Create new column" at bounding box center [783, 530] width 110 height 18
click at [761, 531] on Brief-mapping "text" at bounding box center [841, 538] width 216 height 20
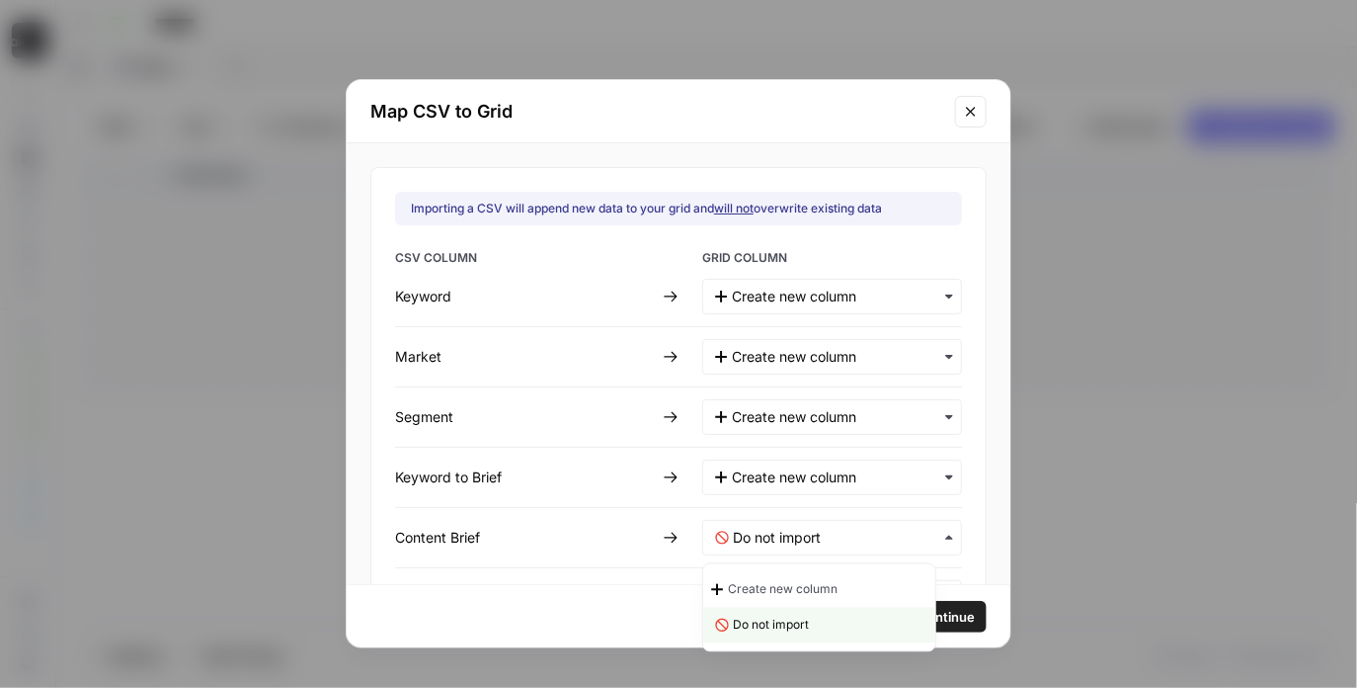
click at [766, 595] on span "Create new column" at bounding box center [783, 590] width 110 height 18
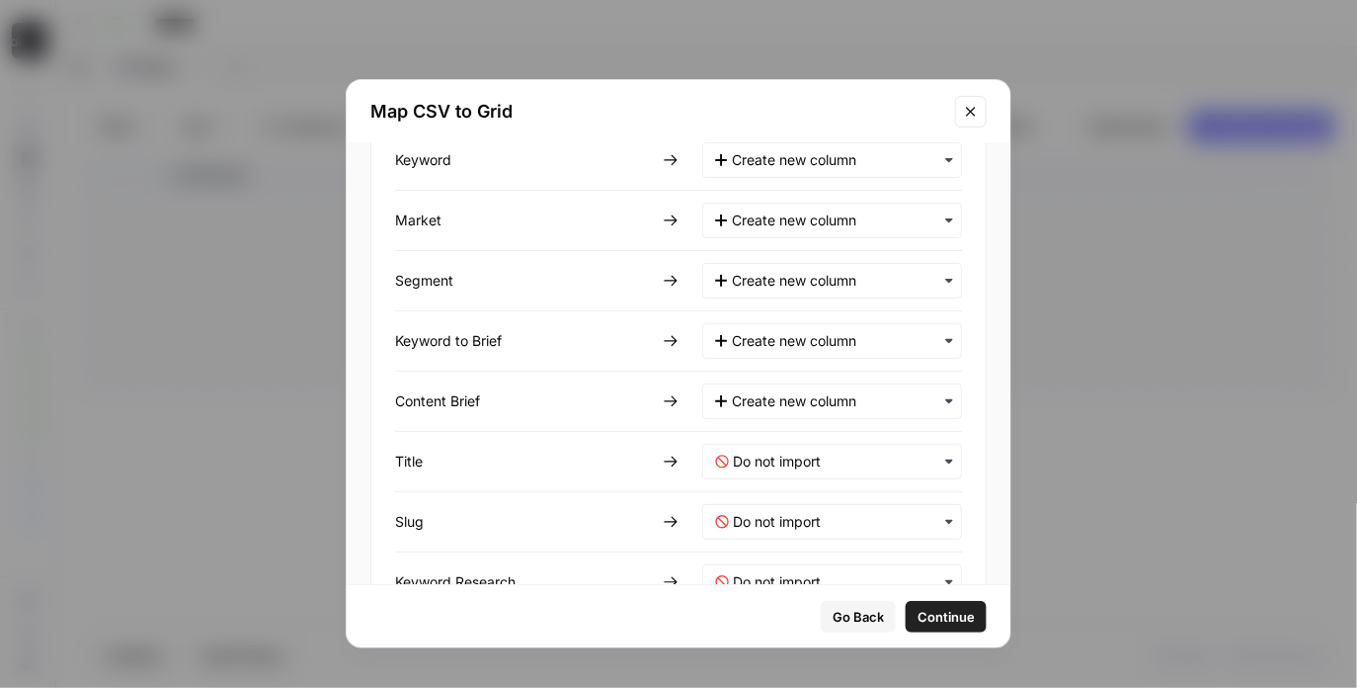
scroll to position [158, 0]
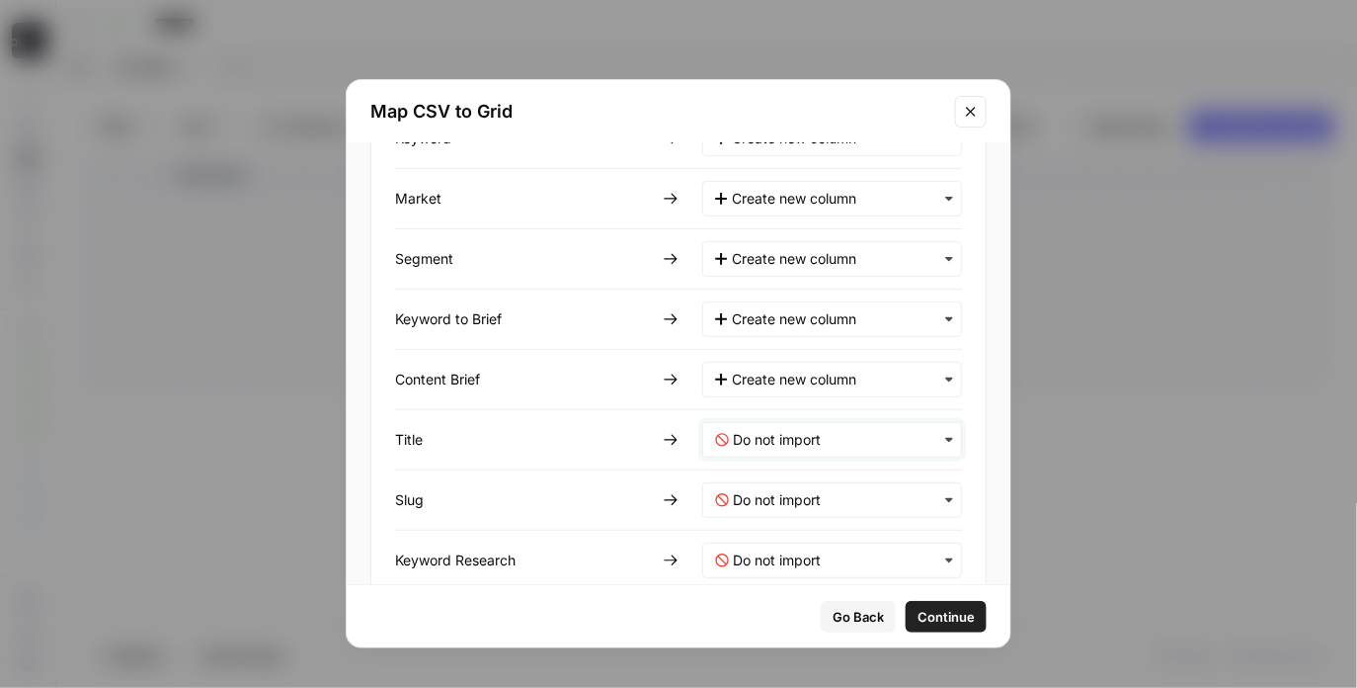
click at [781, 437] on input "text" at bounding box center [841, 440] width 216 height 20
click at [781, 490] on span "Create new column" at bounding box center [783, 491] width 110 height 18
click at [777, 499] on input "text" at bounding box center [841, 500] width 216 height 20
click at [762, 553] on span "Create new column" at bounding box center [783, 550] width 110 height 18
click at [764, 553] on Research-mapping "text" at bounding box center [841, 560] width 216 height 20
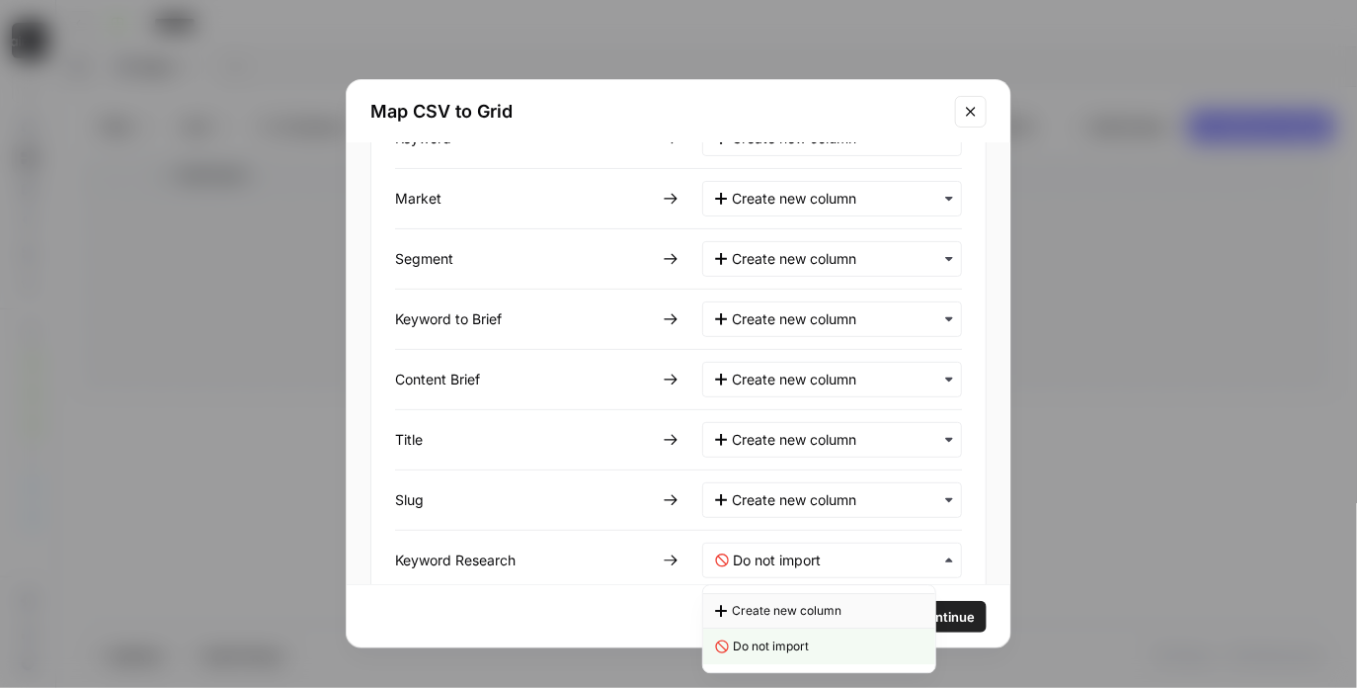
click at [773, 606] on span "Create new column" at bounding box center [787, 611] width 110 height 18
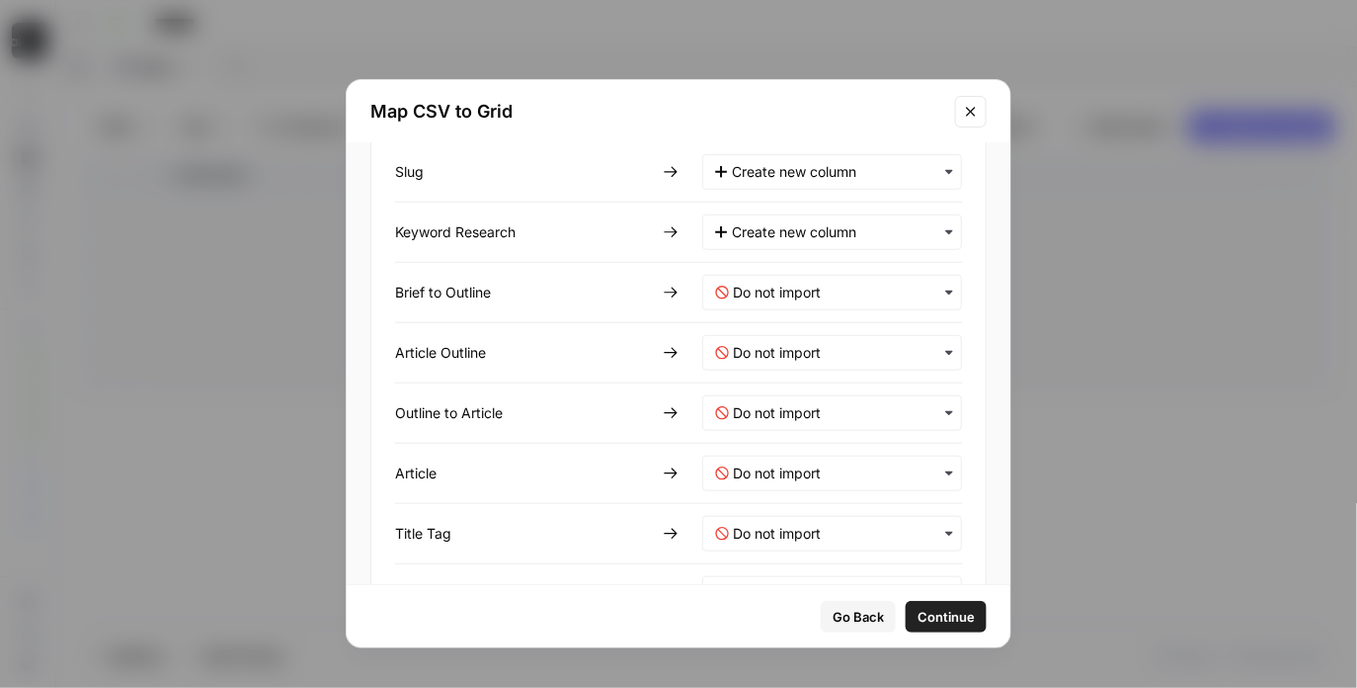
scroll to position [497, 0]
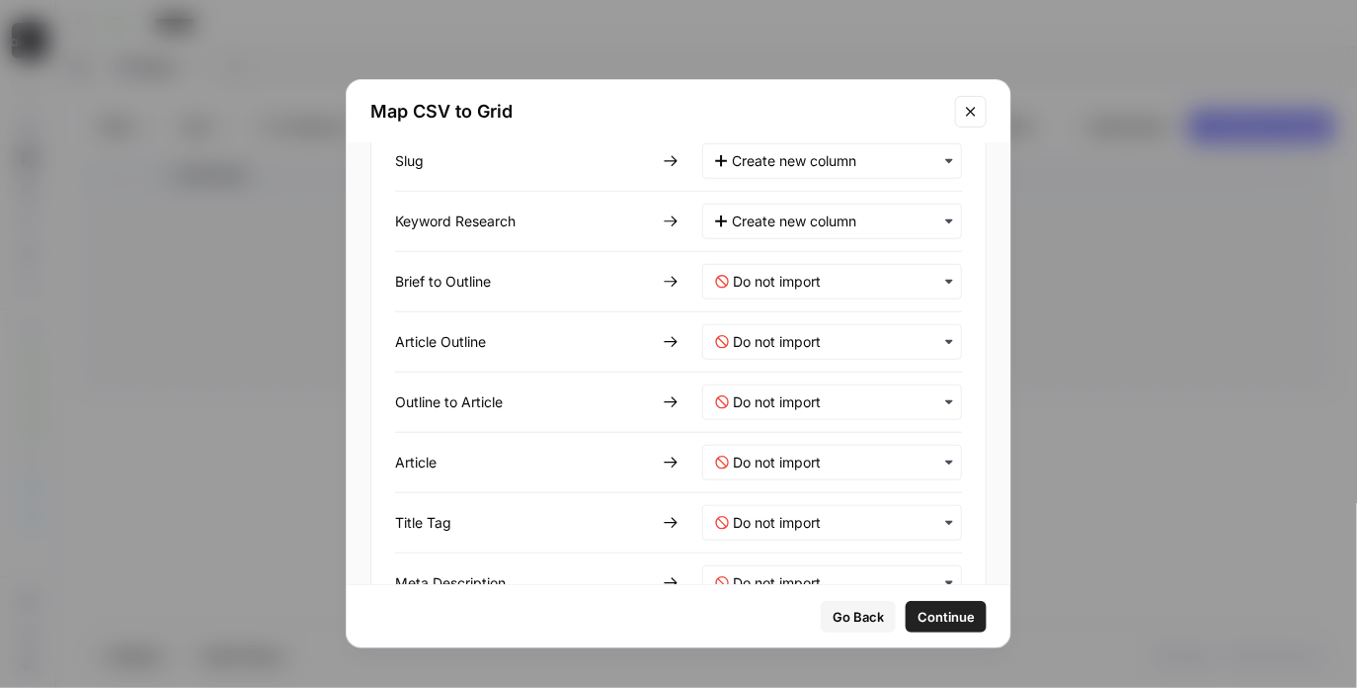
click at [845, 611] on span "Go Back" at bounding box center [858, 617] width 51 height 20
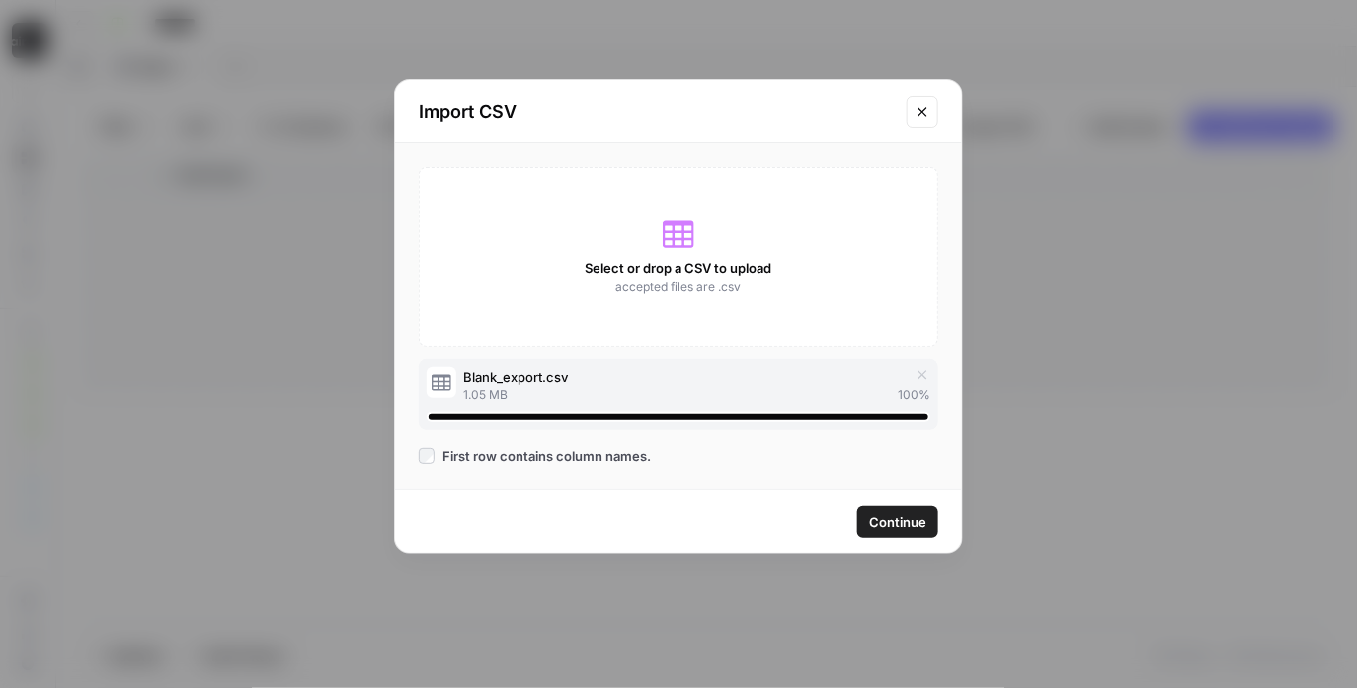
click at [916, 98] on button "Close modal" at bounding box center [923, 112] width 32 height 32
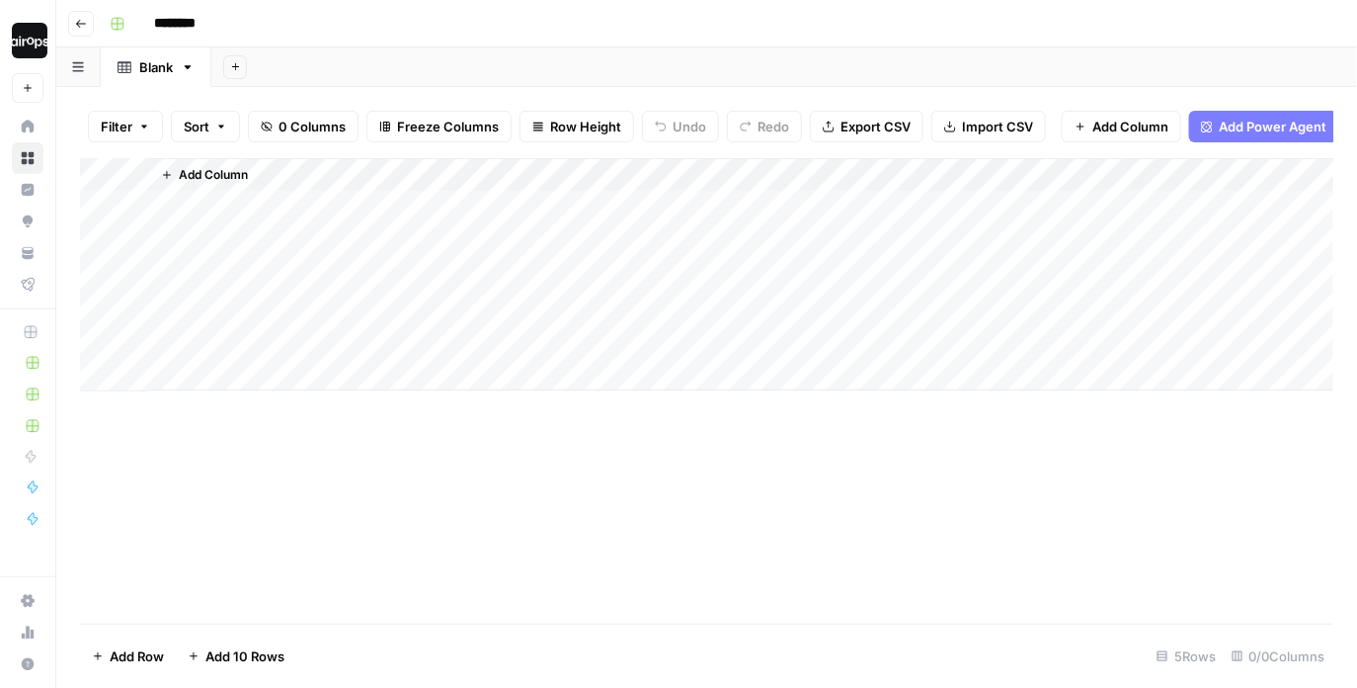
click at [507, 27] on div "********" at bounding box center [720, 24] width 1236 height 32
click at [1006, 132] on span "Import CSV" at bounding box center [997, 127] width 71 height 20
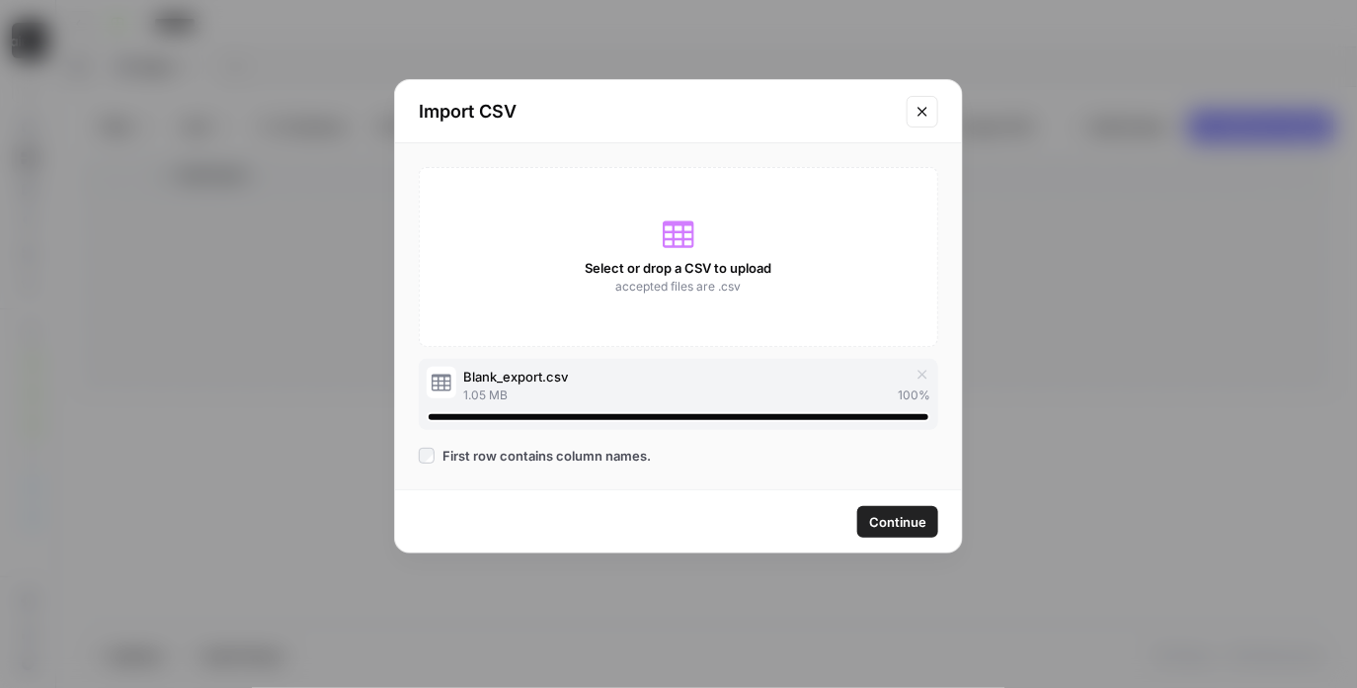
click at [886, 521] on span "Continue" at bounding box center [897, 522] width 57 height 20
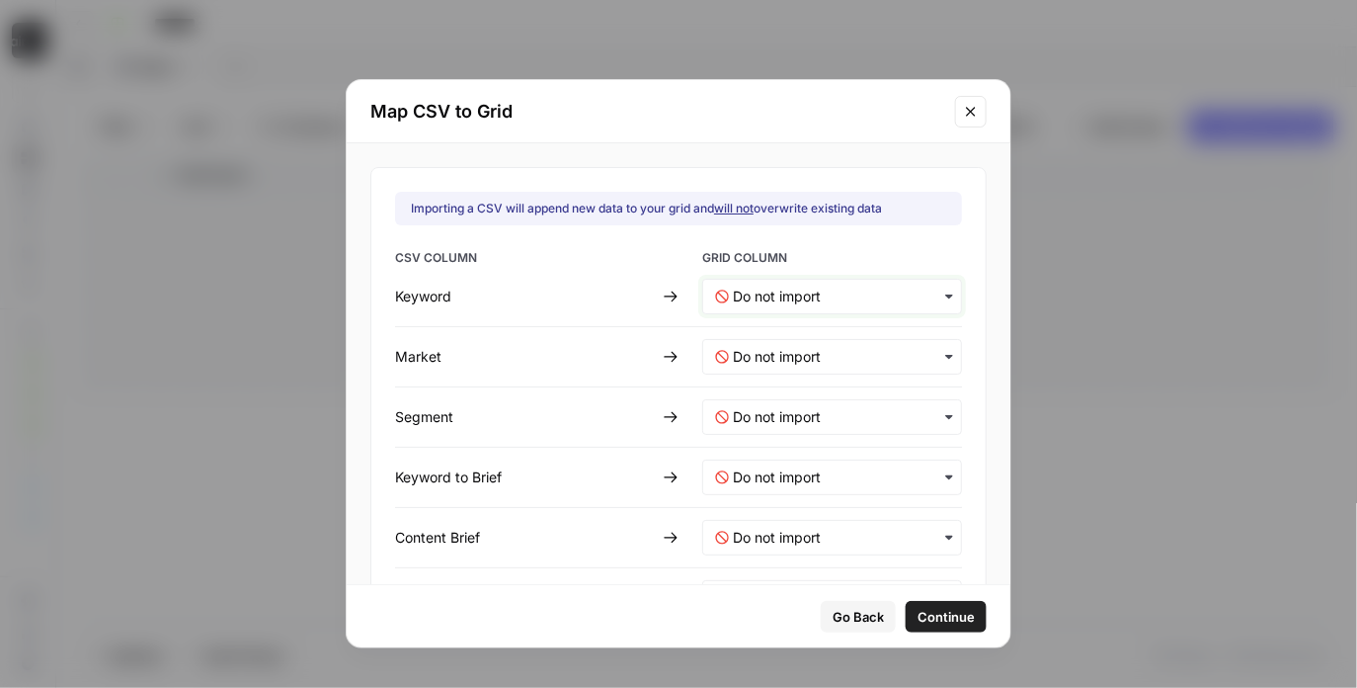
click at [798, 304] on input "text" at bounding box center [841, 296] width 216 height 20
click at [781, 342] on span "Create new column" at bounding box center [783, 349] width 110 height 18
click at [779, 352] on input "text" at bounding box center [841, 357] width 216 height 20
click at [771, 391] on div "Create new column" at bounding box center [819, 409] width 232 height 36
click at [759, 420] on input "text" at bounding box center [841, 417] width 216 height 20
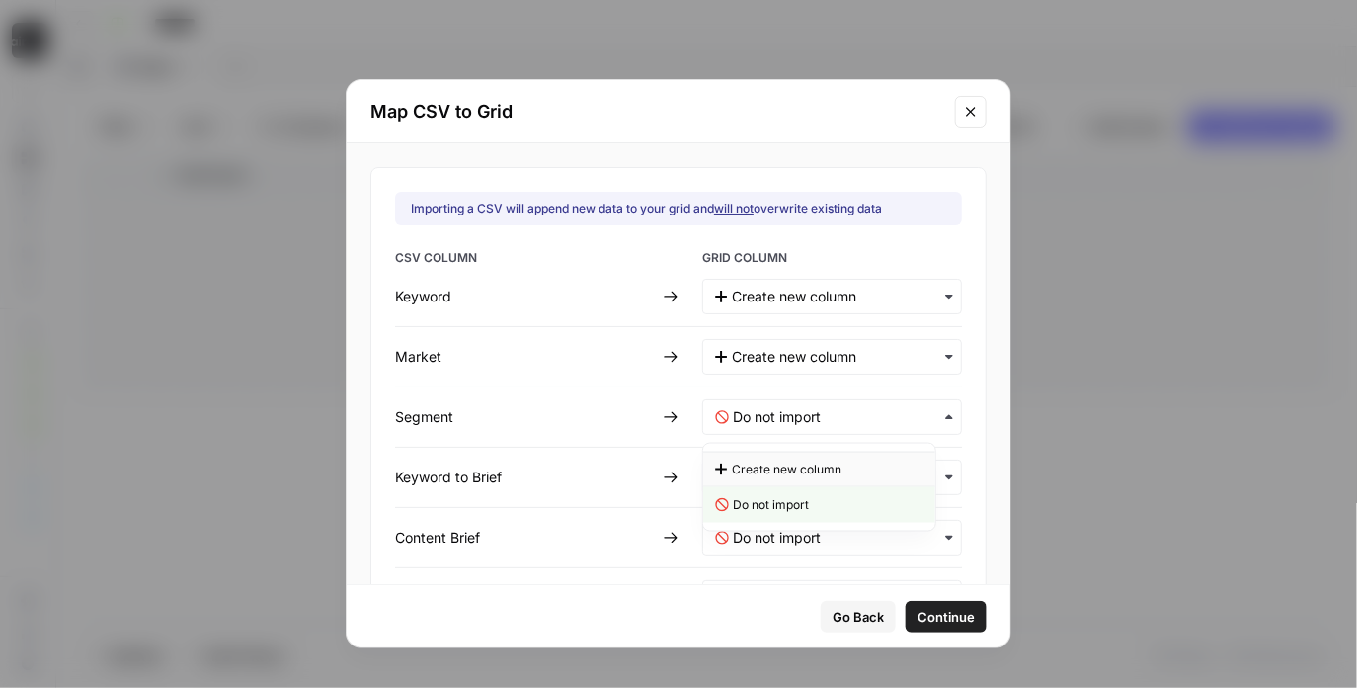
click at [772, 465] on span "Create new column" at bounding box center [787, 469] width 110 height 18
click at [756, 492] on div "button" at bounding box center [832, 477] width 260 height 36
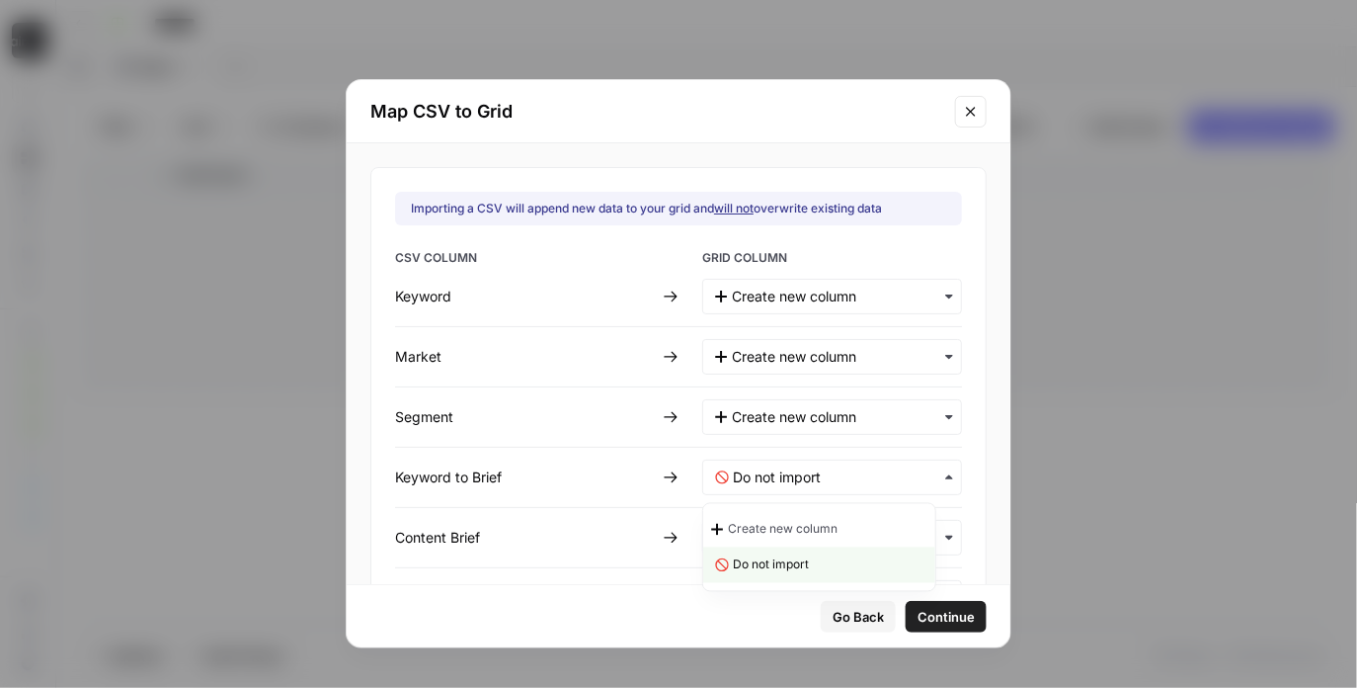
click at [741, 534] on span "Create new column" at bounding box center [783, 530] width 110 height 18
click at [741, 540] on Brief-mapping "text" at bounding box center [841, 538] width 216 height 20
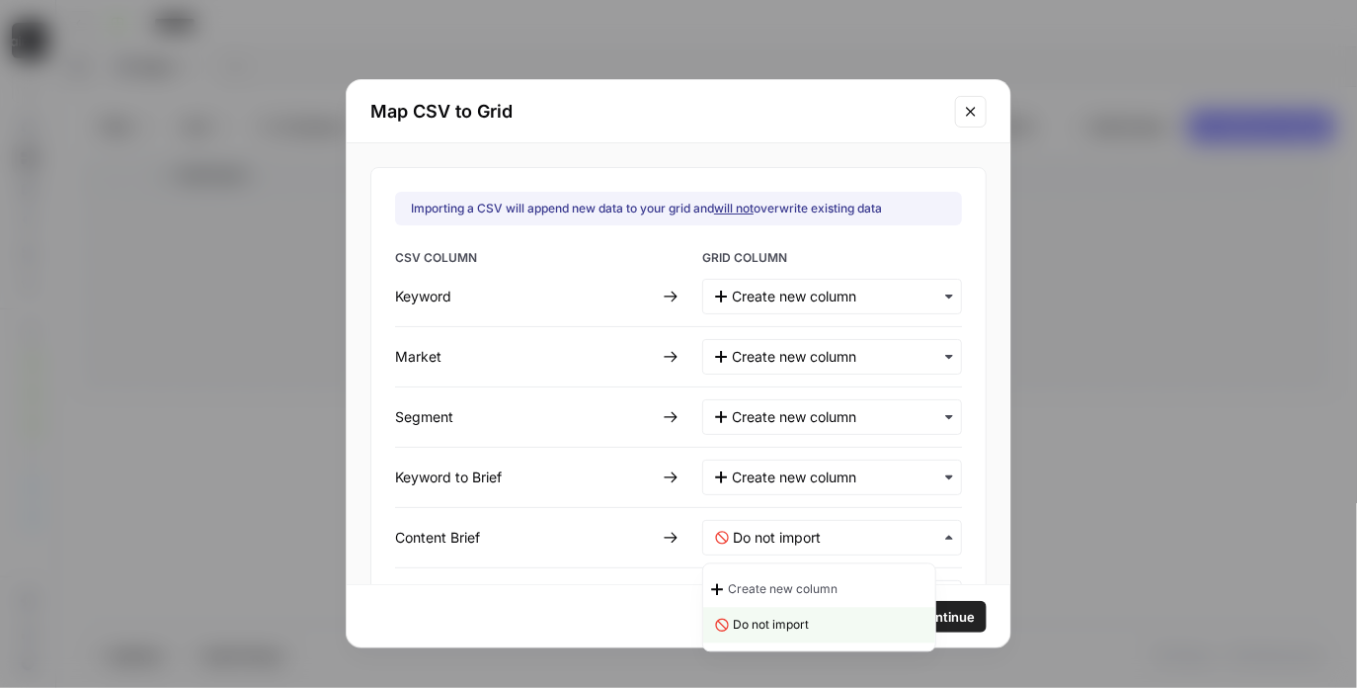
click at [756, 585] on span "Create new column" at bounding box center [783, 590] width 110 height 18
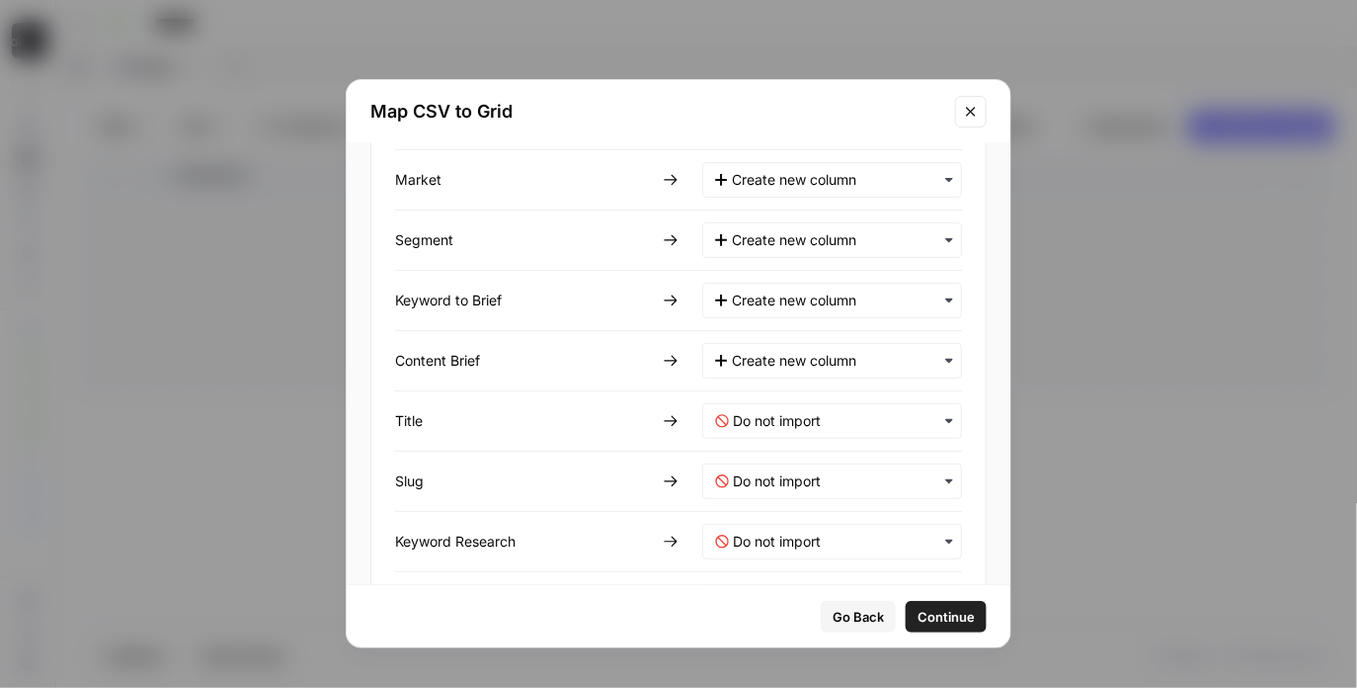
scroll to position [199, 0]
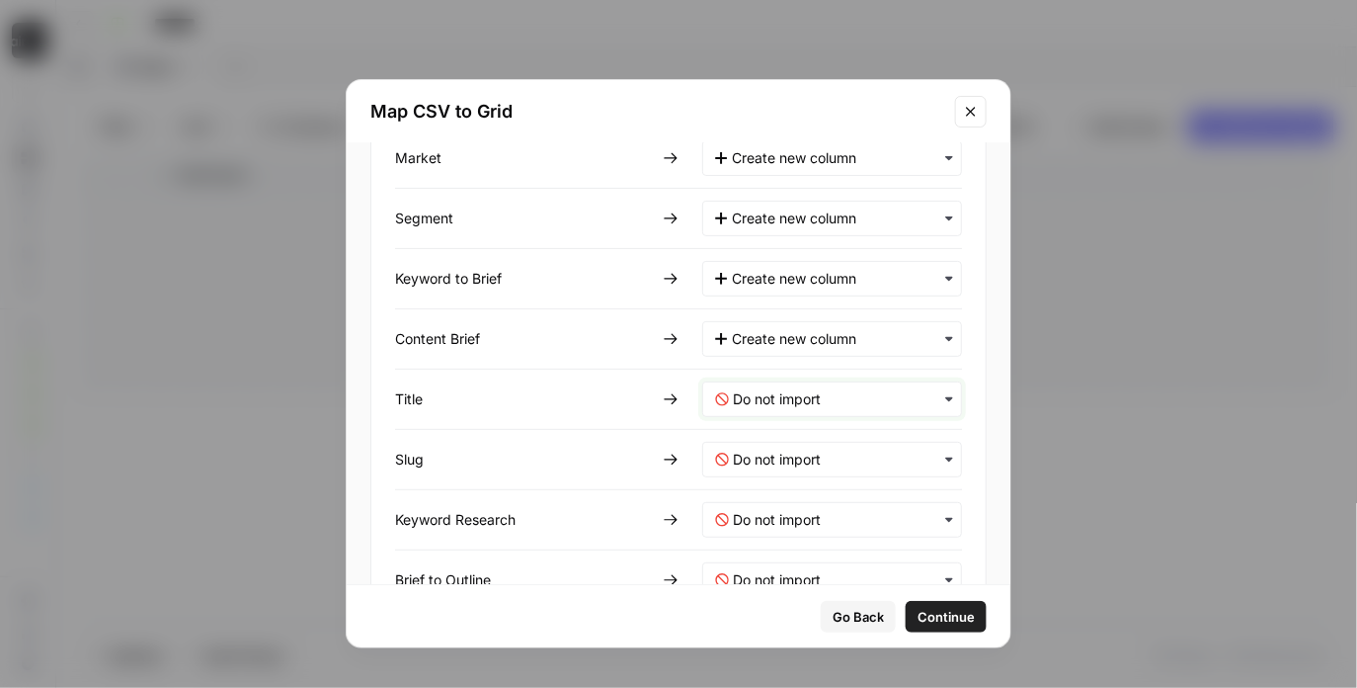
click at [779, 393] on input "text" at bounding box center [841, 399] width 216 height 20
click at [769, 454] on span "Create new column" at bounding box center [783, 451] width 110 height 18
click at [764, 475] on div "button" at bounding box center [832, 460] width 260 height 36
click at [768, 514] on span "Create new column" at bounding box center [787, 511] width 110 height 18
click at [769, 516] on Research-mapping "text" at bounding box center [841, 520] width 216 height 20
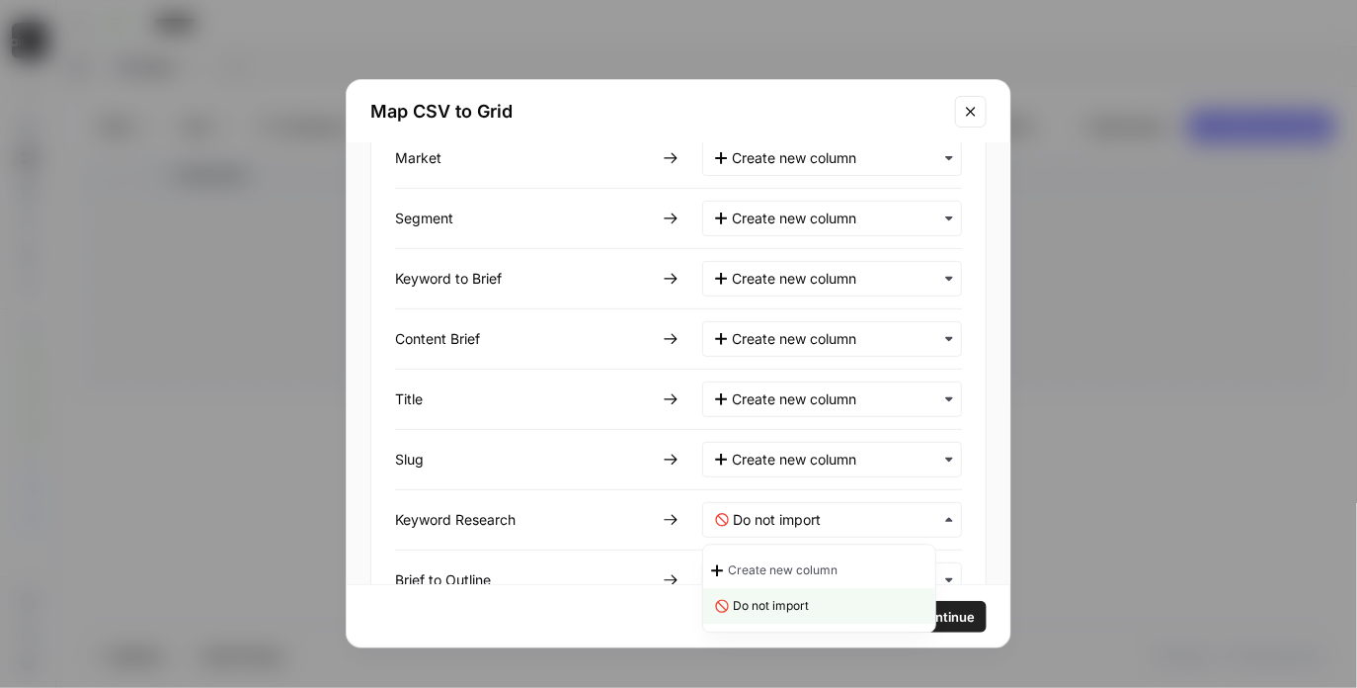
click at [754, 572] on span "Create new column" at bounding box center [783, 570] width 110 height 18
click at [756, 570] on Outline-mapping "text" at bounding box center [841, 580] width 216 height 20
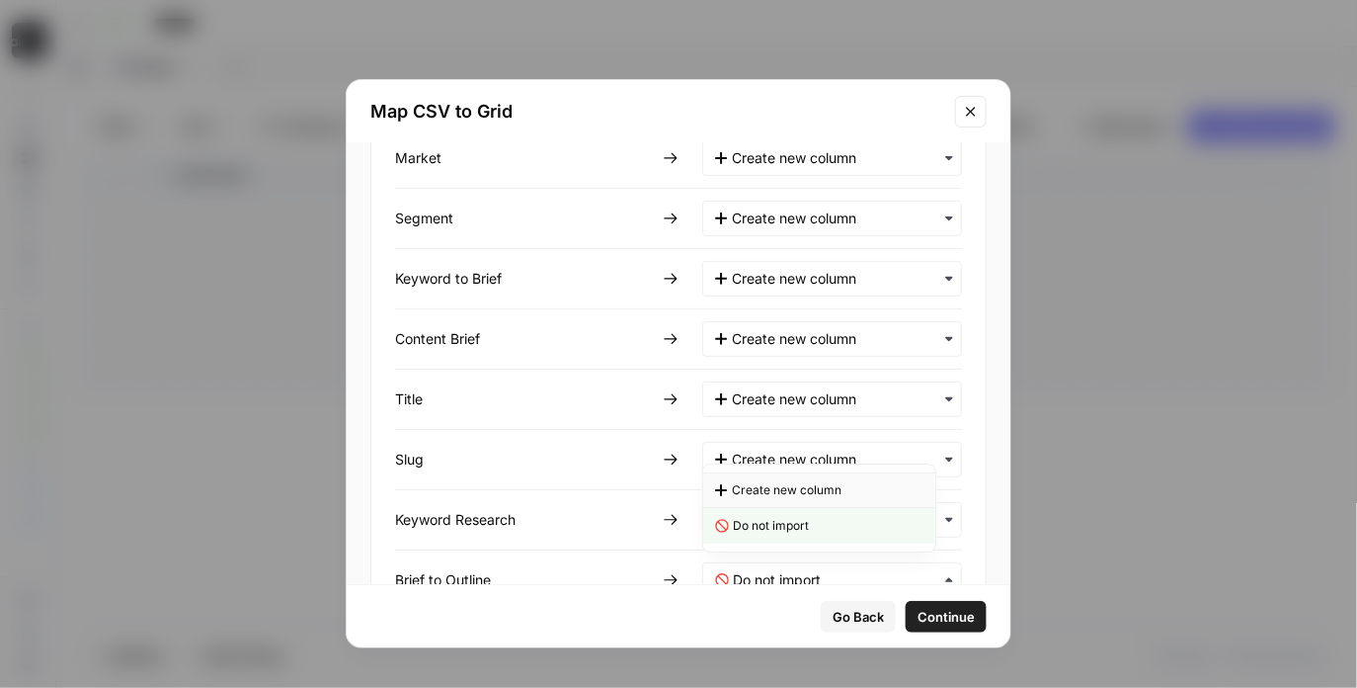
click at [766, 487] on span "Create new column" at bounding box center [787, 490] width 110 height 18
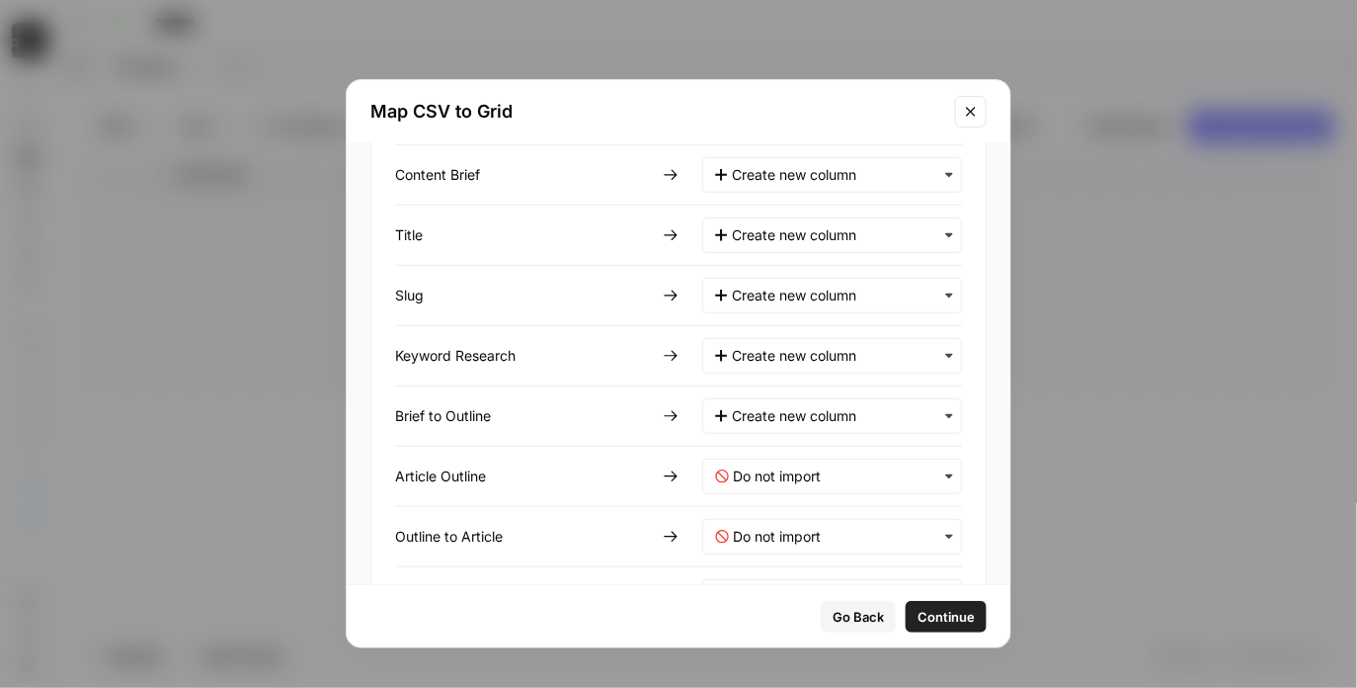
scroll to position [383, 0]
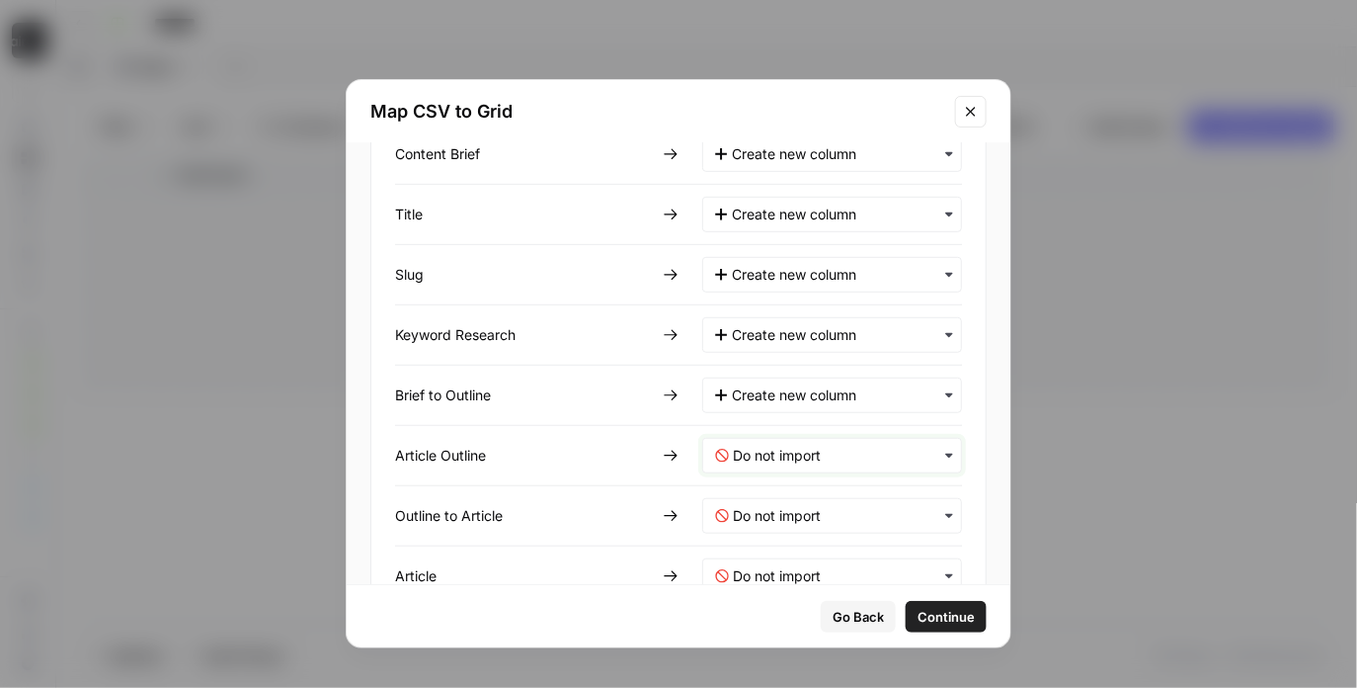
click at [766, 449] on Outline-mapping "text" at bounding box center [841, 456] width 216 height 20
click at [755, 496] on div "Create new column" at bounding box center [819, 506] width 232 height 36
click at [747, 526] on div "button" at bounding box center [832, 516] width 260 height 36
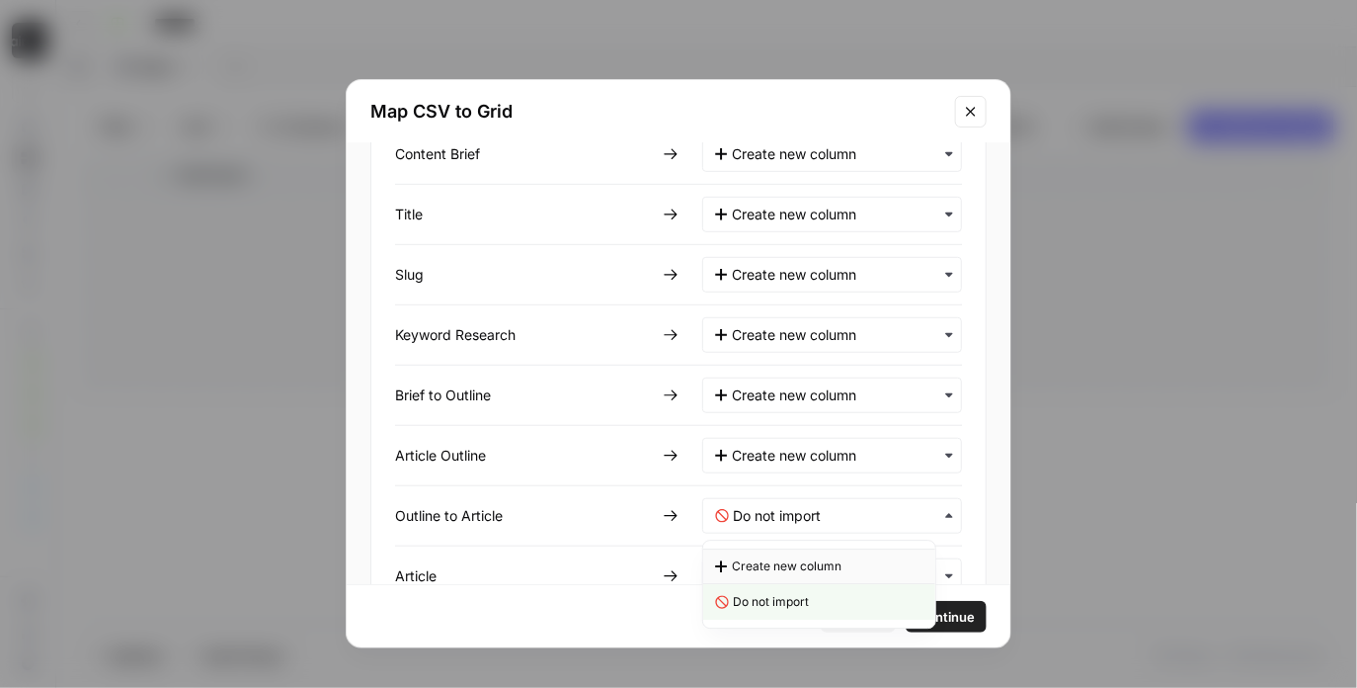
click at [758, 566] on span "Create new column" at bounding box center [787, 566] width 110 height 18
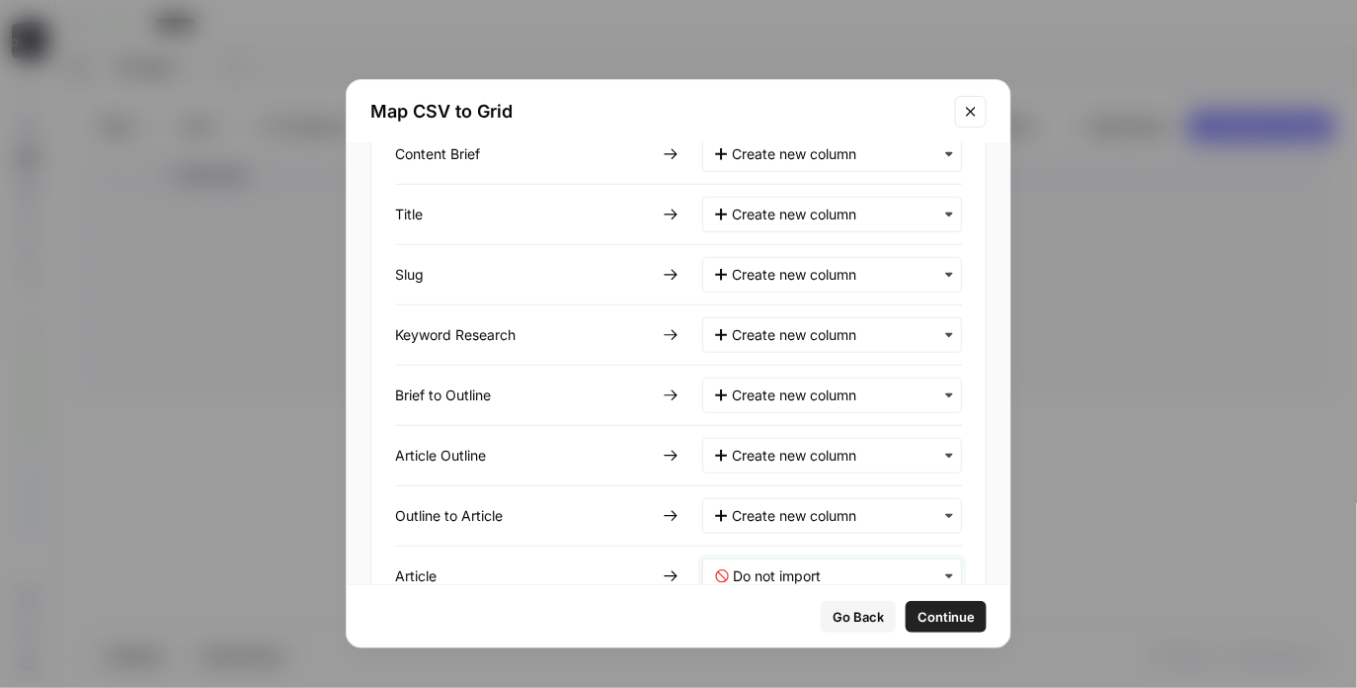
click at [755, 578] on input "text" at bounding box center [841, 576] width 216 height 20
click at [764, 485] on span "Create new column" at bounding box center [787, 487] width 110 height 18
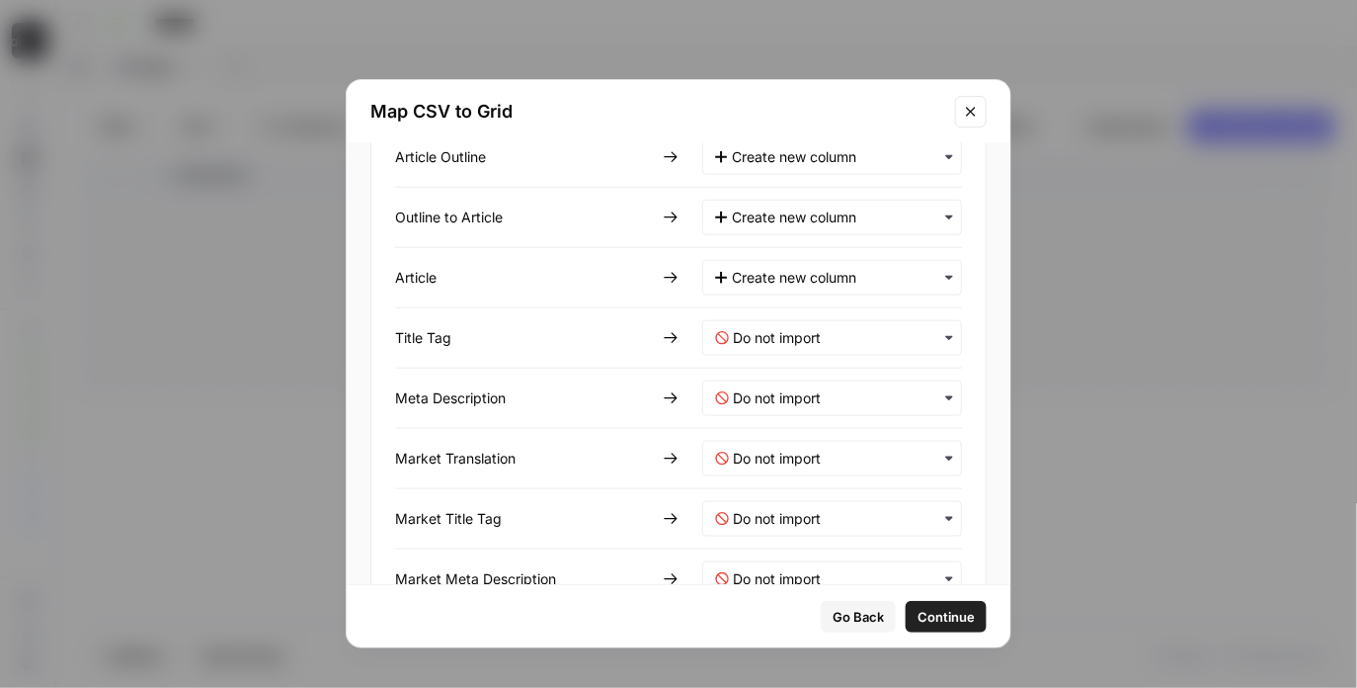
scroll to position [727, 0]
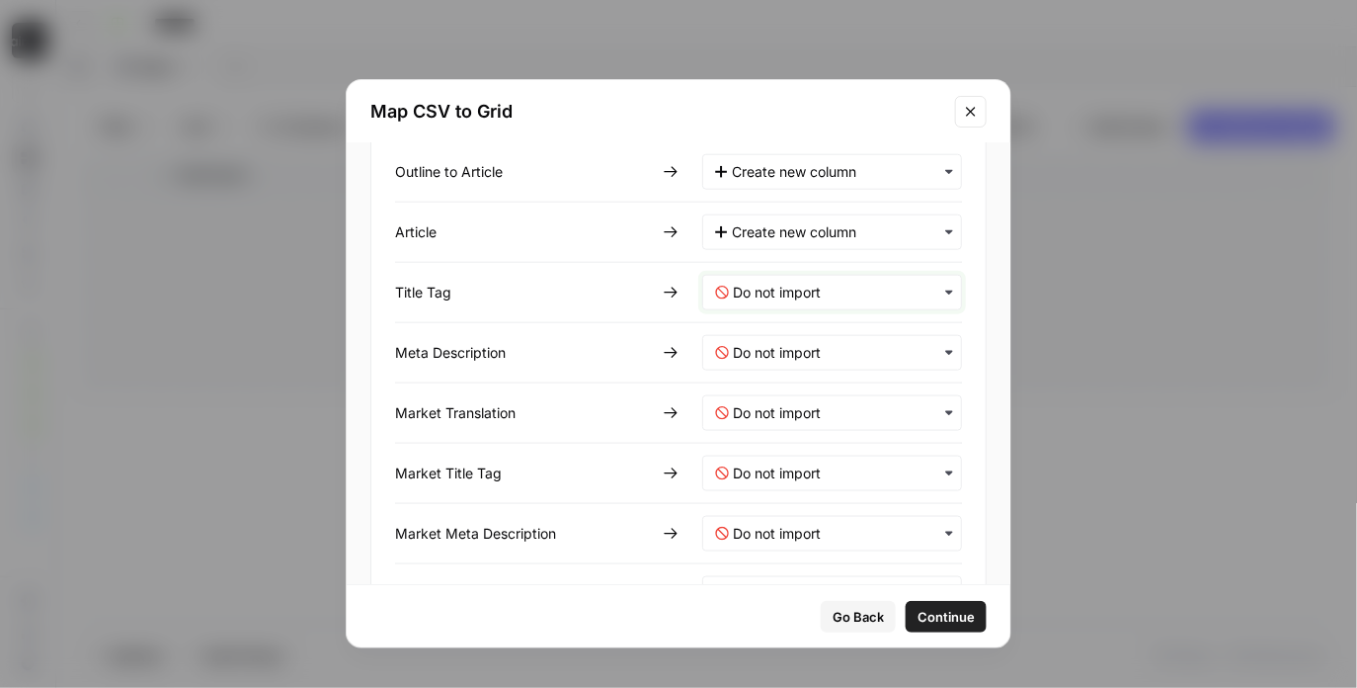
click at [775, 291] on Tag-mapping "text" at bounding box center [841, 293] width 216 height 20
click at [797, 345] on span "Create new column" at bounding box center [787, 343] width 110 height 18
click at [790, 357] on Description-mapping "text" at bounding box center [841, 353] width 216 height 20
click at [784, 406] on span "Create new column" at bounding box center [787, 403] width 110 height 18
click at [781, 417] on Translation-mapping "text" at bounding box center [841, 413] width 216 height 20
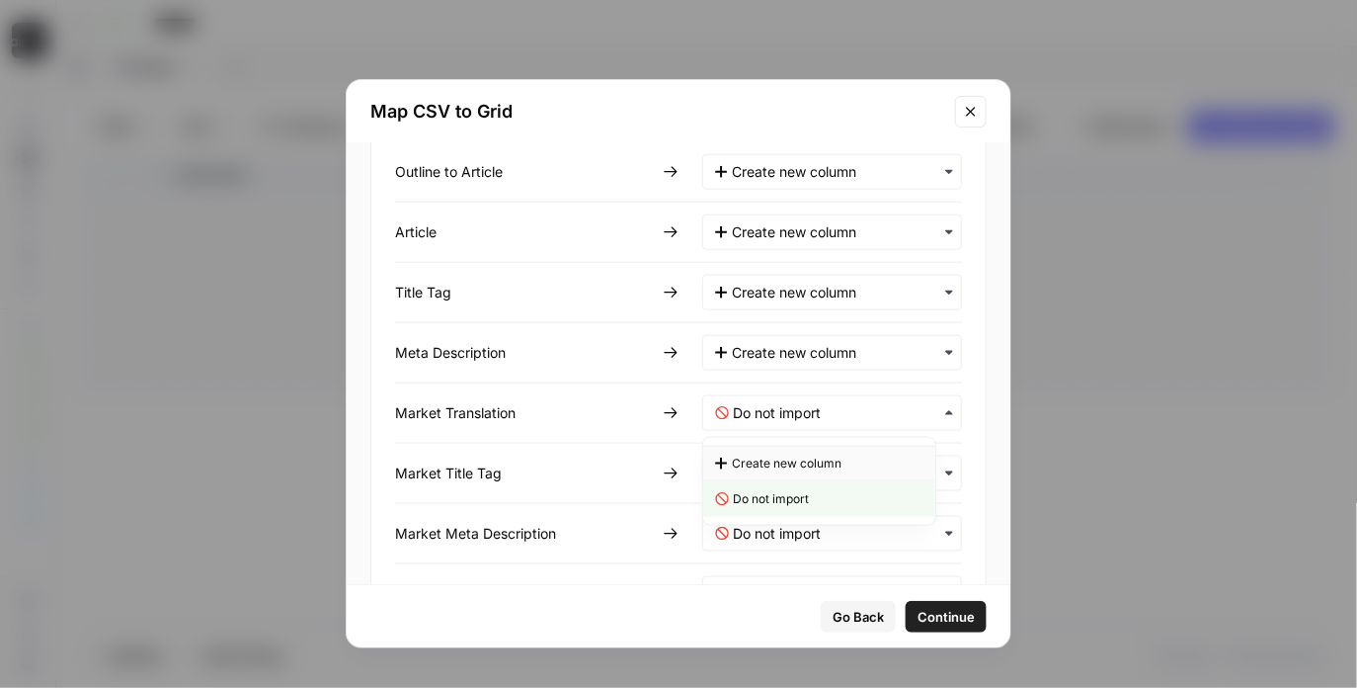
click at [773, 465] on span "Create new column" at bounding box center [787, 463] width 110 height 18
click at [767, 481] on div "button" at bounding box center [832, 473] width 260 height 36
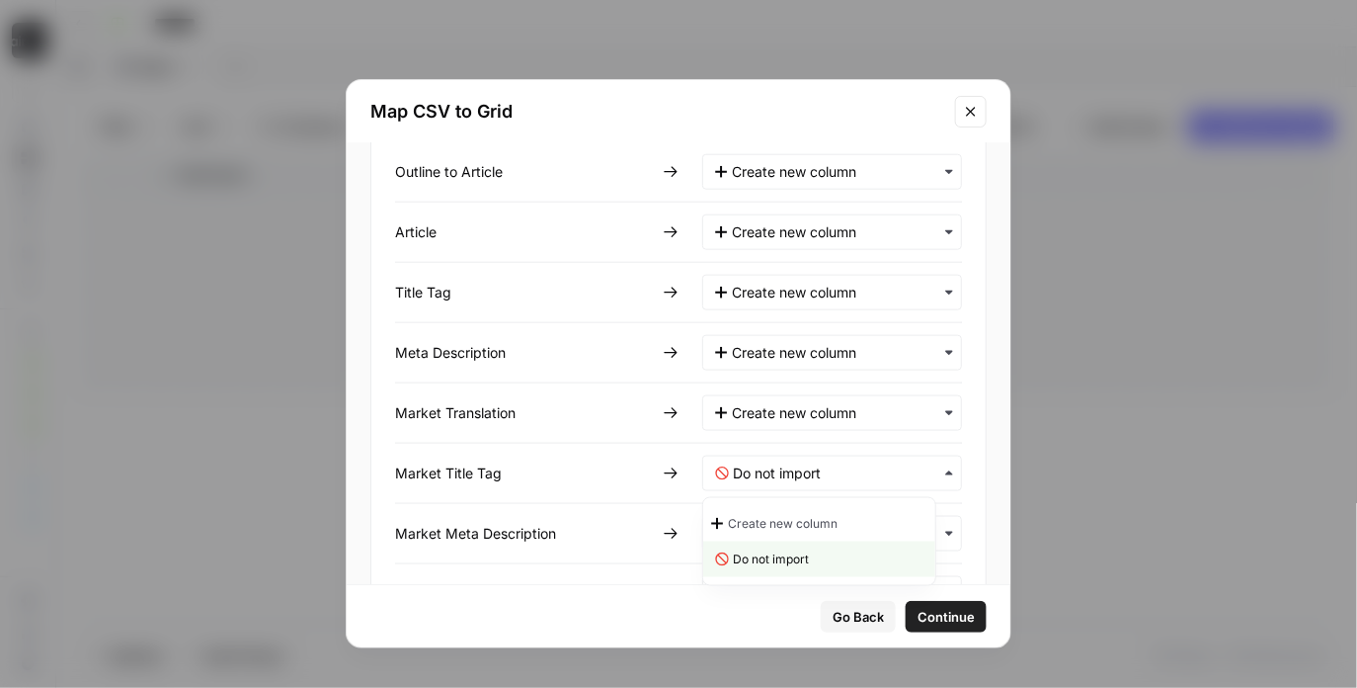
click at [762, 523] on span "Create new column" at bounding box center [783, 524] width 110 height 18
click at [759, 539] on Description-mapping "text" at bounding box center [841, 534] width 216 height 20
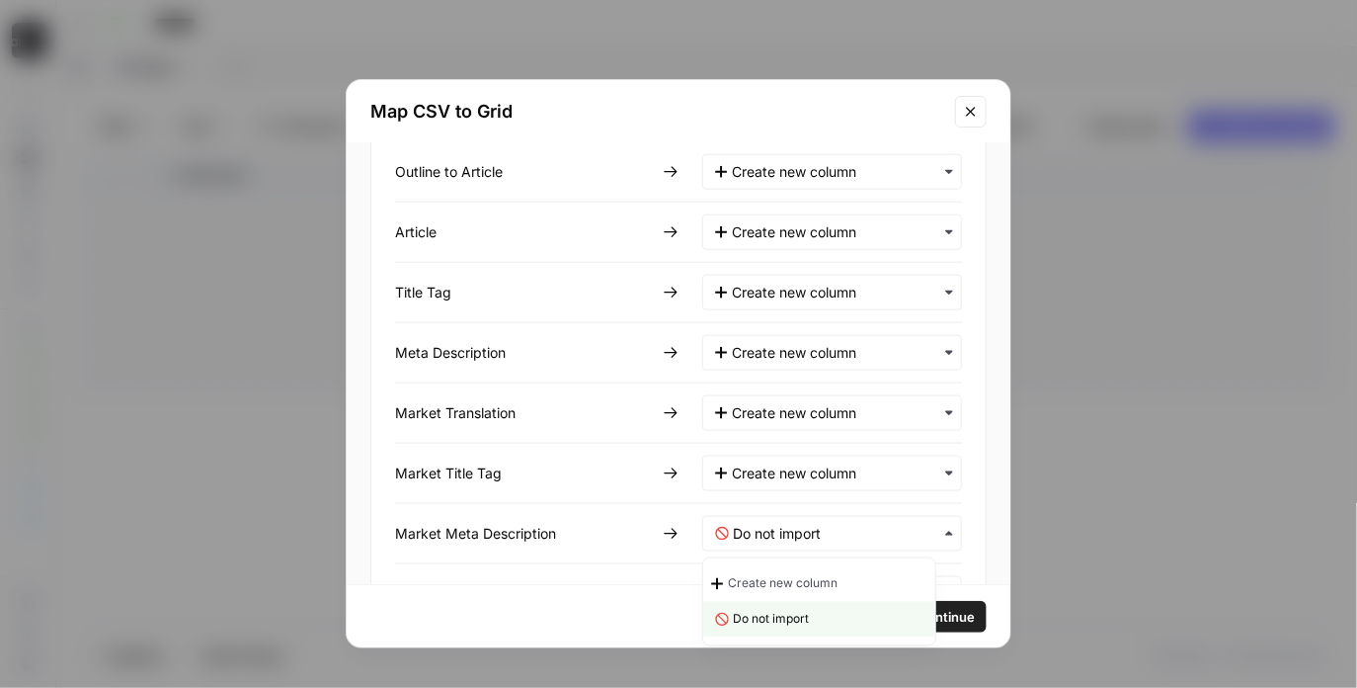
click at [758, 577] on span "Create new column" at bounding box center [783, 584] width 110 height 18
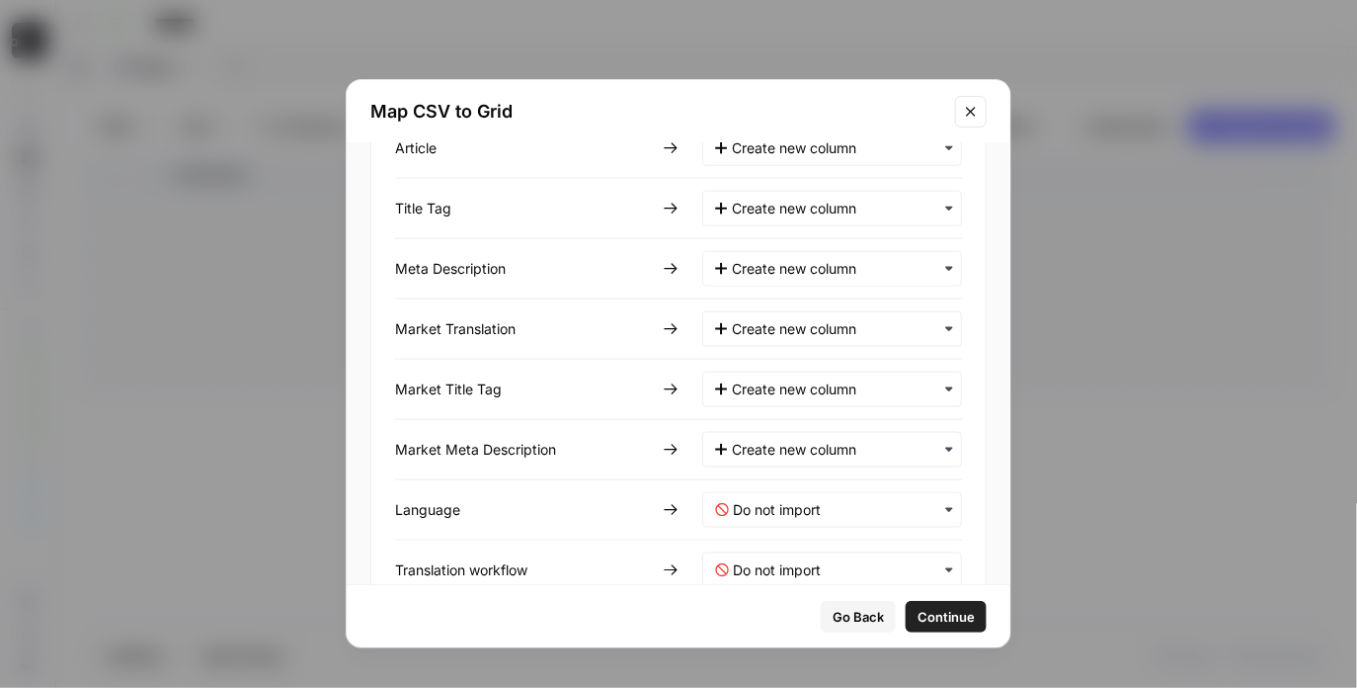
scroll to position [917, 0]
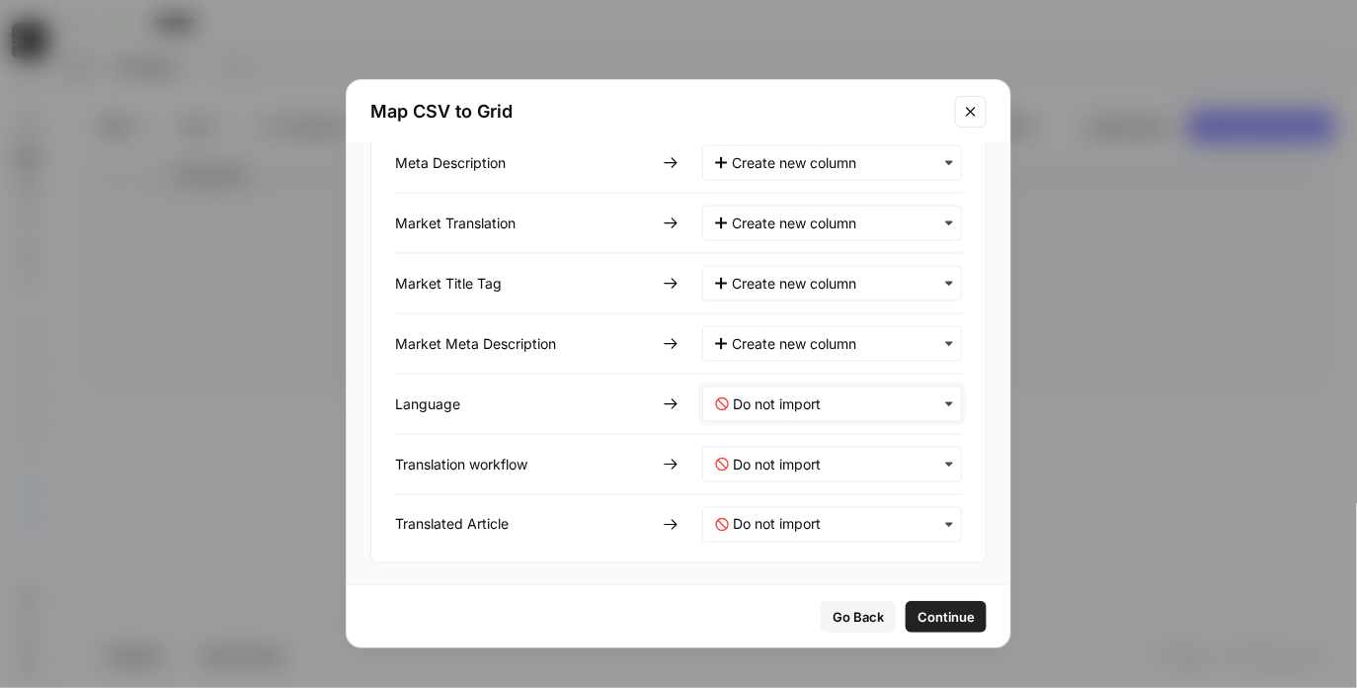
click at [780, 399] on input "text" at bounding box center [841, 404] width 216 height 20
click at [785, 459] on span "Create new column" at bounding box center [783, 455] width 110 height 18
click at [785, 459] on workflow-mapping "text" at bounding box center [841, 464] width 216 height 20
click at [787, 506] on span "Create new column" at bounding box center [783, 515] width 110 height 18
click at [776, 527] on Article-mapping "text" at bounding box center [841, 525] width 216 height 20
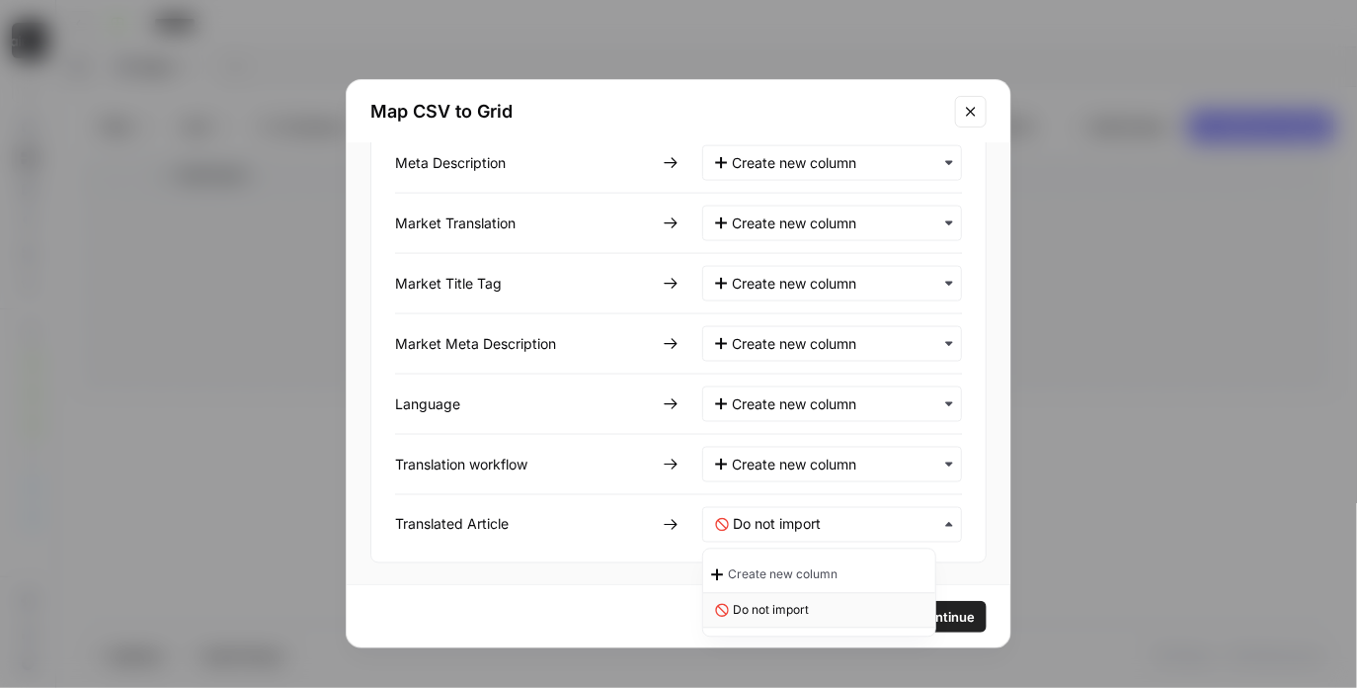
click at [771, 603] on span "Do not import" at bounding box center [771, 611] width 76 height 18
click at [777, 521] on Article-mapping "text" at bounding box center [841, 525] width 216 height 20
click at [770, 559] on div "Create new column" at bounding box center [819, 575] width 232 height 36
click at [917, 619] on span "Continue" at bounding box center [945, 617] width 57 height 20
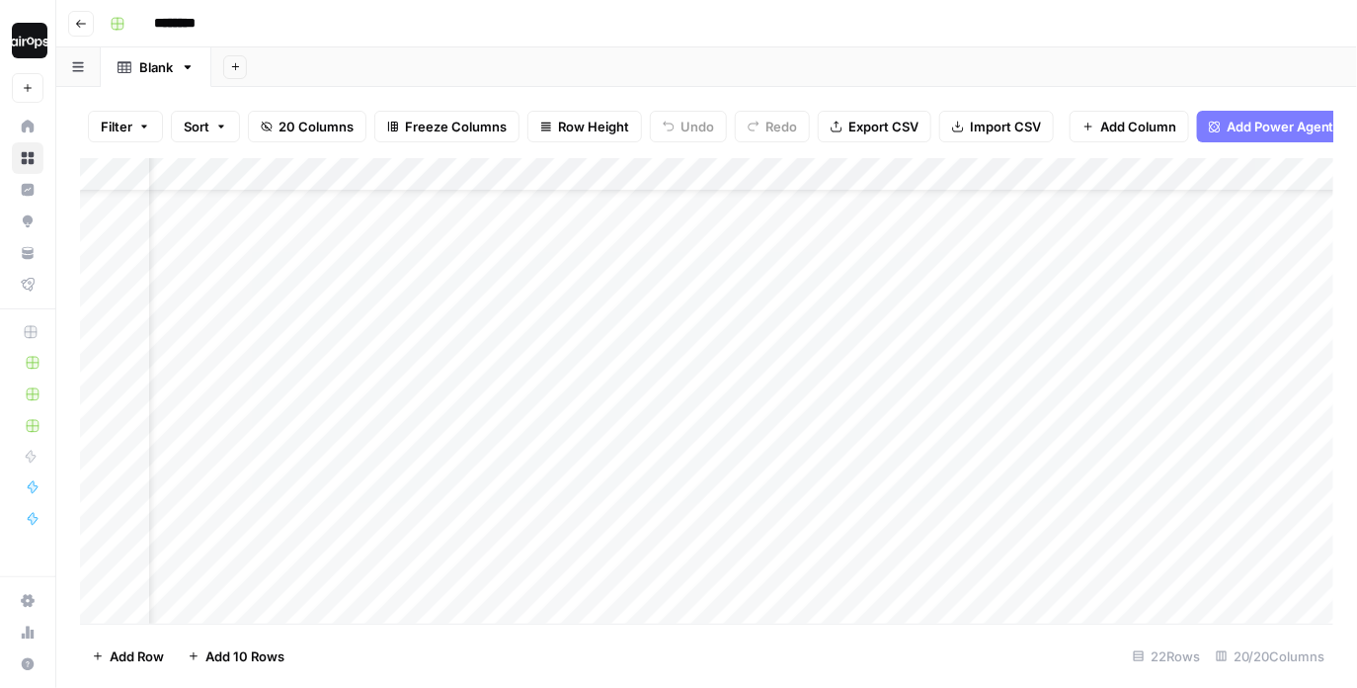
scroll to position [74, 0]
click at [1184, 317] on div "Add Column" at bounding box center [707, 390] width 1255 height 465
click at [1203, 295] on div "Add Column" at bounding box center [707, 390] width 1255 height 465
click at [1136, 175] on div "Add Column" at bounding box center [707, 390] width 1255 height 465
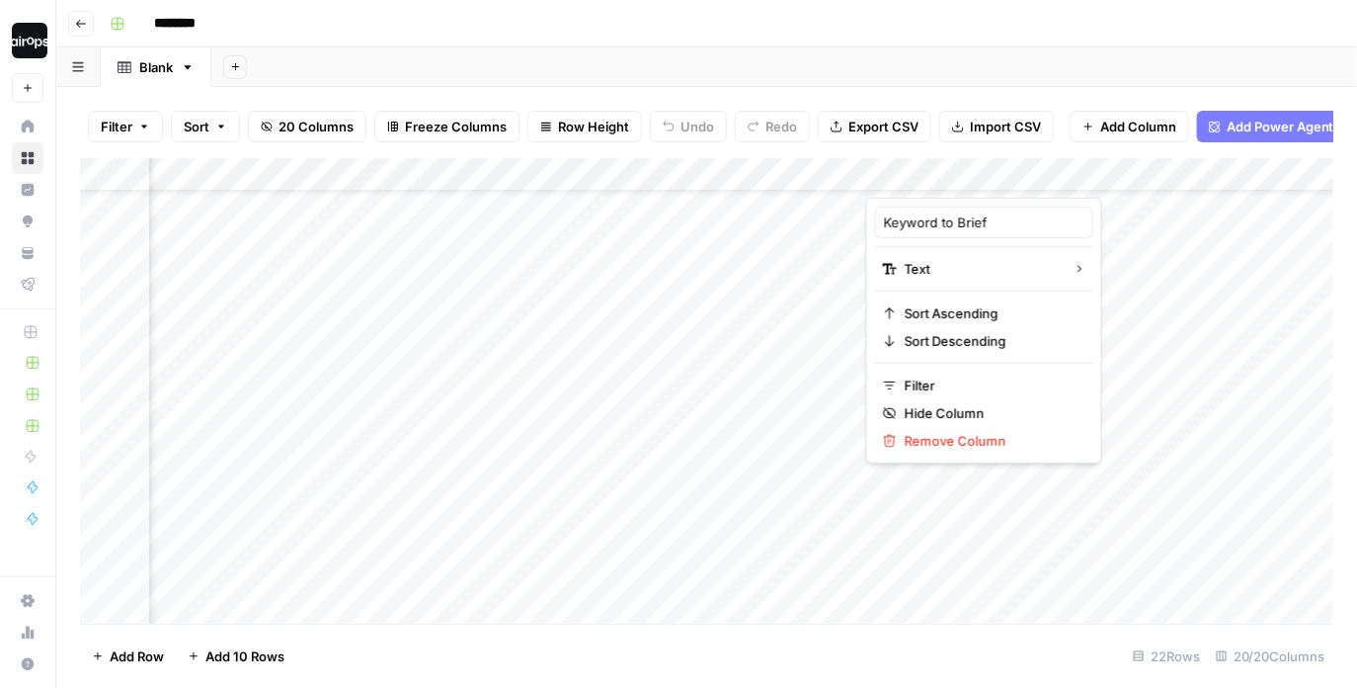
click at [937, 44] on header "Go back ********" at bounding box center [706, 23] width 1301 height 47
click at [813, 41] on header "Go back ********" at bounding box center [706, 23] width 1301 height 47
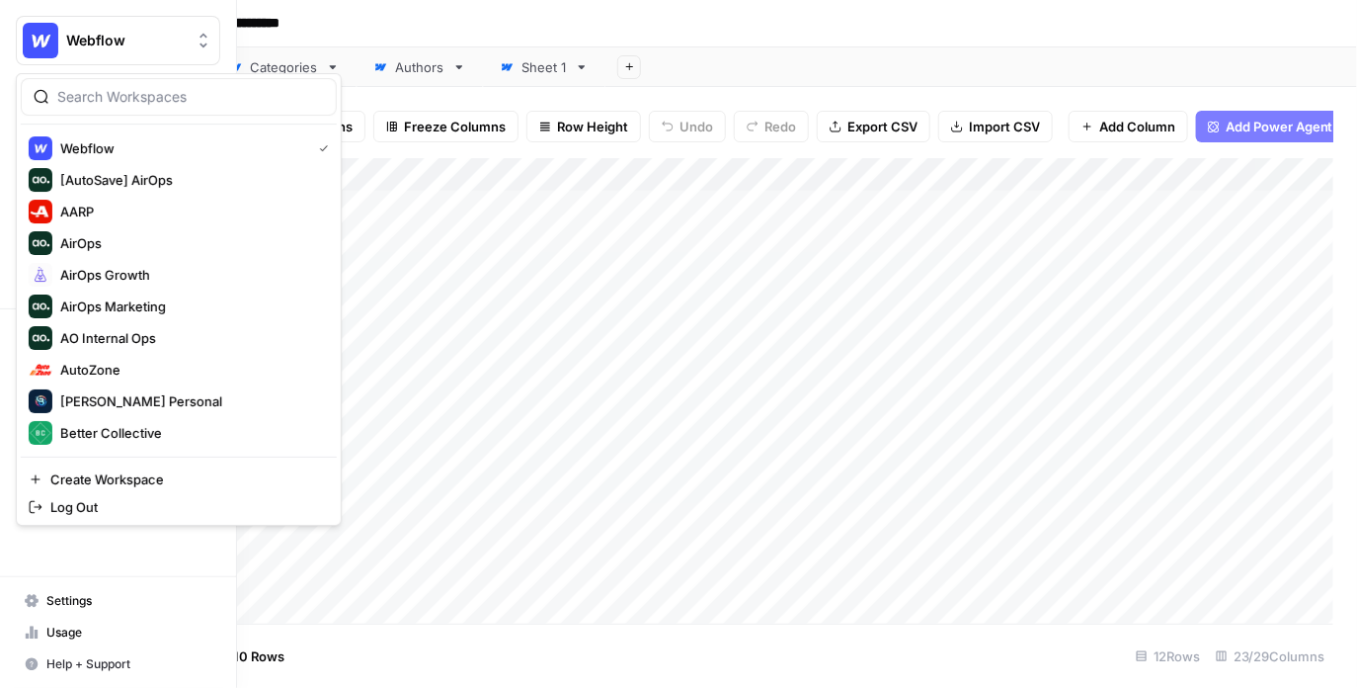
click at [71, 46] on span "Webflow" at bounding box center [126, 41] width 120 height 20
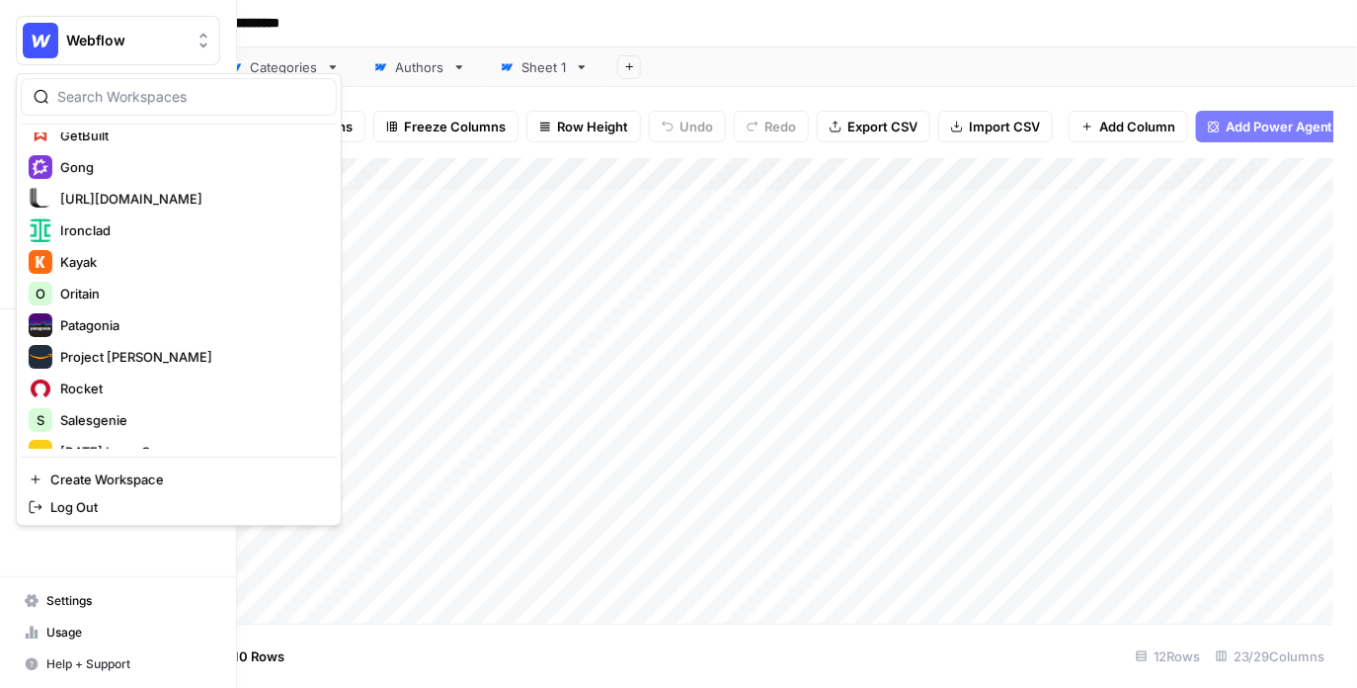
scroll to position [582, 0]
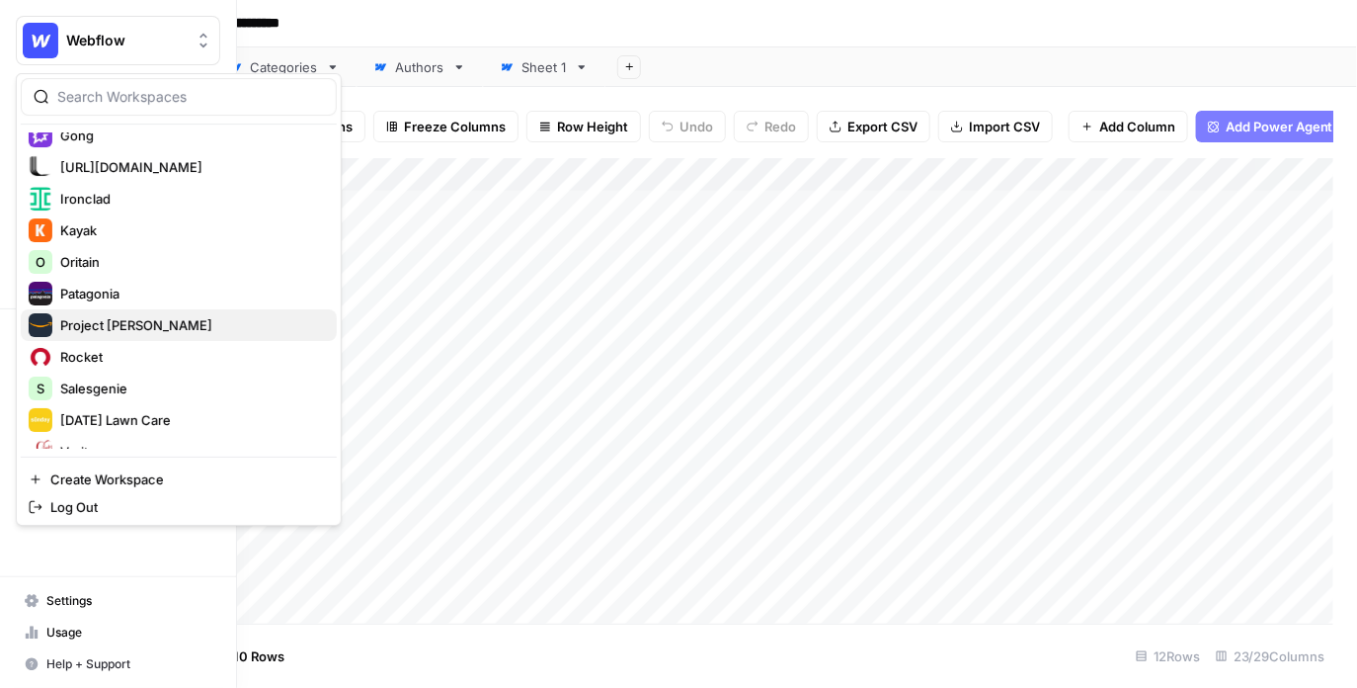
click at [73, 315] on span "Project Kuiper" at bounding box center [190, 325] width 261 height 20
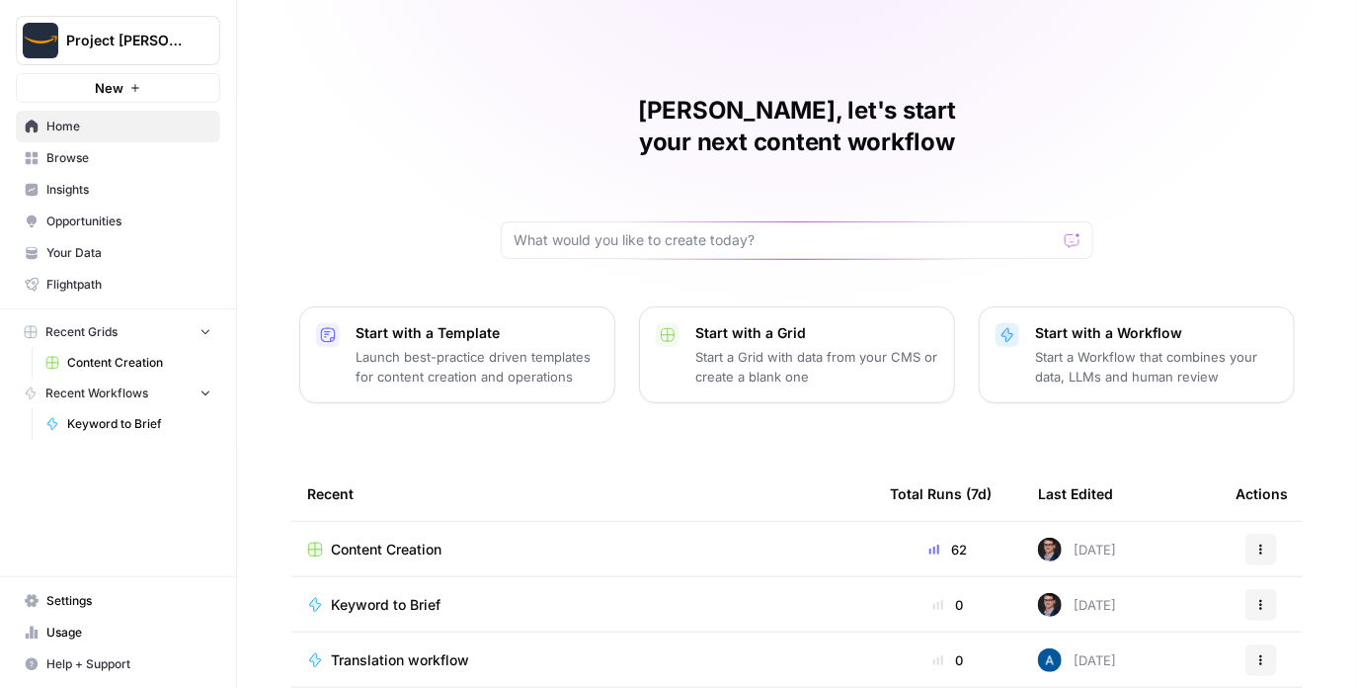
click at [418, 532] on td "Content Creation" at bounding box center [582, 549] width 583 height 54
click at [421, 539] on span "Content Creation" at bounding box center [386, 549] width 111 height 20
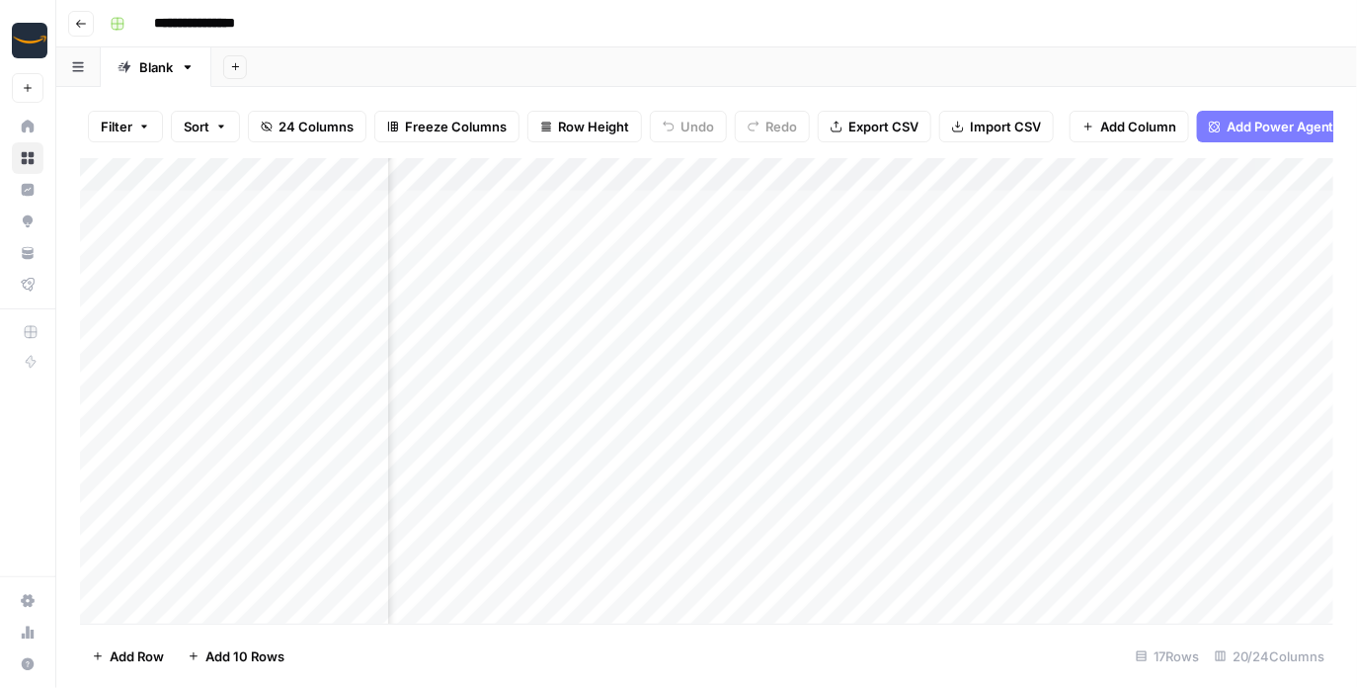
scroll to position [0, 606]
click at [776, 18] on div "**********" at bounding box center [720, 24] width 1236 height 32
click at [749, 59] on div "Add Sheet" at bounding box center [784, 67] width 1146 height 40
click at [1021, 176] on div "Add Column" at bounding box center [707, 390] width 1255 height 465
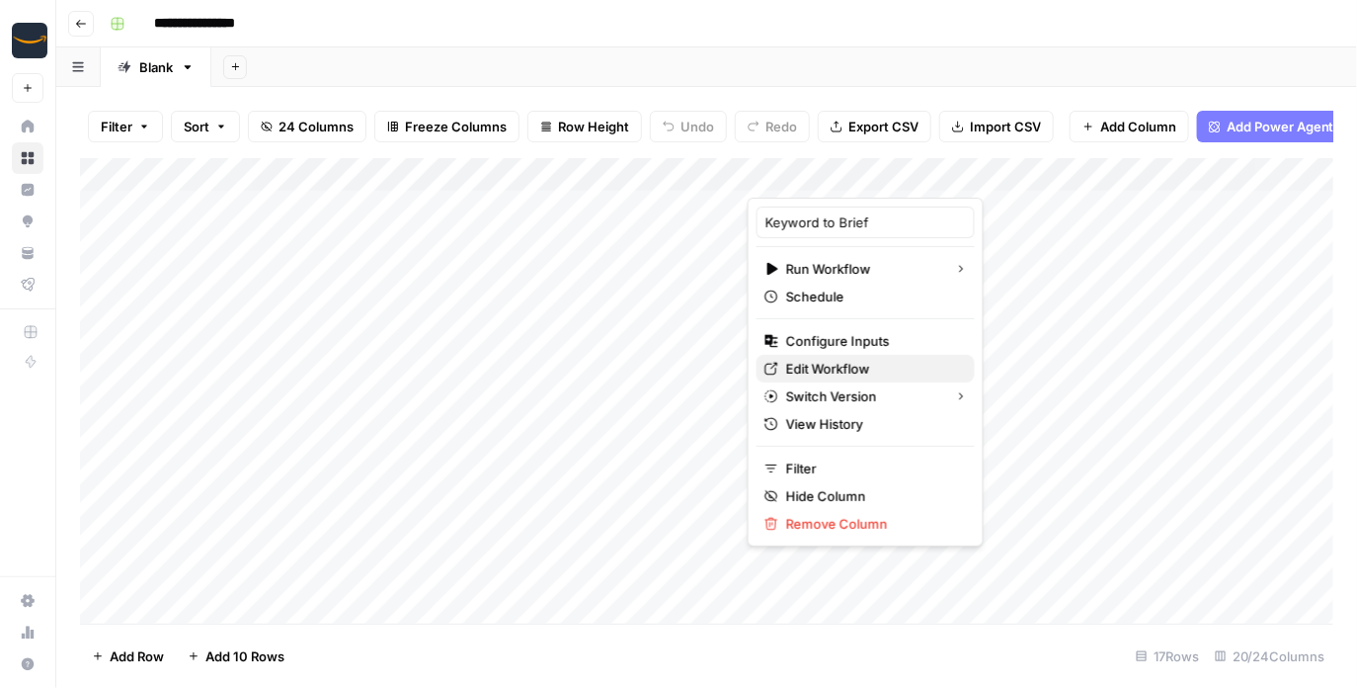
click at [833, 369] on span "Edit Workflow" at bounding box center [872, 369] width 173 height 20
